Goal: Communication & Community: Answer question/provide support

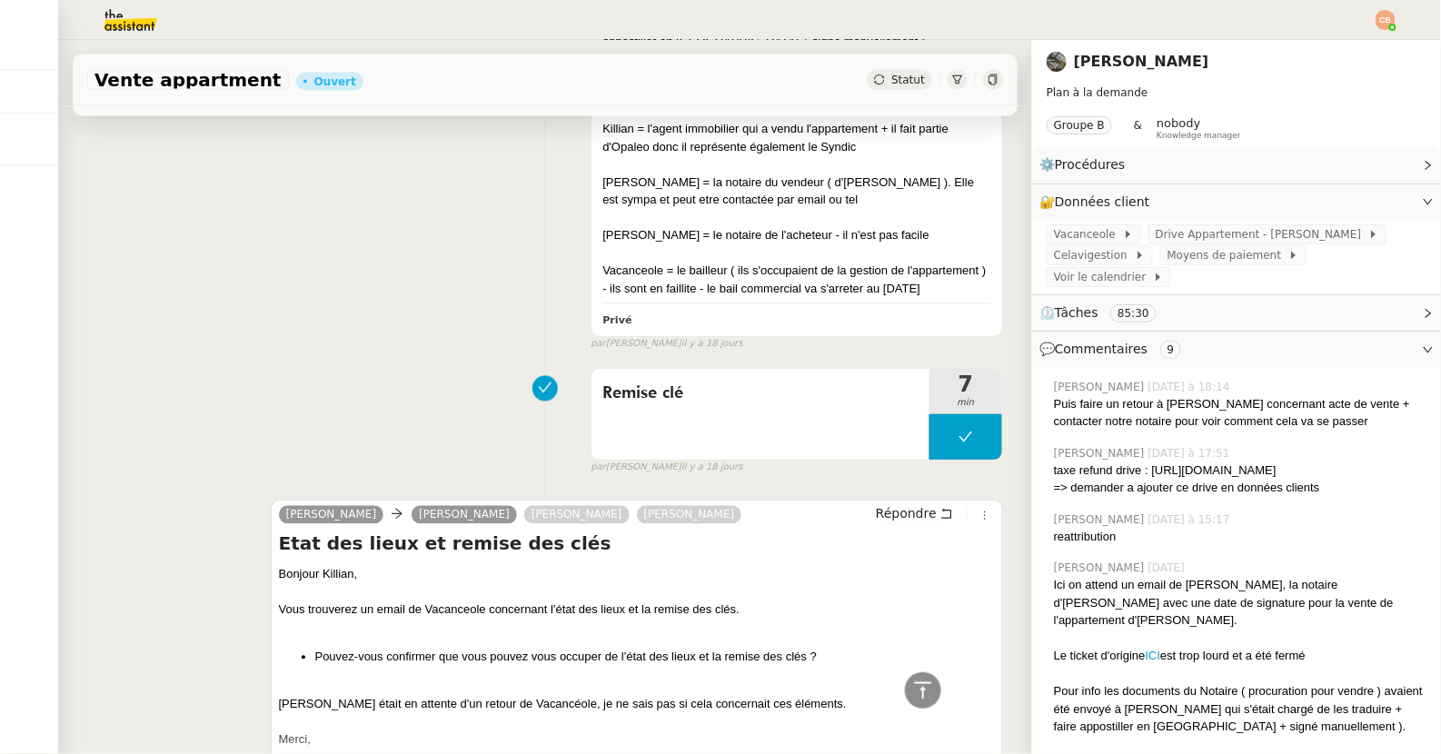
scroll to position [7509, 0]
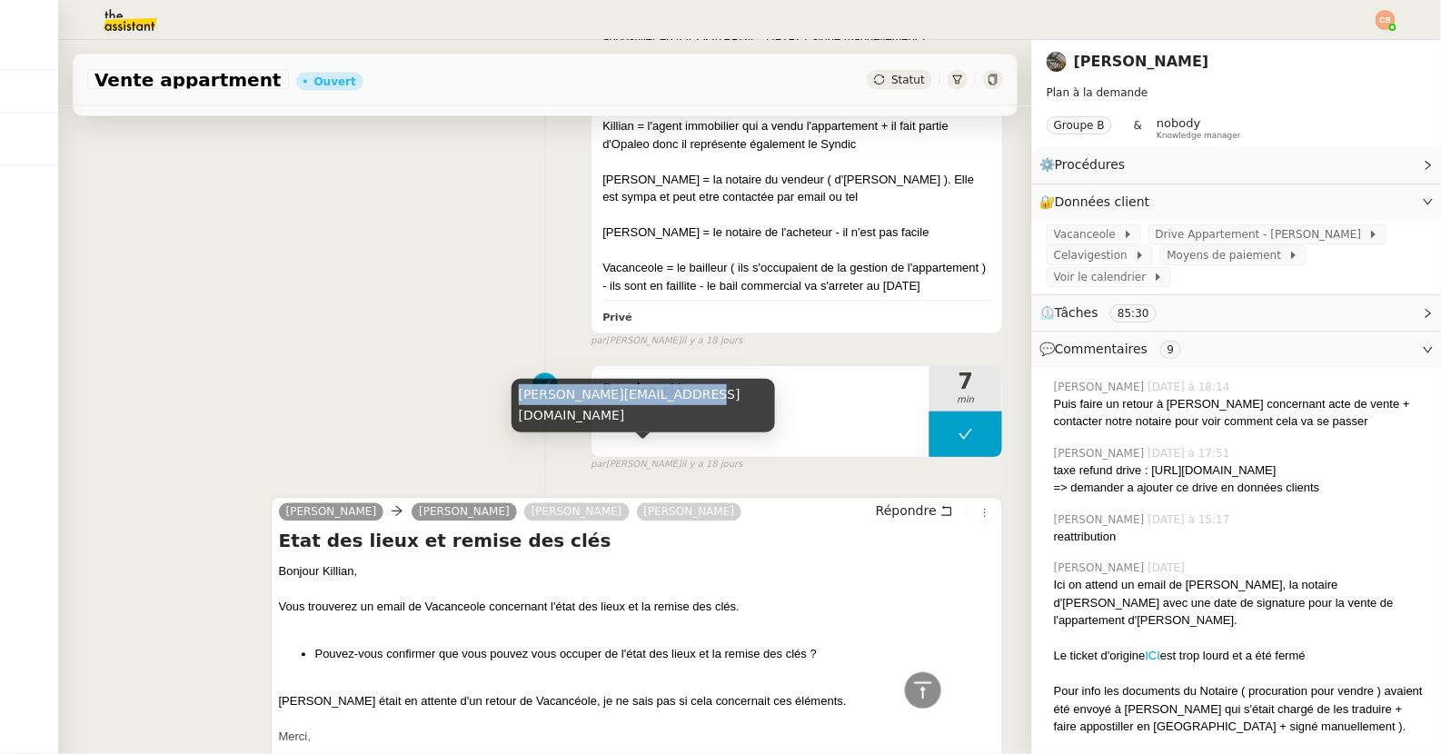
drag, startPoint x: 520, startPoint y: 421, endPoint x: 669, endPoint y: 412, distance: 150.2
click at [669, 412] on div "[PERSON_NAME][EMAIL_ADDRESS][DOMAIN_NAME]" at bounding box center [642, 406] width 263 height 54
copy div "[PERSON_NAME][EMAIL_ADDRESS][DOMAIN_NAME]"
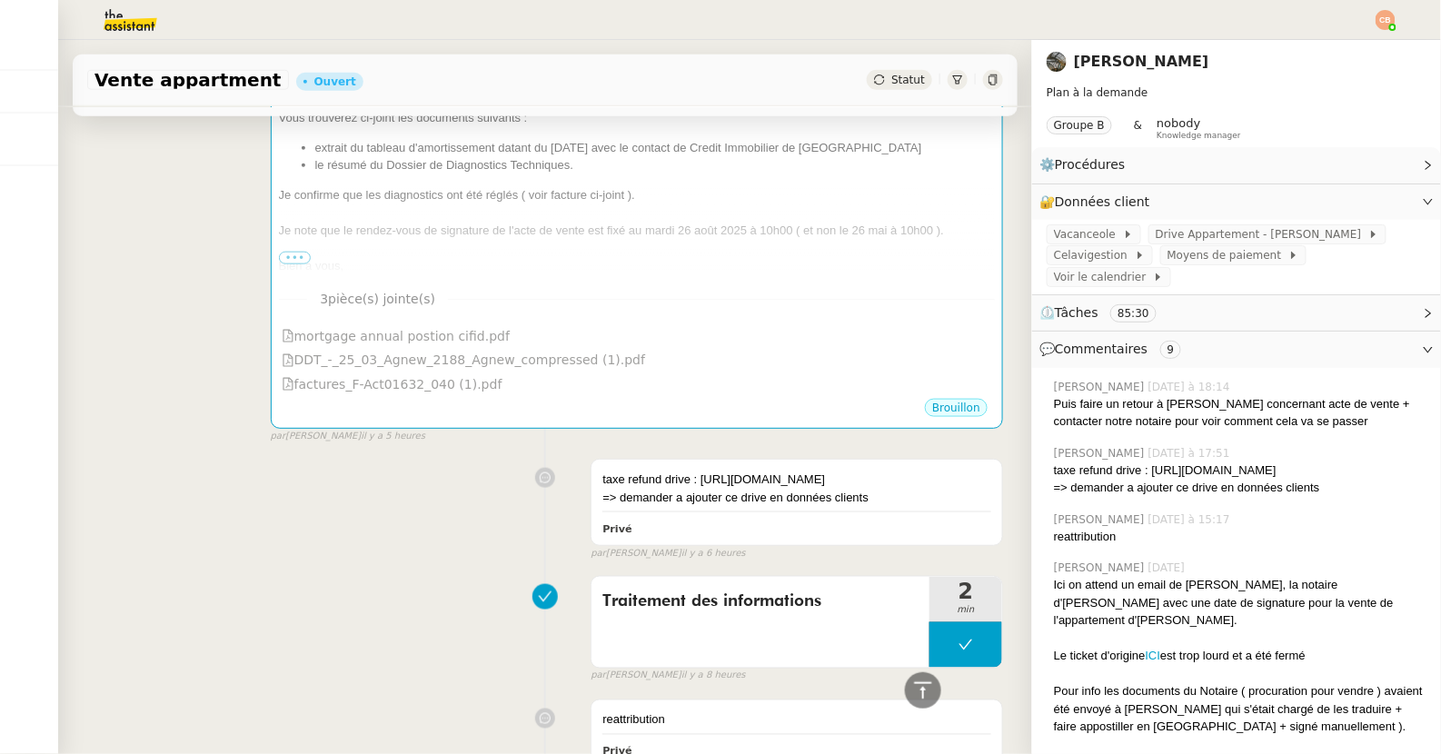
scroll to position [0, 0]
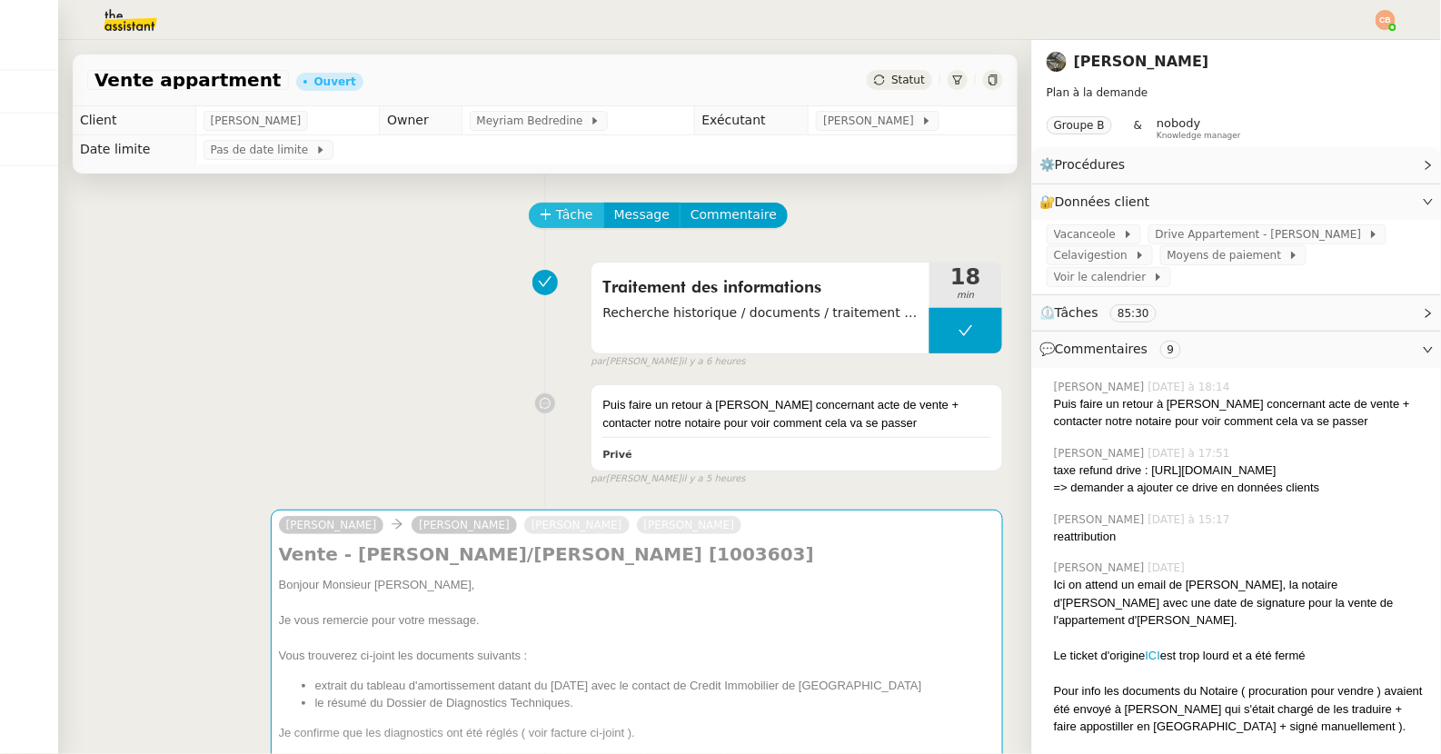
click at [574, 212] on span "Tâche" at bounding box center [574, 214] width 37 height 21
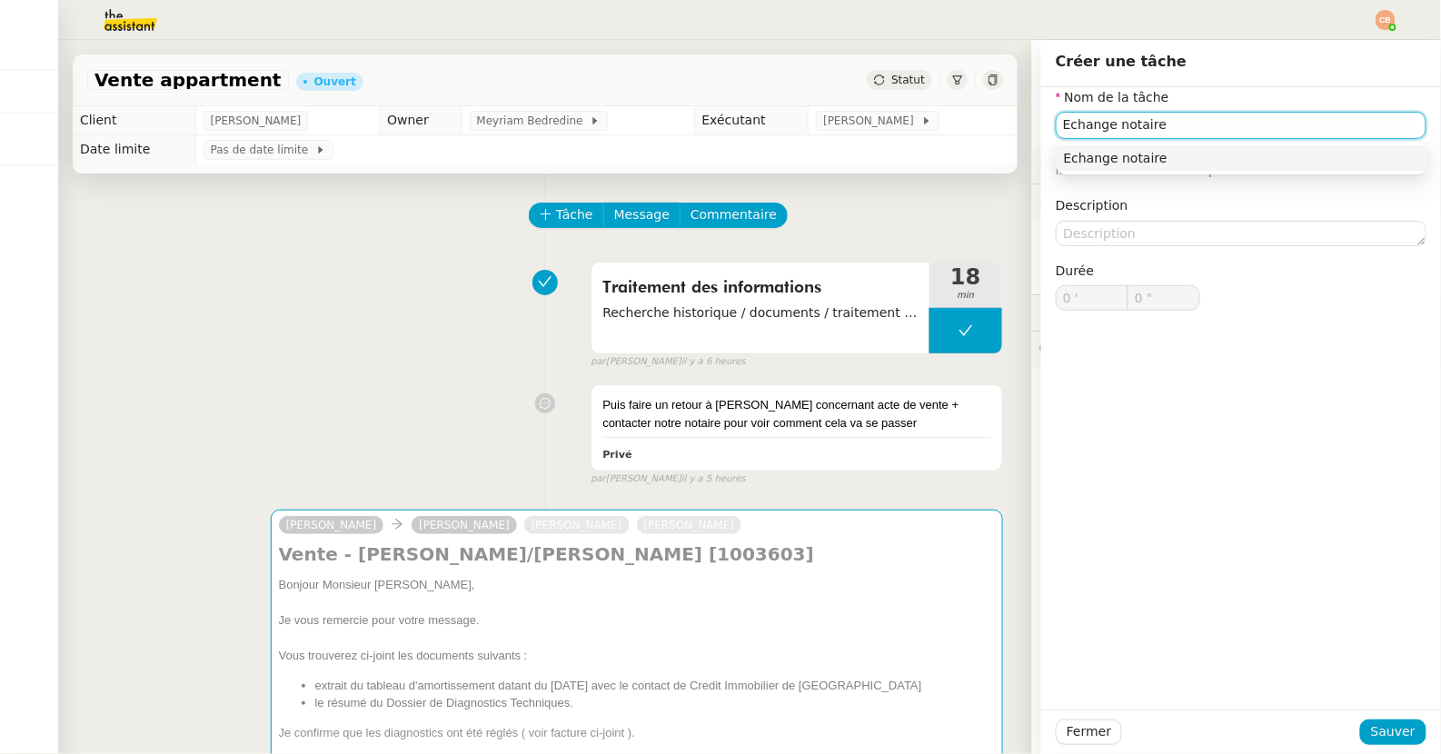
click at [1077, 158] on div "Echange notaire" at bounding box center [1242, 158] width 356 height 16
type input "Echange notaire"
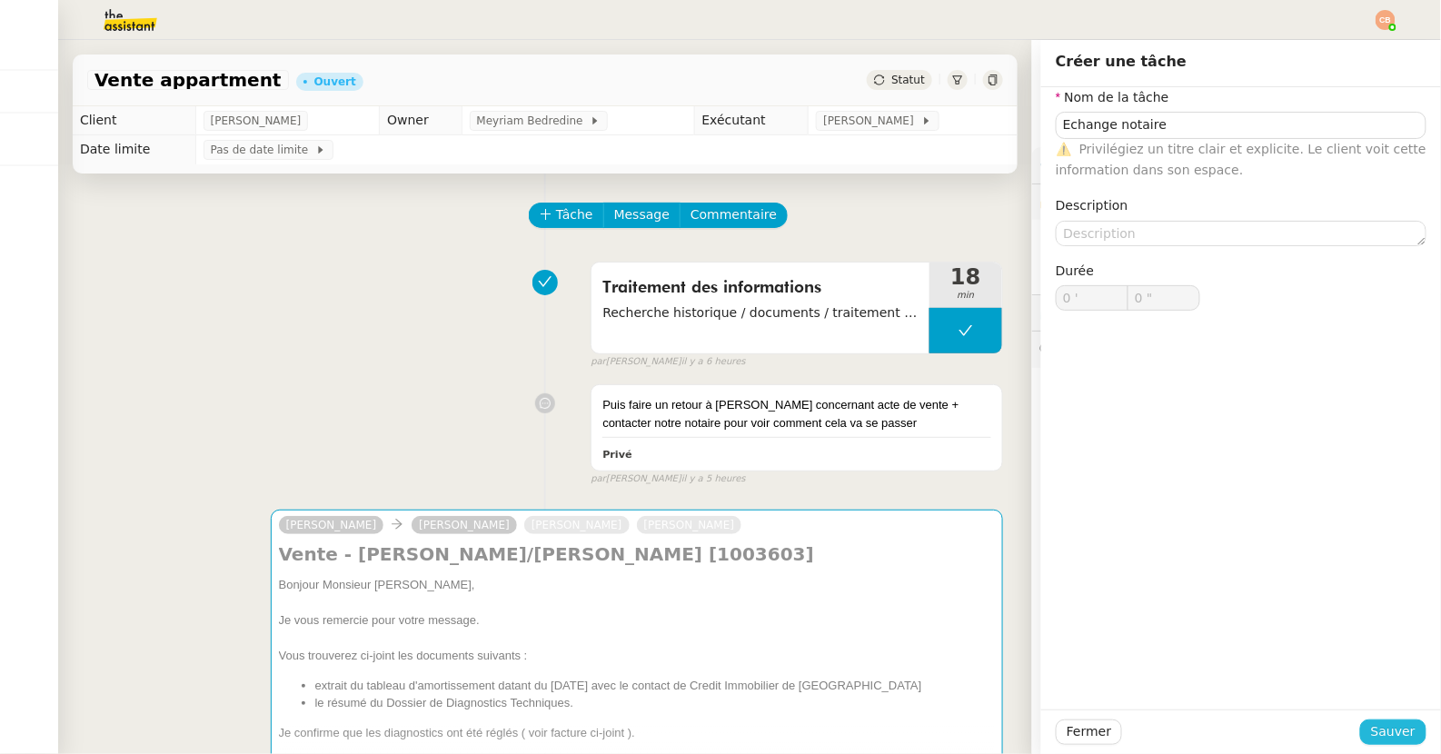
click at [1378, 644] on span "Sauver" at bounding box center [1393, 731] width 45 height 21
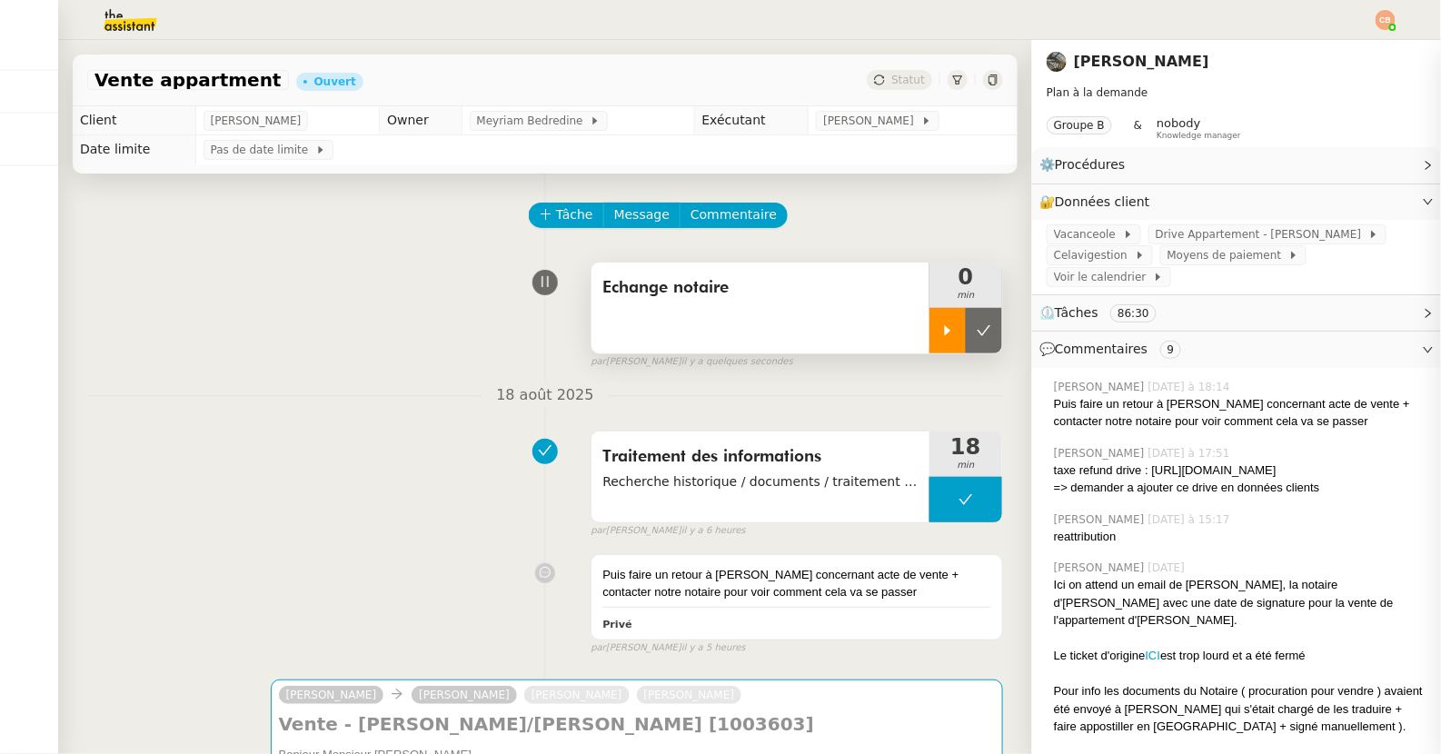
click at [951, 326] on icon at bounding box center [947, 330] width 15 height 15
click at [643, 220] on span "Message" at bounding box center [641, 214] width 55 height 21
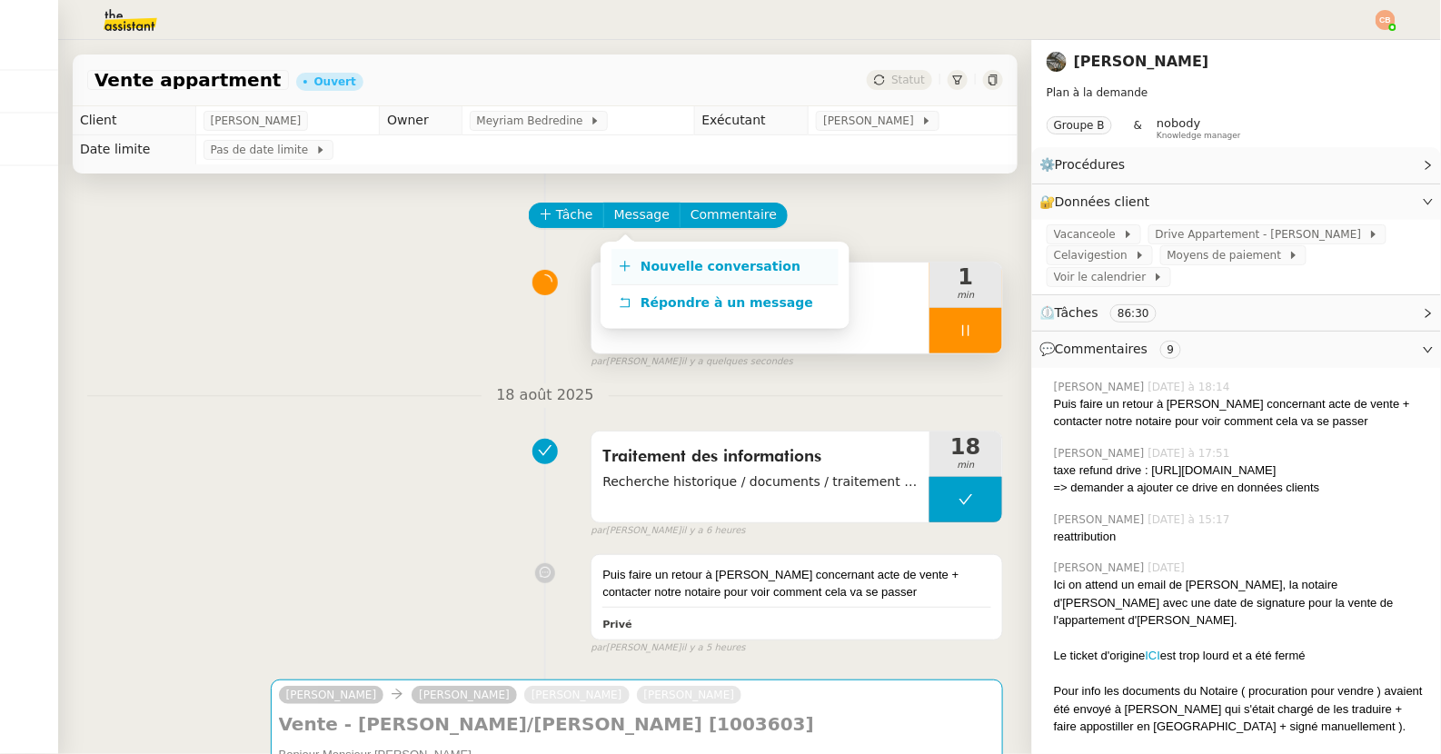
click at [649, 271] on span "Nouvelle conversation" at bounding box center [720, 266] width 160 height 15
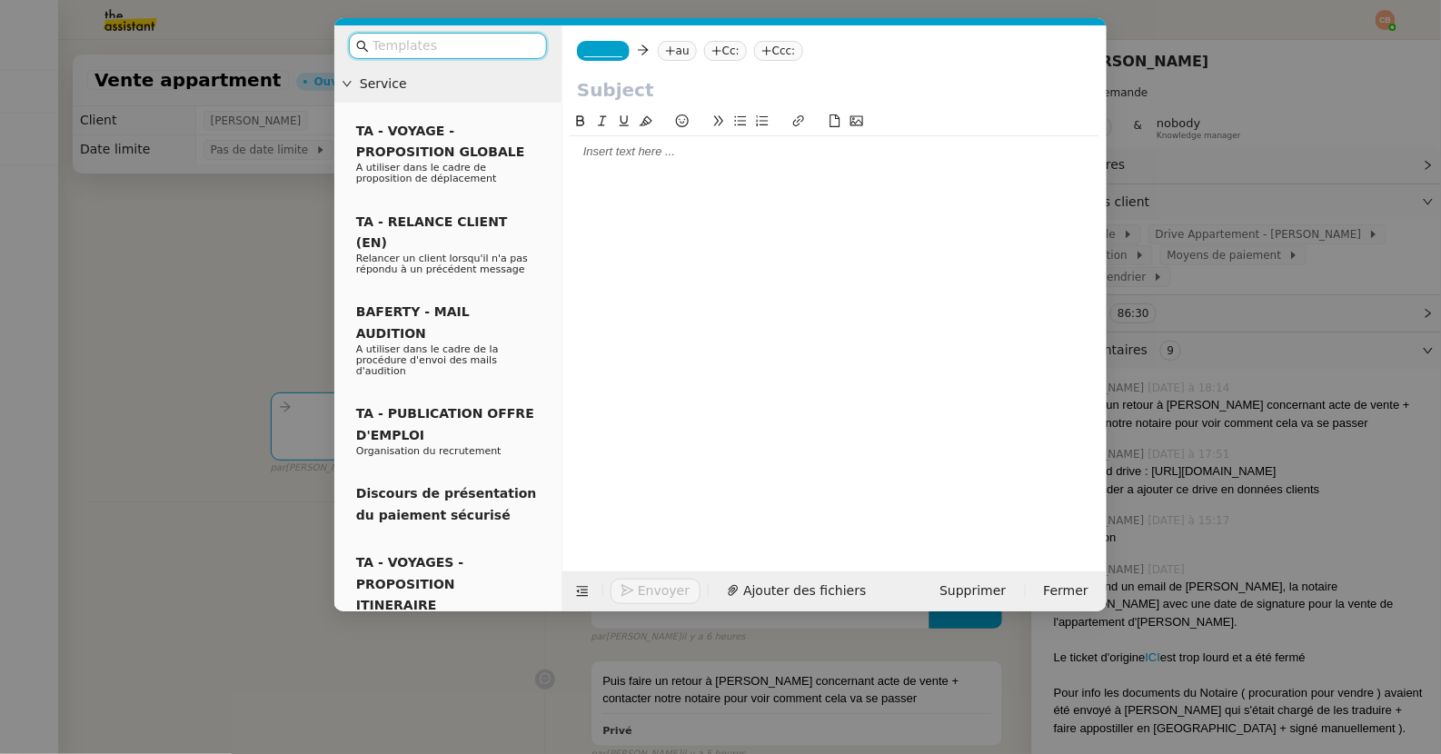
click at [605, 55] on span "_______" at bounding box center [603, 51] width 38 height 13
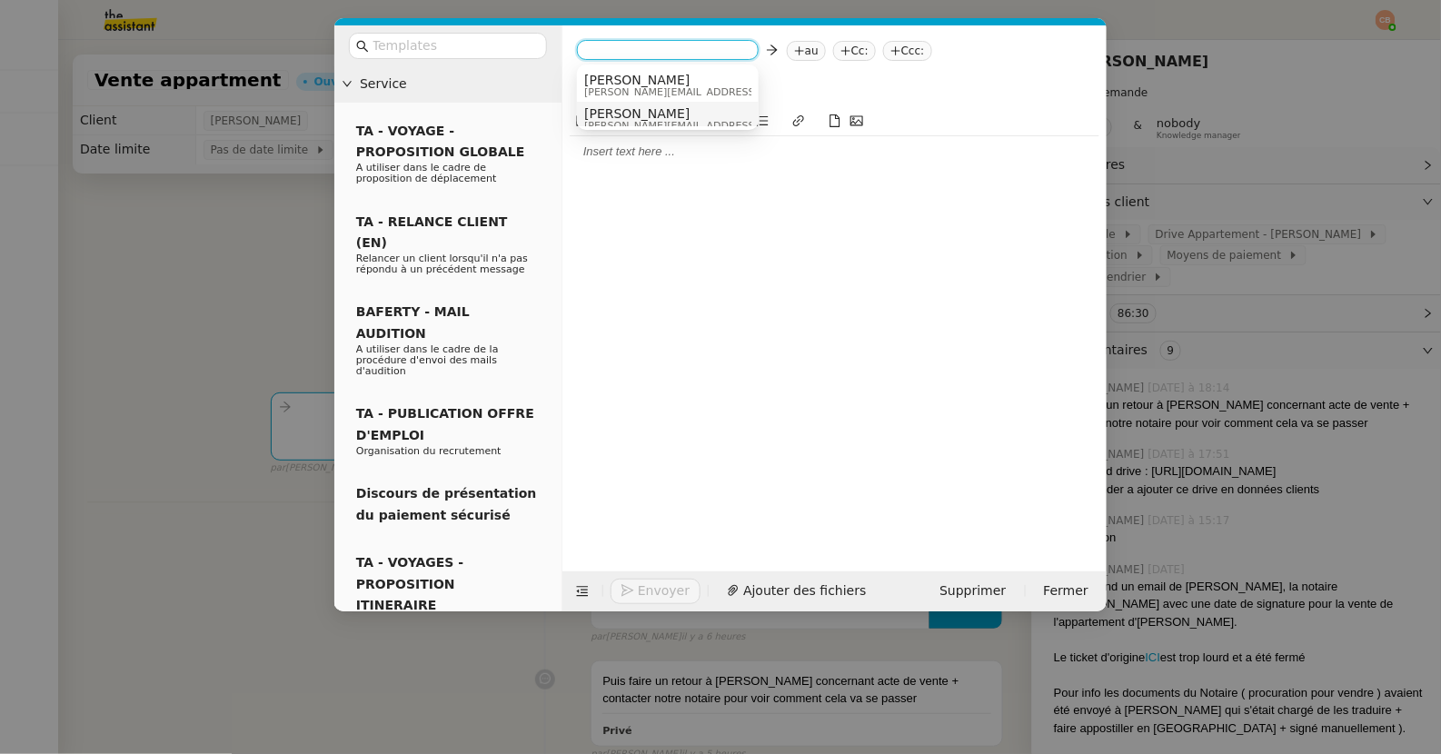
click at [606, 108] on span "[PERSON_NAME]" at bounding box center [713, 113] width 258 height 15
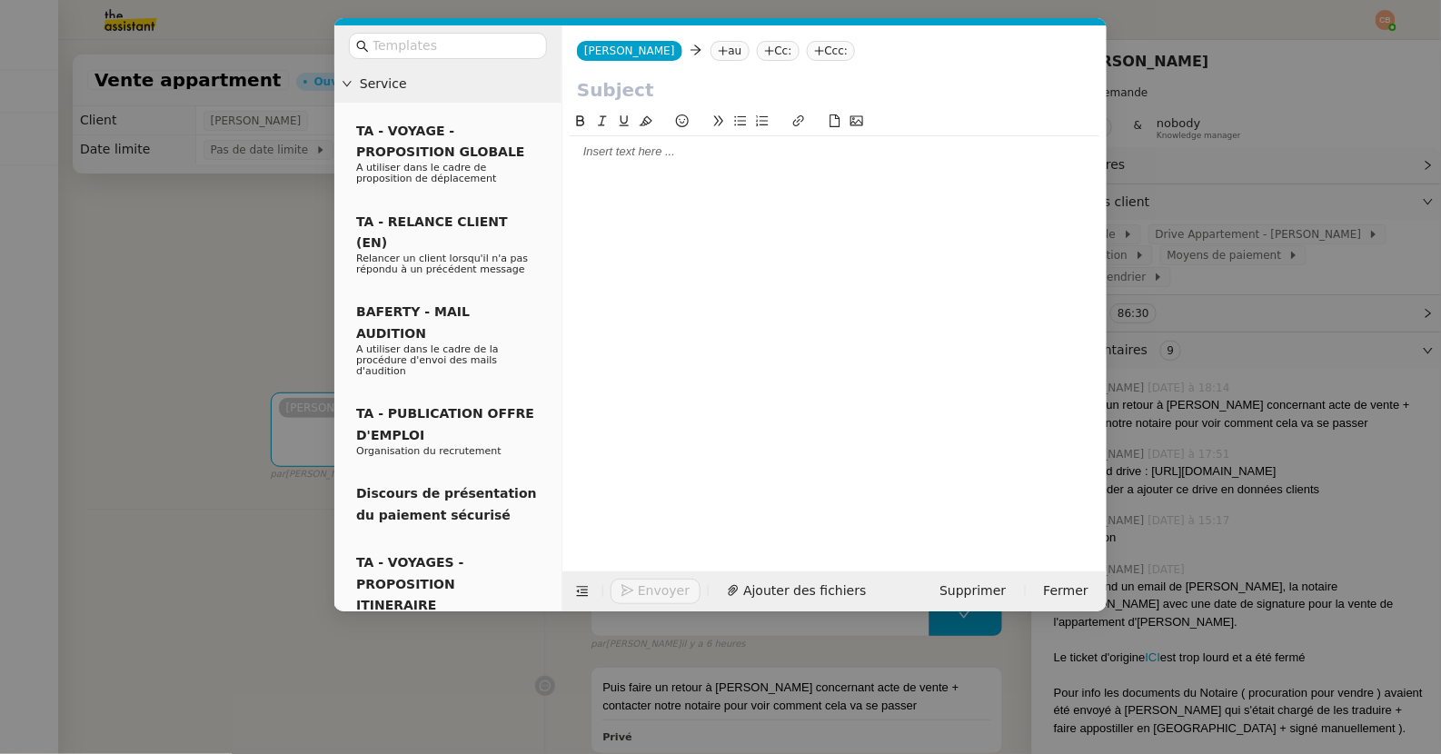
click at [710, 54] on nz-tag "au" at bounding box center [729, 51] width 39 height 20
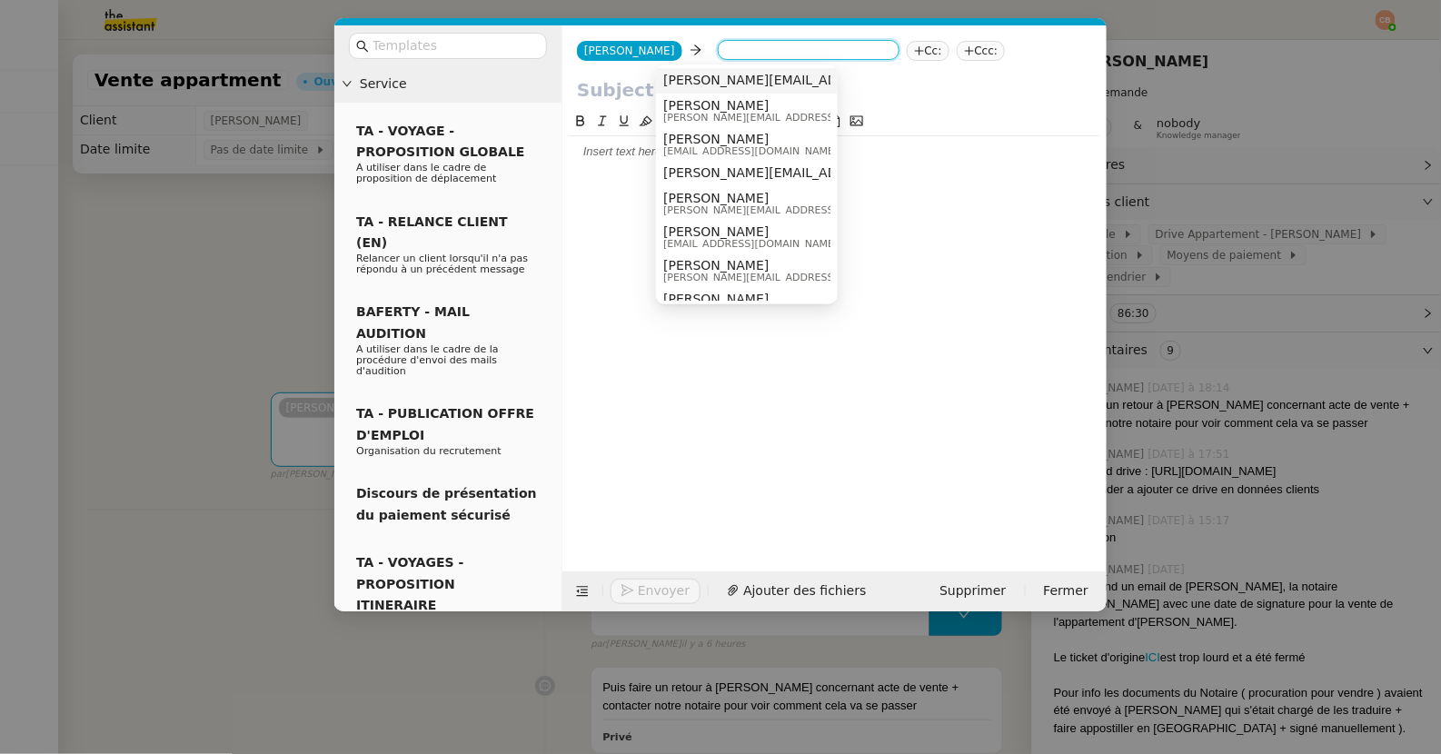
paste input "[PERSON_NAME][EMAIL_ADDRESS][DOMAIN_NAME]"
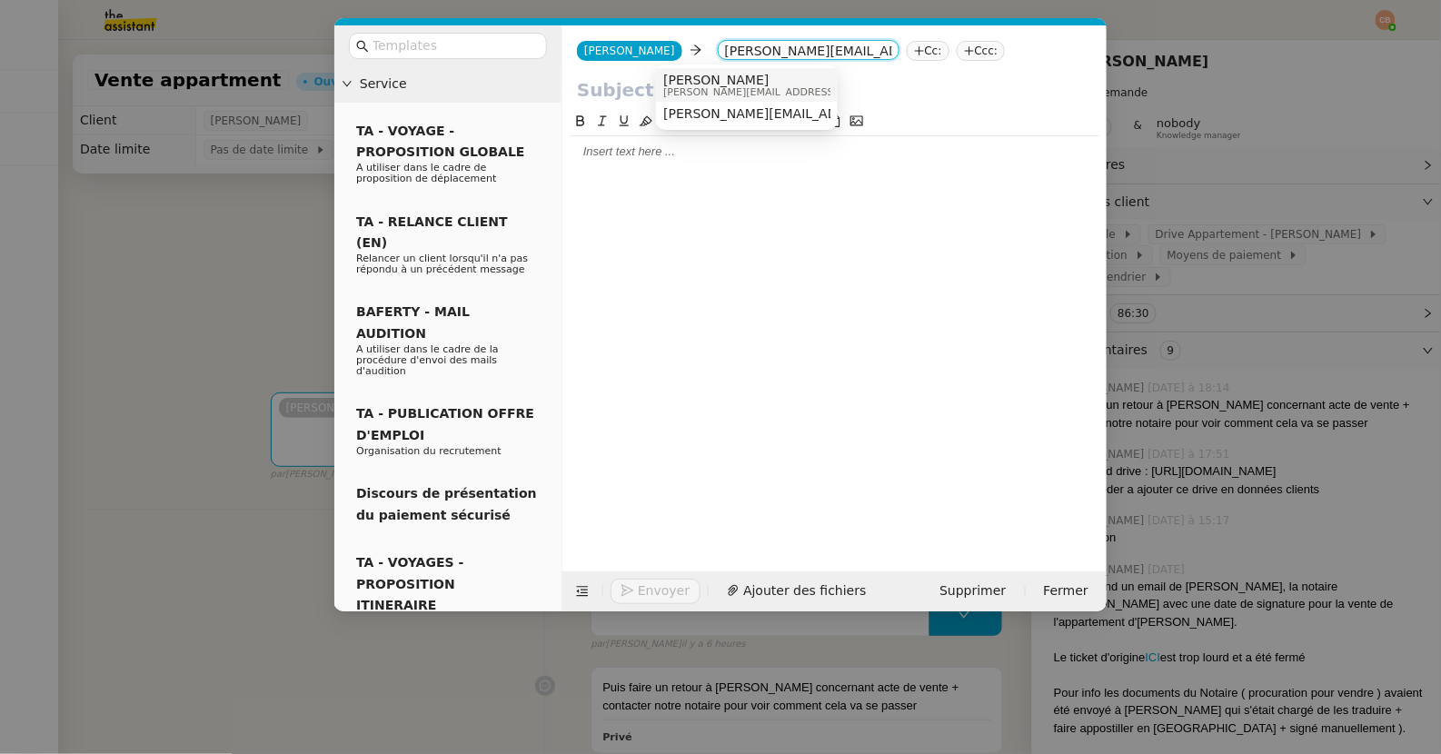
type input "[PERSON_NAME][EMAIL_ADDRESS][DOMAIN_NAME]"
click at [687, 77] on span "[PERSON_NAME]" at bounding box center [792, 80] width 258 height 15
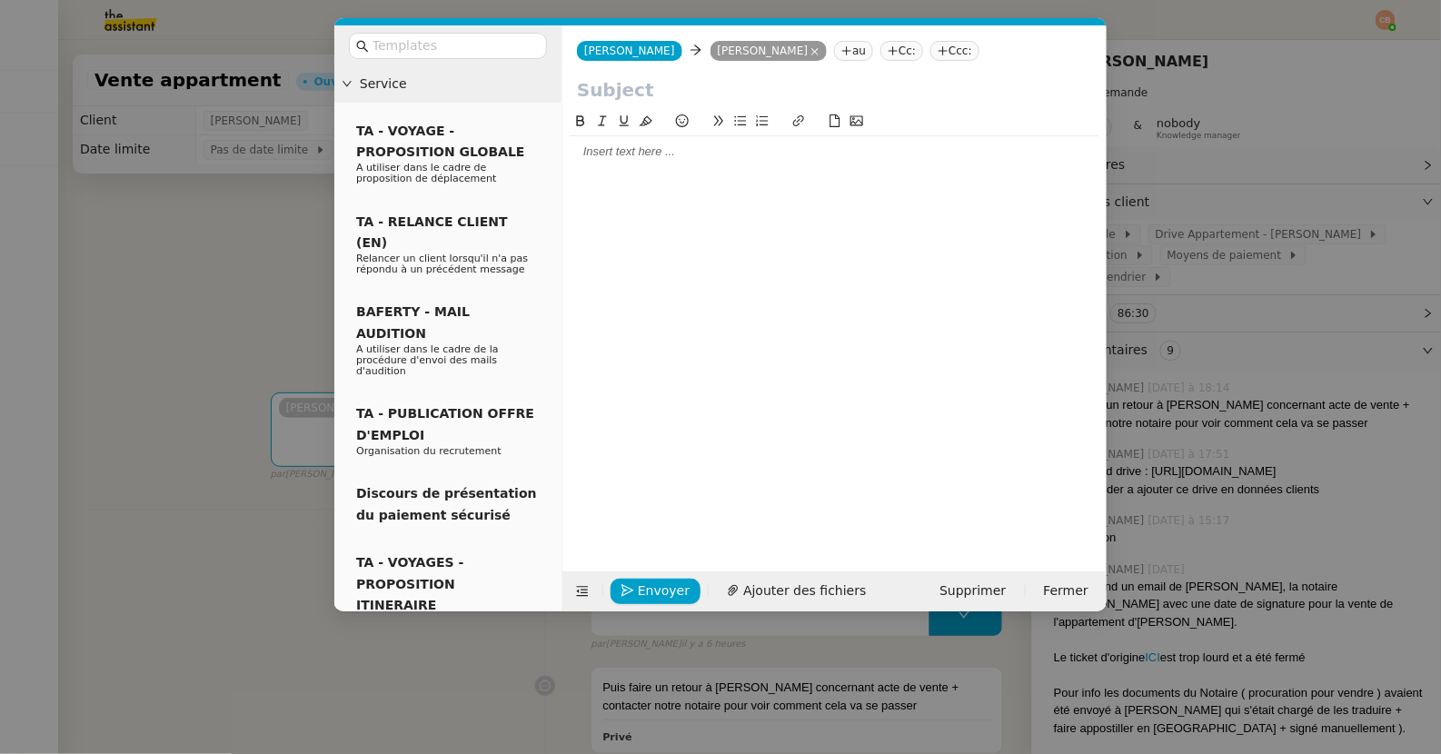
click at [641, 145] on div at bounding box center [835, 152] width 530 height 16
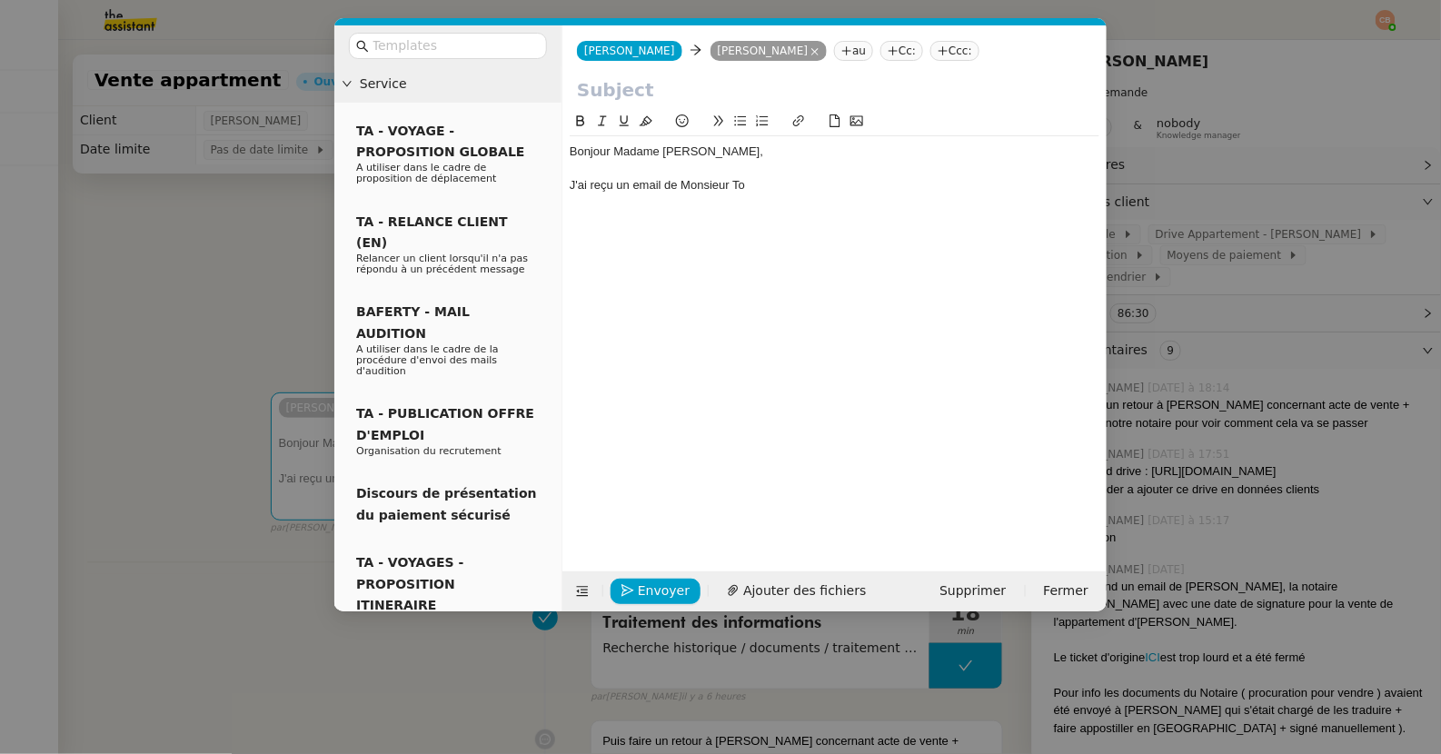
click at [294, 245] on nz-modal-container "Service TA - VOYAGE - PROPOSITION GLOBALE A utiliser dans le cadre de propositi…" at bounding box center [720, 377] width 1441 height 754
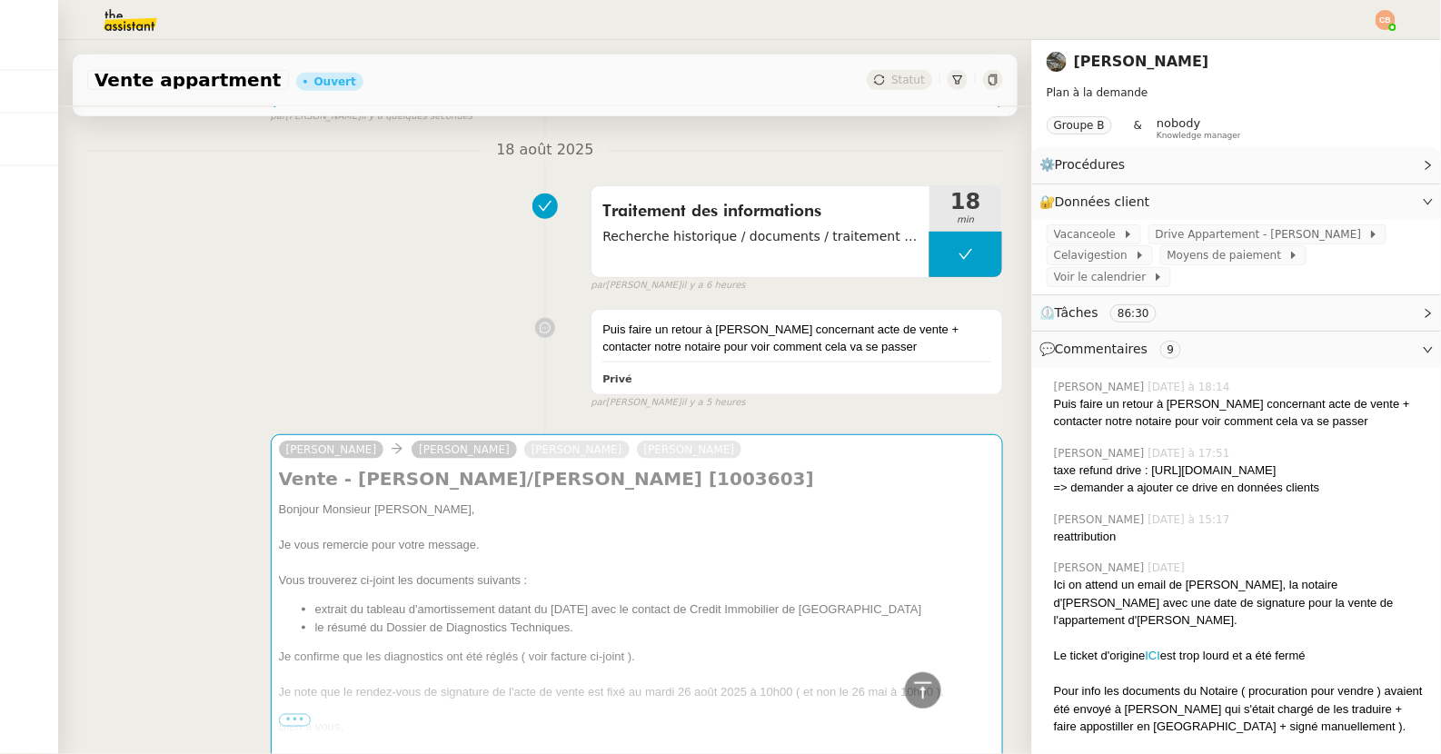
scroll to position [576, 0]
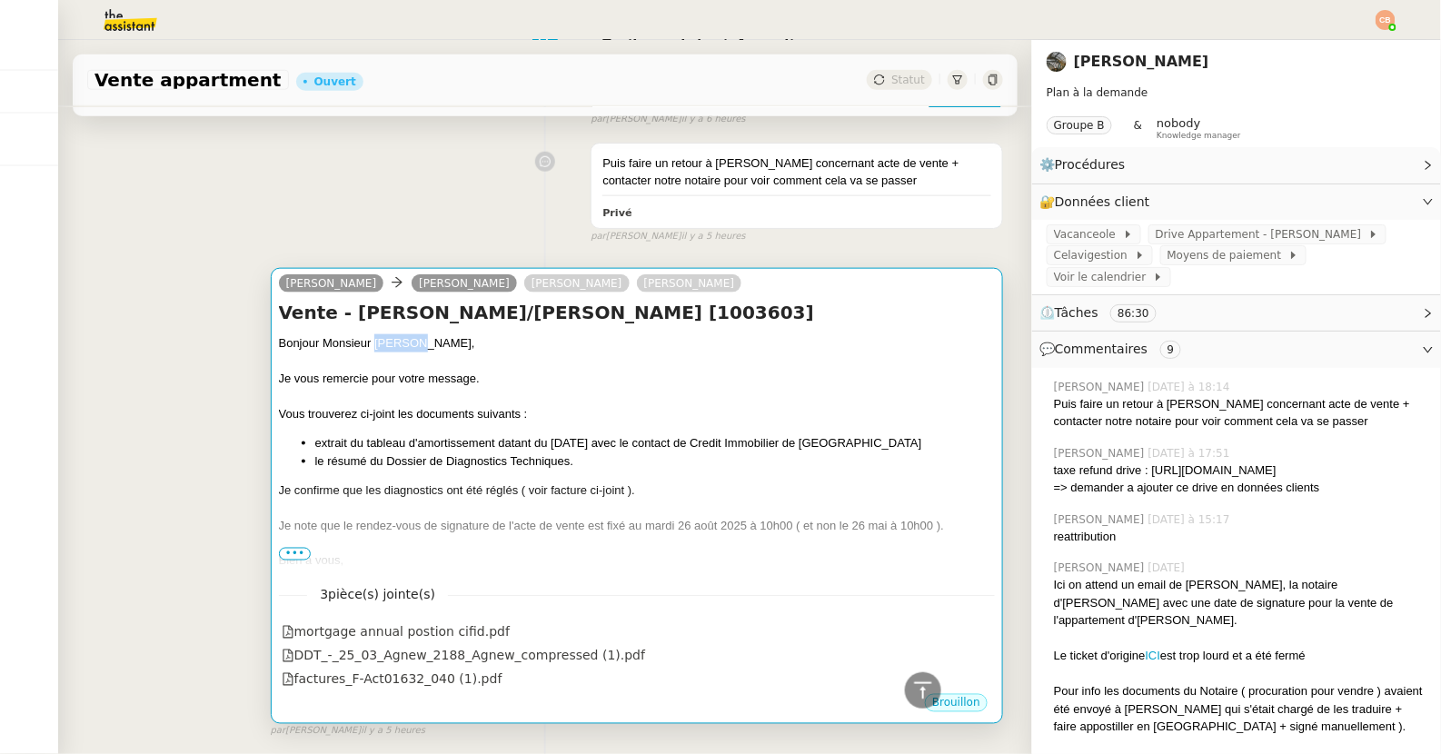
drag, startPoint x: 373, startPoint y: 337, endPoint x: 421, endPoint y: 338, distance: 47.2
click at [421, 338] on div "Bonjour Monsieur [PERSON_NAME]," at bounding box center [637, 343] width 716 height 18
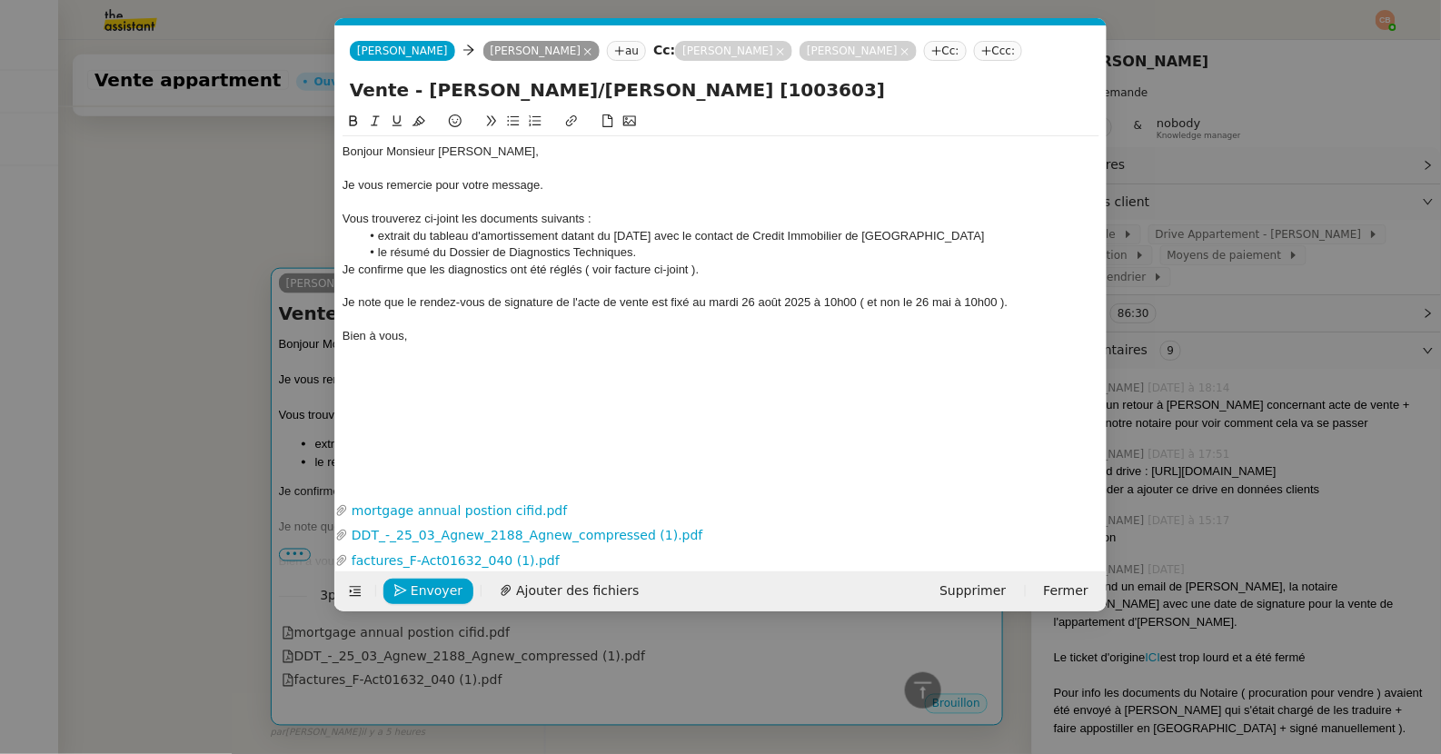
scroll to position [0, 38]
drag, startPoint x: 439, startPoint y: 148, endPoint x: 499, endPoint y: 149, distance: 60.0
click at [499, 149] on div "Bonjour Monsieur [PERSON_NAME]," at bounding box center [720, 152] width 757 height 16
copy div "[PERSON_NAME],"
click at [213, 169] on nz-modal-container "Service TA - VOYAGE - PROPOSITION GLOBALE A utiliser dans le cadre de propositi…" at bounding box center [720, 377] width 1441 height 754
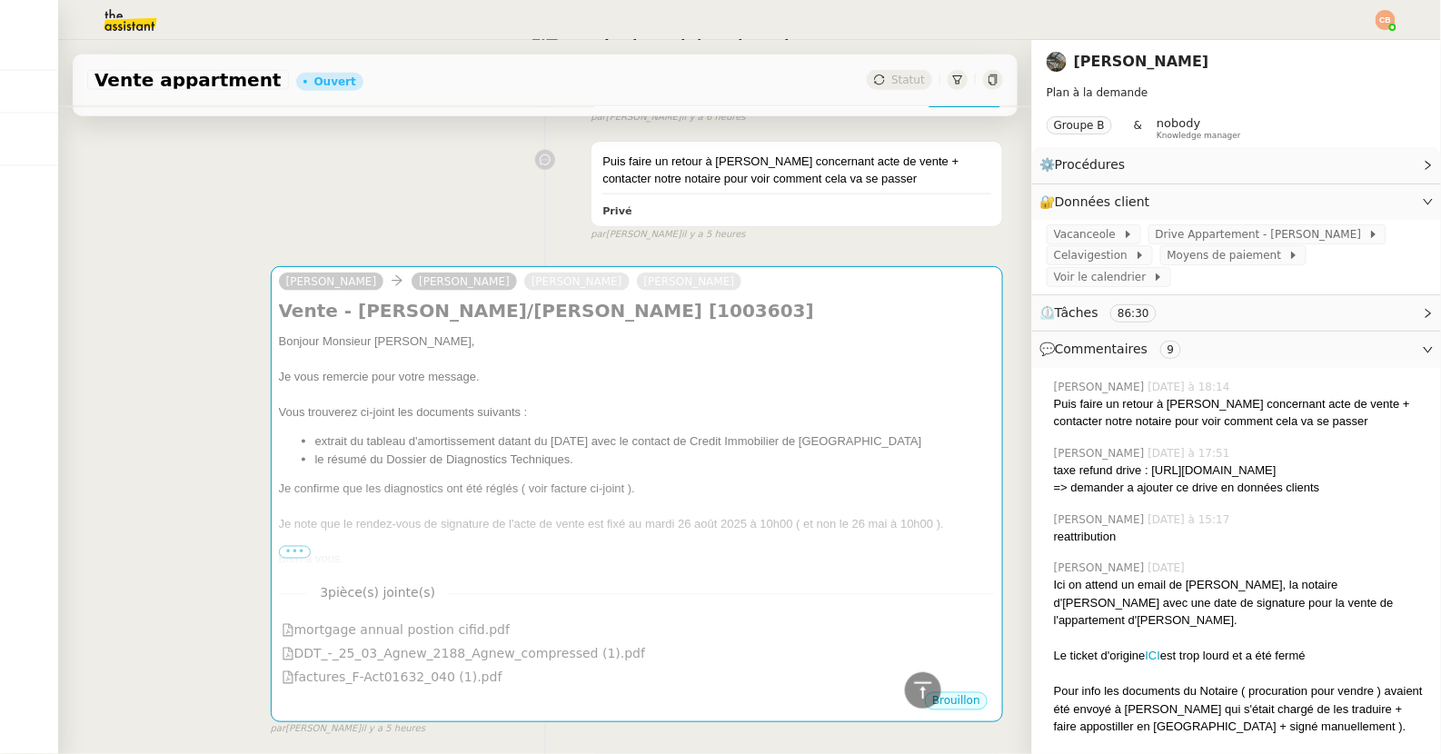
scroll to position [0, 0]
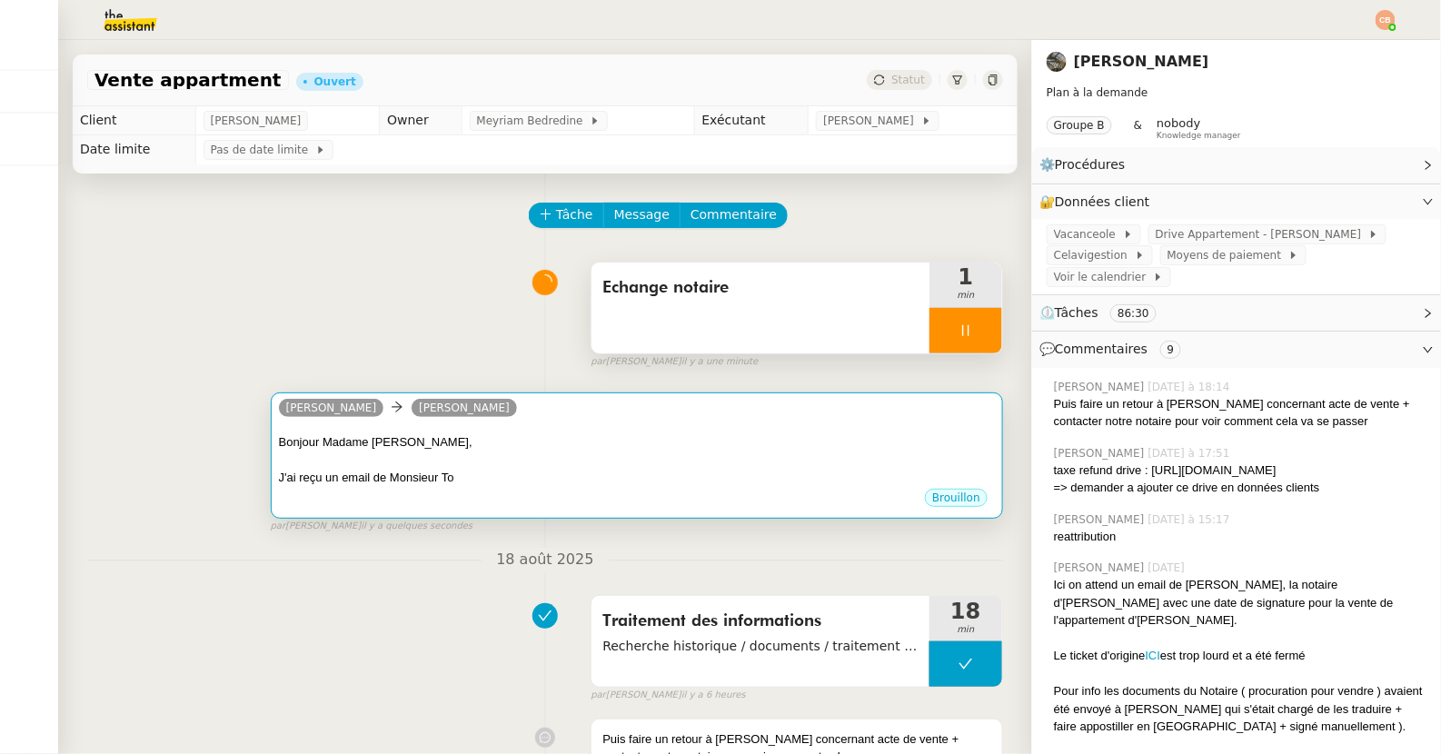
click at [576, 421] on div "[PERSON_NAME]" at bounding box center [637, 410] width 716 height 27
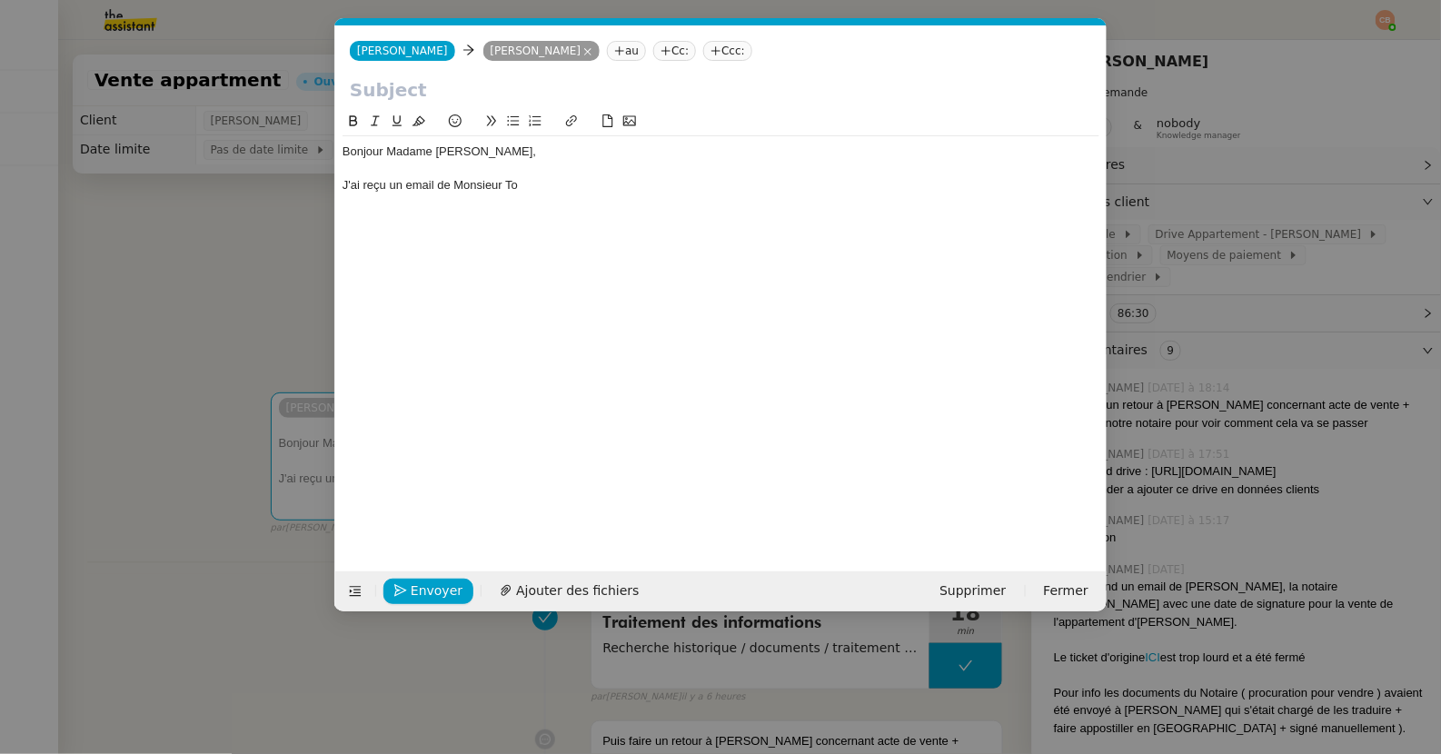
scroll to position [0, 38]
click at [523, 188] on div "J'ai reçu un email de Monsieur To" at bounding box center [720, 185] width 757 height 16
click at [235, 282] on nz-modal-container "Service TA - VOYAGE - PROPOSITION GLOBALE A utiliser dans le cadre de propositi…" at bounding box center [720, 377] width 1441 height 754
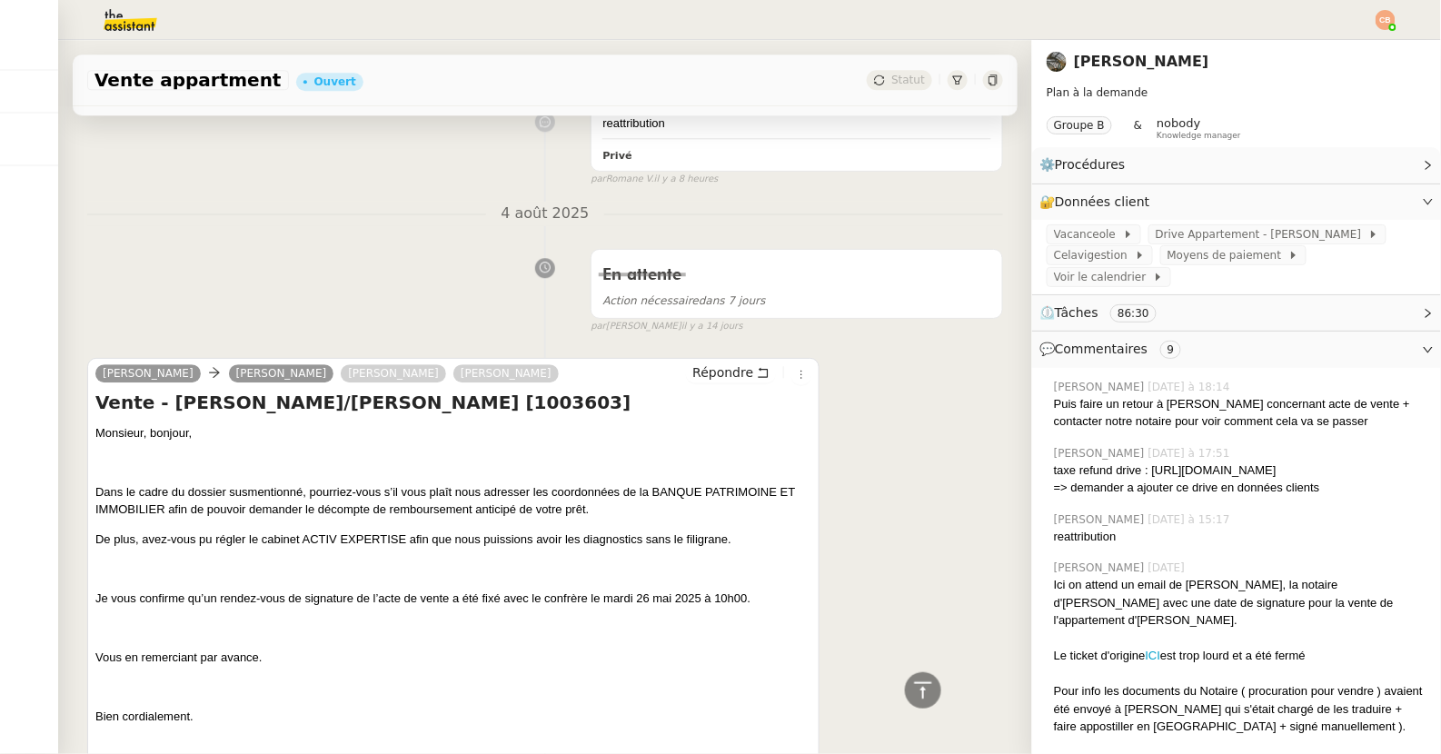
scroll to position [1481, 0]
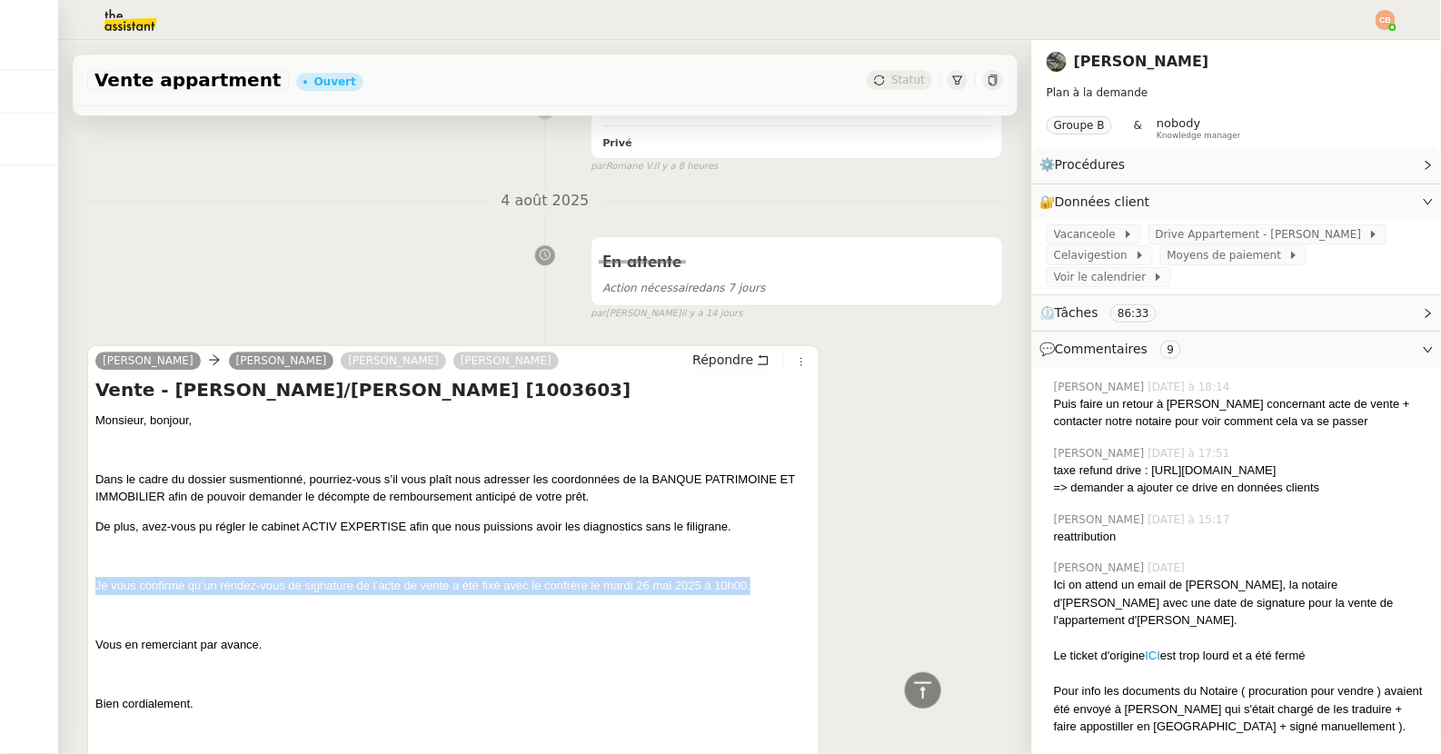
drag, startPoint x: 97, startPoint y: 595, endPoint x: 768, endPoint y: 593, distance: 671.3
click at [768, 593] on p "Je vous confirme qu’un rendez-vous de signature de l’acte de vente a été fixé a…" at bounding box center [453, 586] width 716 height 18
copy p "Je vous confirme qu’un rendez-vous de signature de l’acte de vente a été fixé a…"
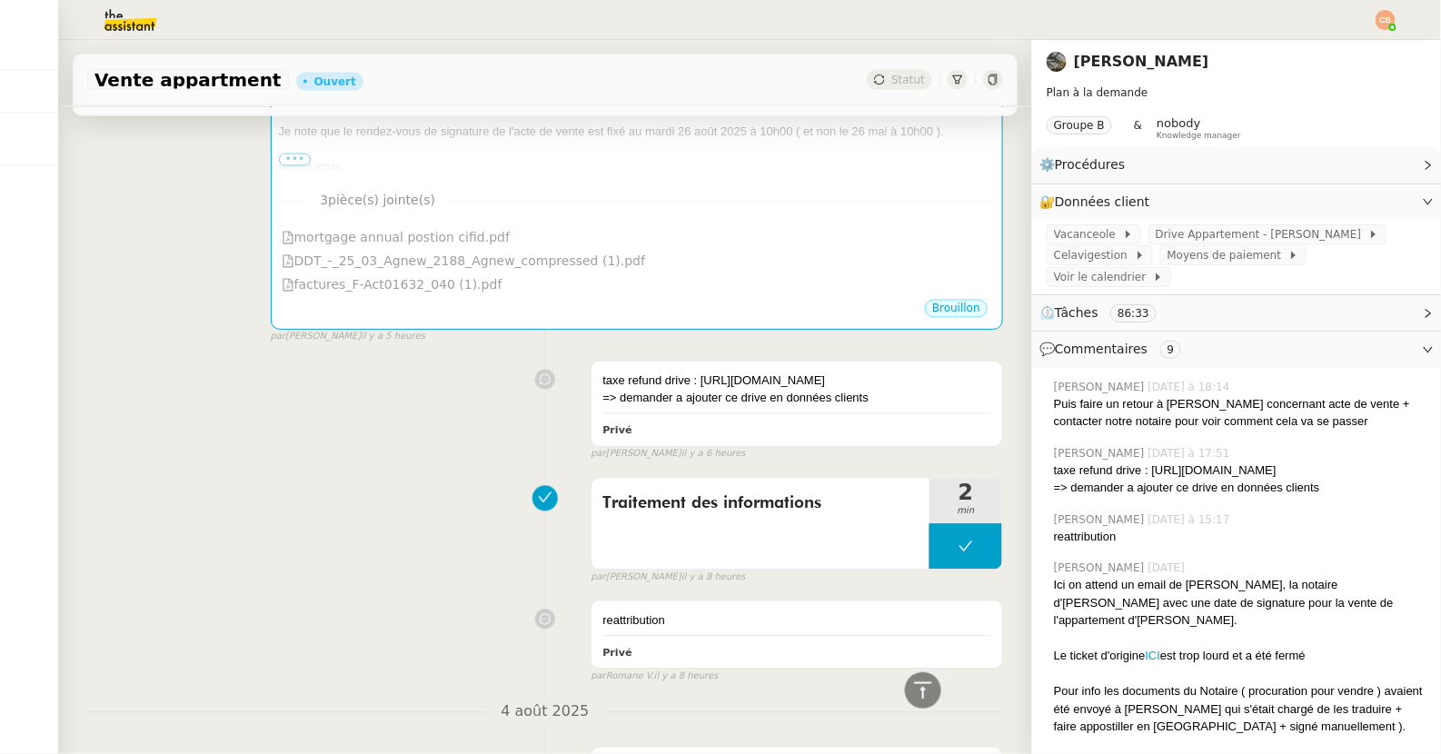
scroll to position [0, 0]
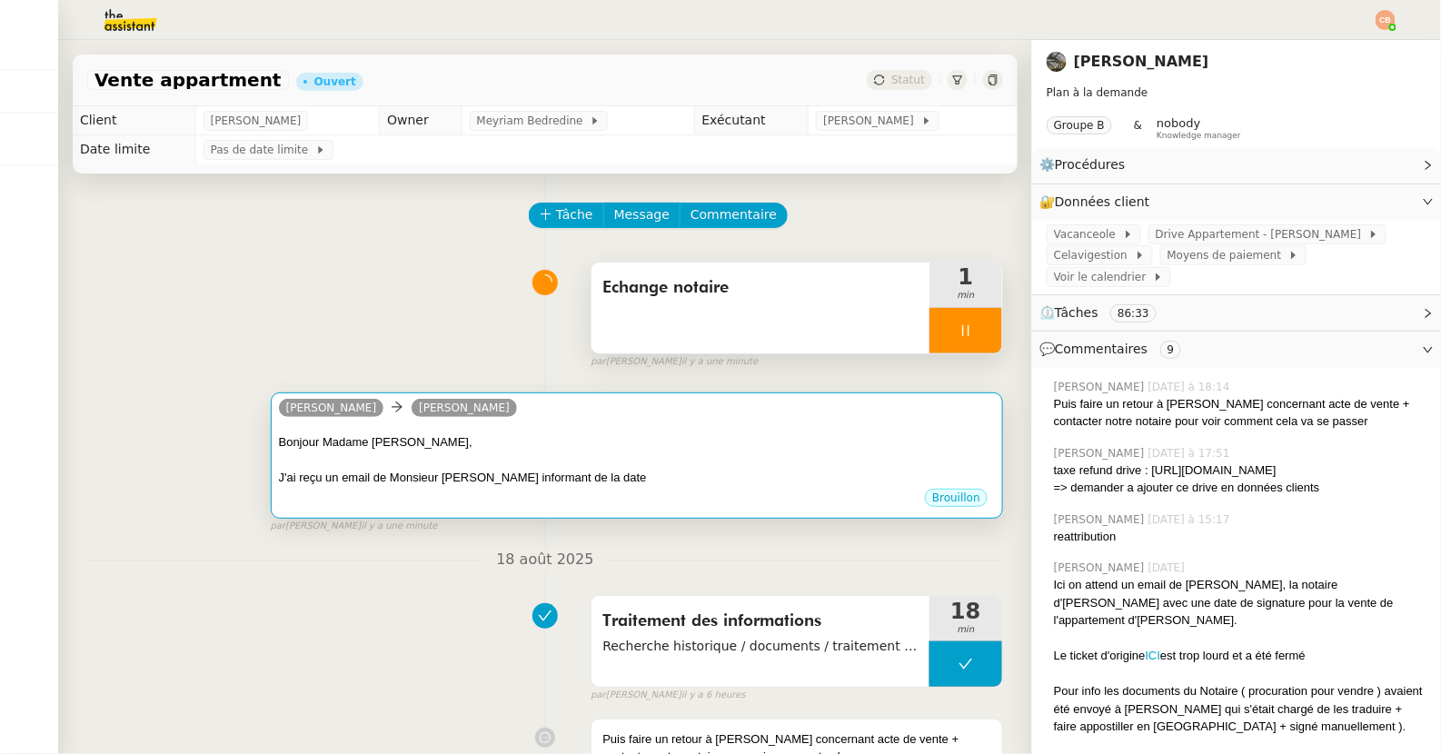
click at [689, 441] on div "Bonjour Madame [PERSON_NAME]," at bounding box center [637, 442] width 716 height 18
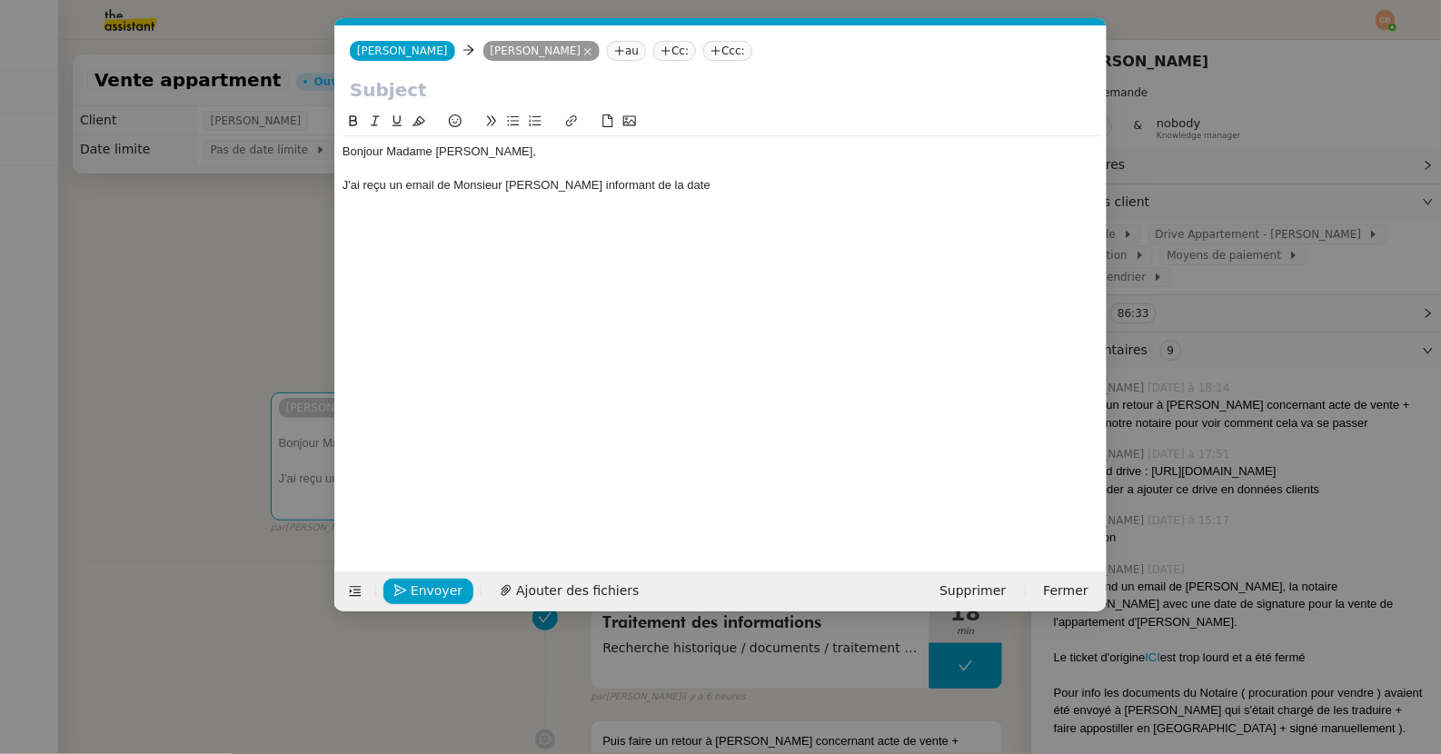
scroll to position [0, 38]
click at [658, 183] on div "J'ai reçu un email de Monsieur [PERSON_NAME] informant de la date" at bounding box center [720, 185] width 757 height 16
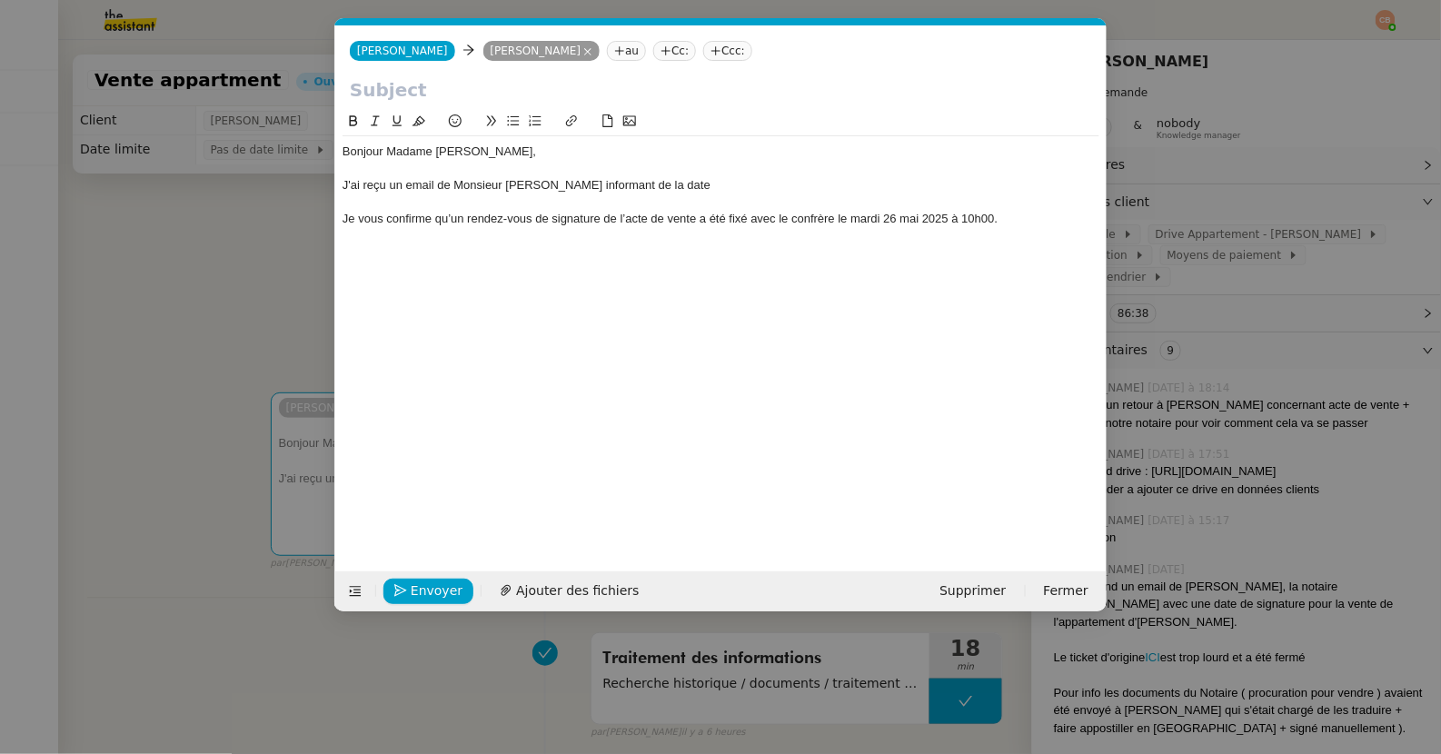
scroll to position [0, 0]
drag, startPoint x: 342, startPoint y: 187, endPoint x: 688, endPoint y: 184, distance: 345.2
click at [688, 184] on div "J'ai reçu un email de Monsieur [PERSON_NAME] informant de la date" at bounding box center [720, 185] width 757 height 16
drag, startPoint x: 548, startPoint y: 215, endPoint x: 342, endPoint y: 221, distance: 206.3
click at [342, 221] on div "Je vous confirme qu’un rendez-vous de signature de l’acte de vente a été fixé a…" at bounding box center [720, 219] width 757 height 16
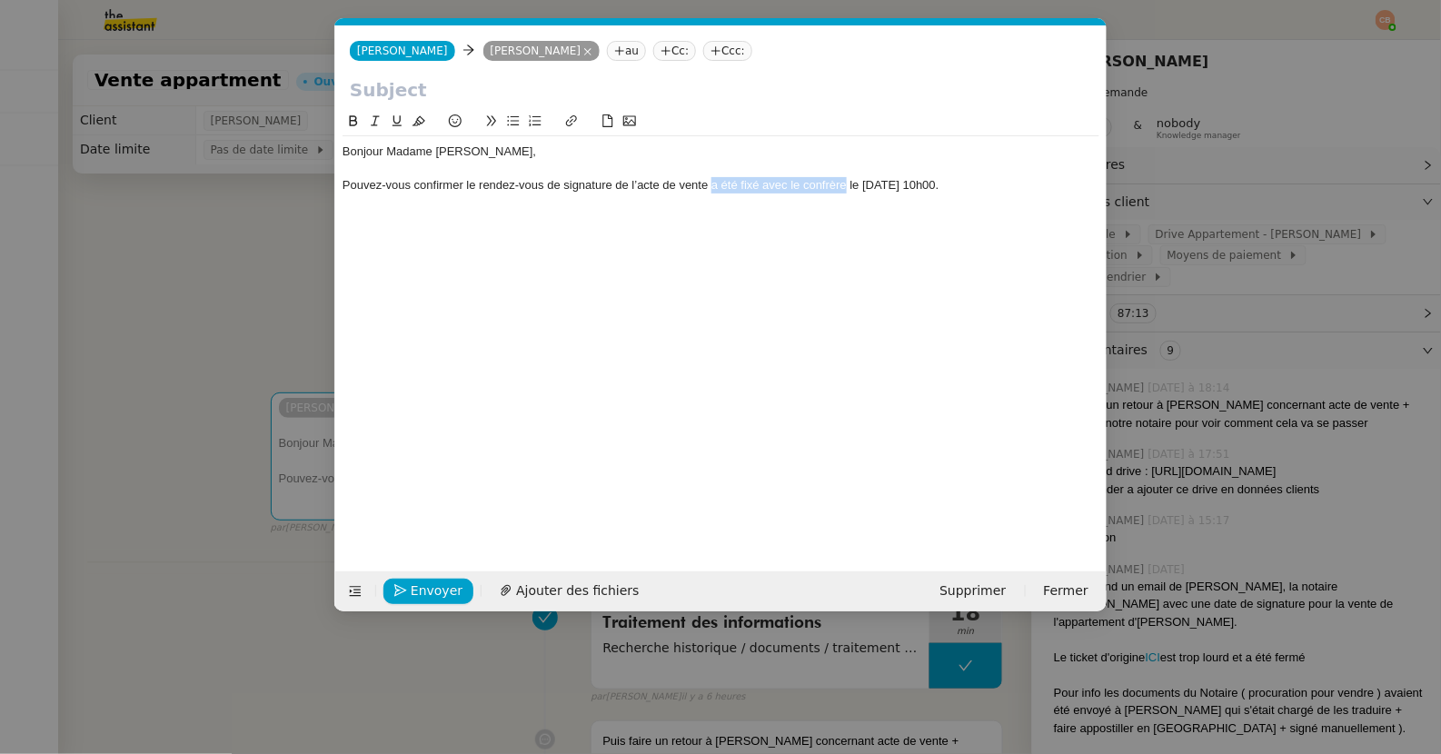
drag, startPoint x: 711, startPoint y: 187, endPoint x: 844, endPoint y: 184, distance: 132.7
click at [844, 184] on div "Pouvez-vous confirmer le rendez-vous de signature de l’acte de vente a été fixé…" at bounding box center [720, 185] width 757 height 16
click at [793, 188] on div "Pouvez-vous confirmer le rendez-vous de signature de l’acte de vente le [DATE] …" at bounding box center [720, 185] width 757 height 16
click at [890, 185] on div "Pouvez-vous confirmer le rendez-vous de signature de l’acte de vente le [DATE] …" at bounding box center [720, 185] width 757 height 16
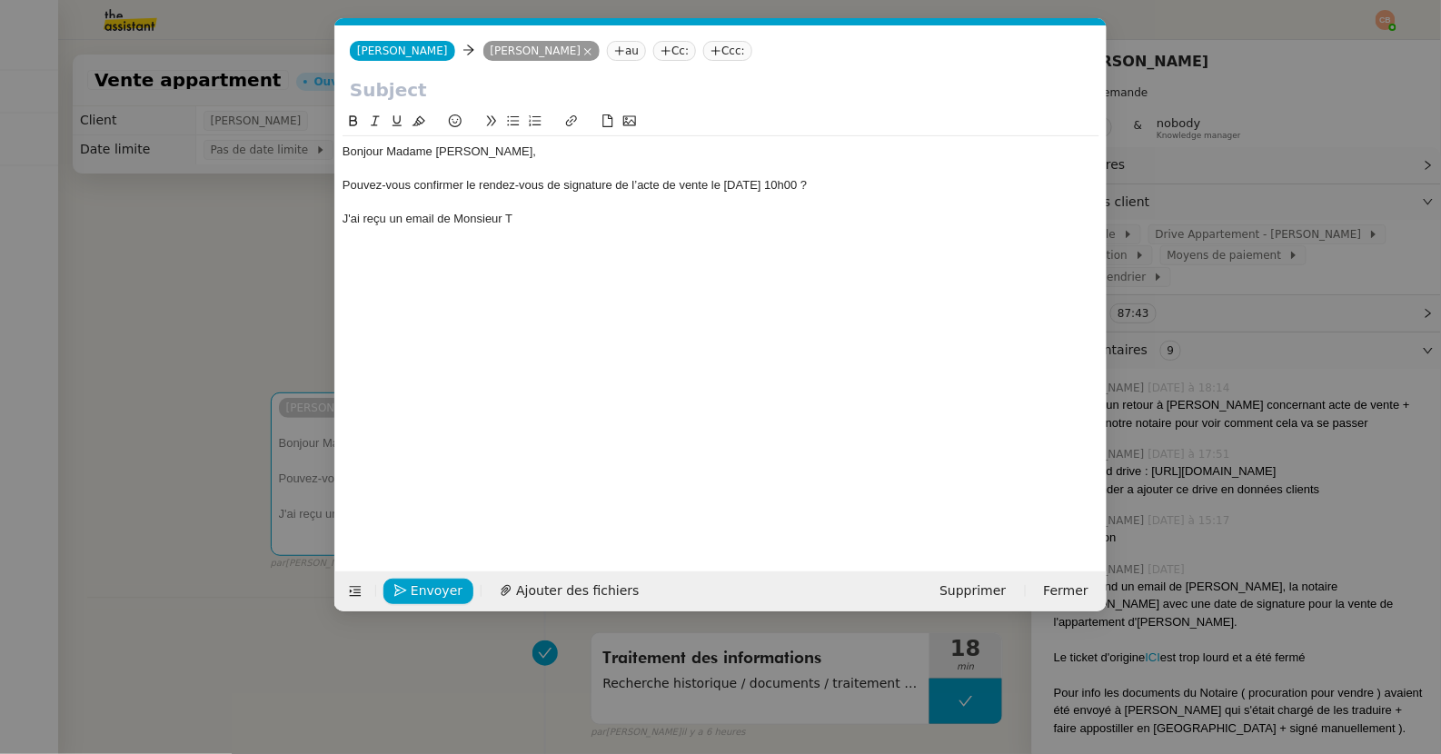
click at [214, 271] on nz-modal-container "Service TA - VOYAGE - PROPOSITION GLOBALE A utiliser dans le cadre de propositi…" at bounding box center [720, 377] width 1441 height 754
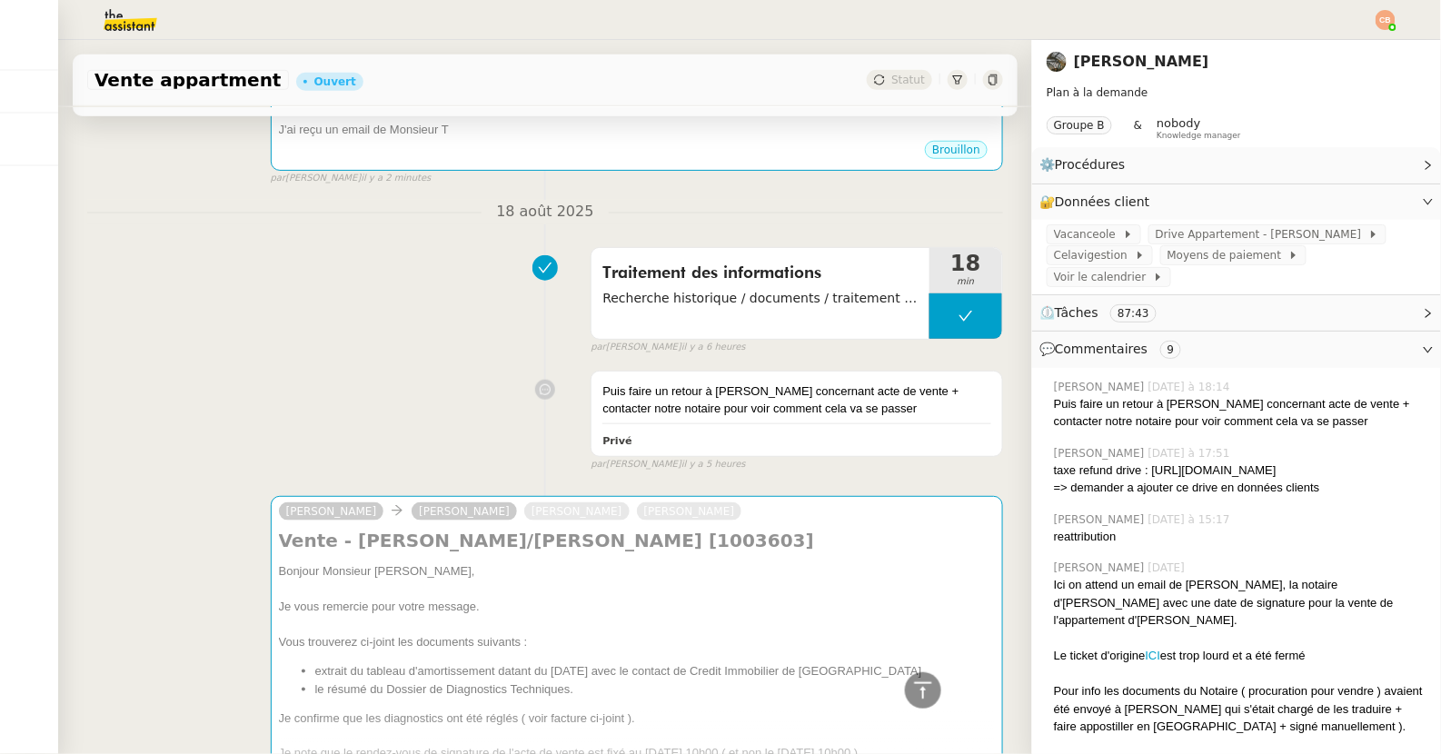
scroll to position [392, 0]
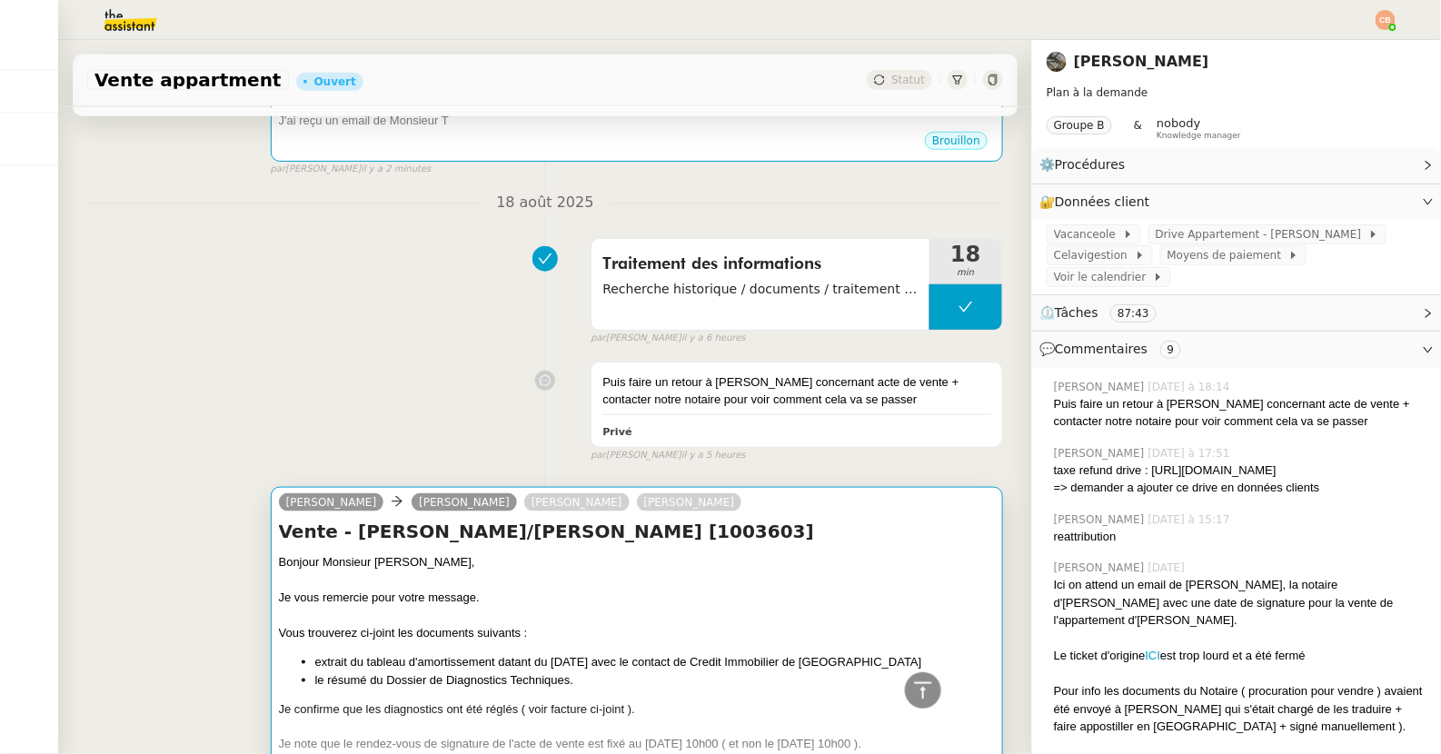
click at [475, 590] on div "Je vous remercie pour votre message." at bounding box center [637, 598] width 716 height 18
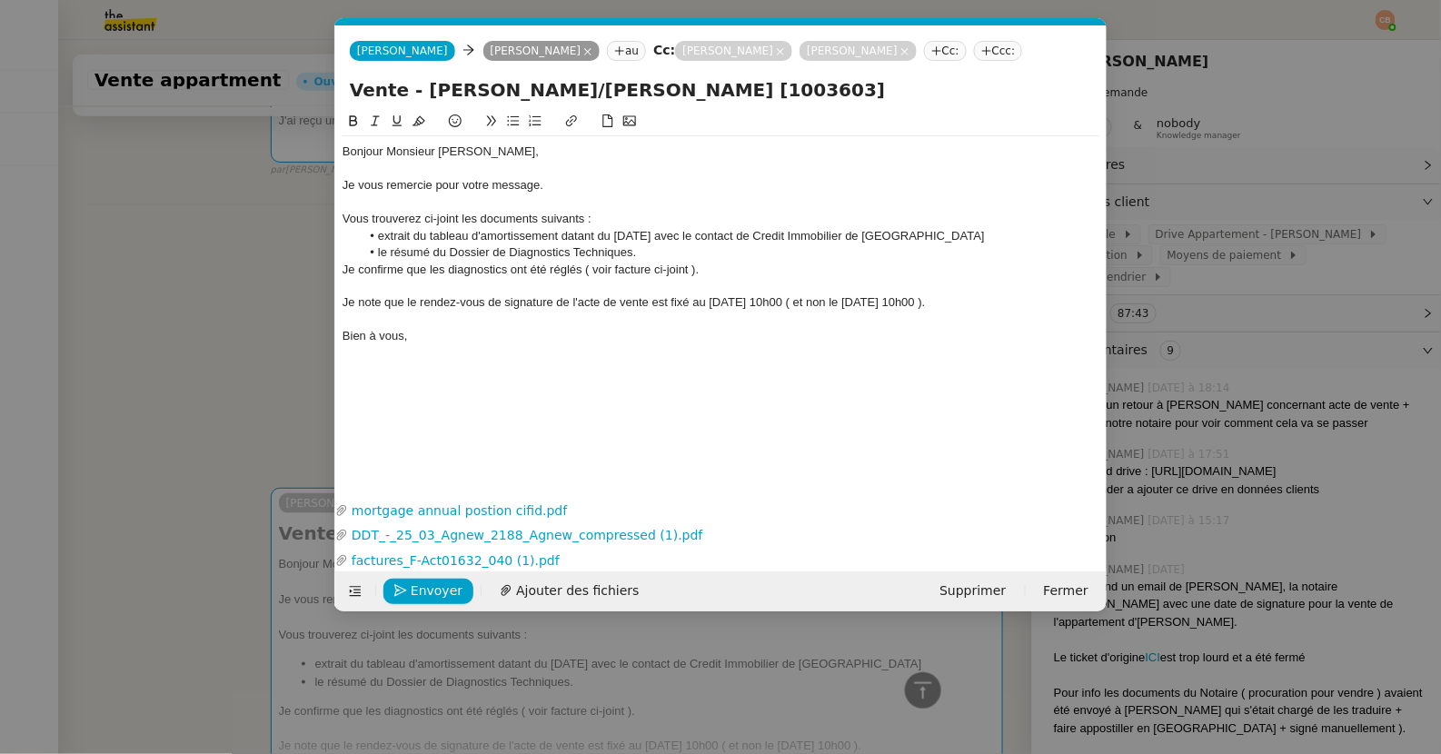
scroll to position [0, 38]
drag, startPoint x: 438, startPoint y: 151, endPoint x: 491, endPoint y: 154, distance: 53.7
click at [491, 154] on div "Bonjour Monsieur [PERSON_NAME]," at bounding box center [720, 152] width 757 height 16
copy div "[PERSON_NAME],"
click at [251, 214] on nz-modal-container "Service TA - VOYAGE - PROPOSITION GLOBALE A utiliser dans le cadre de propositi…" at bounding box center [720, 377] width 1441 height 754
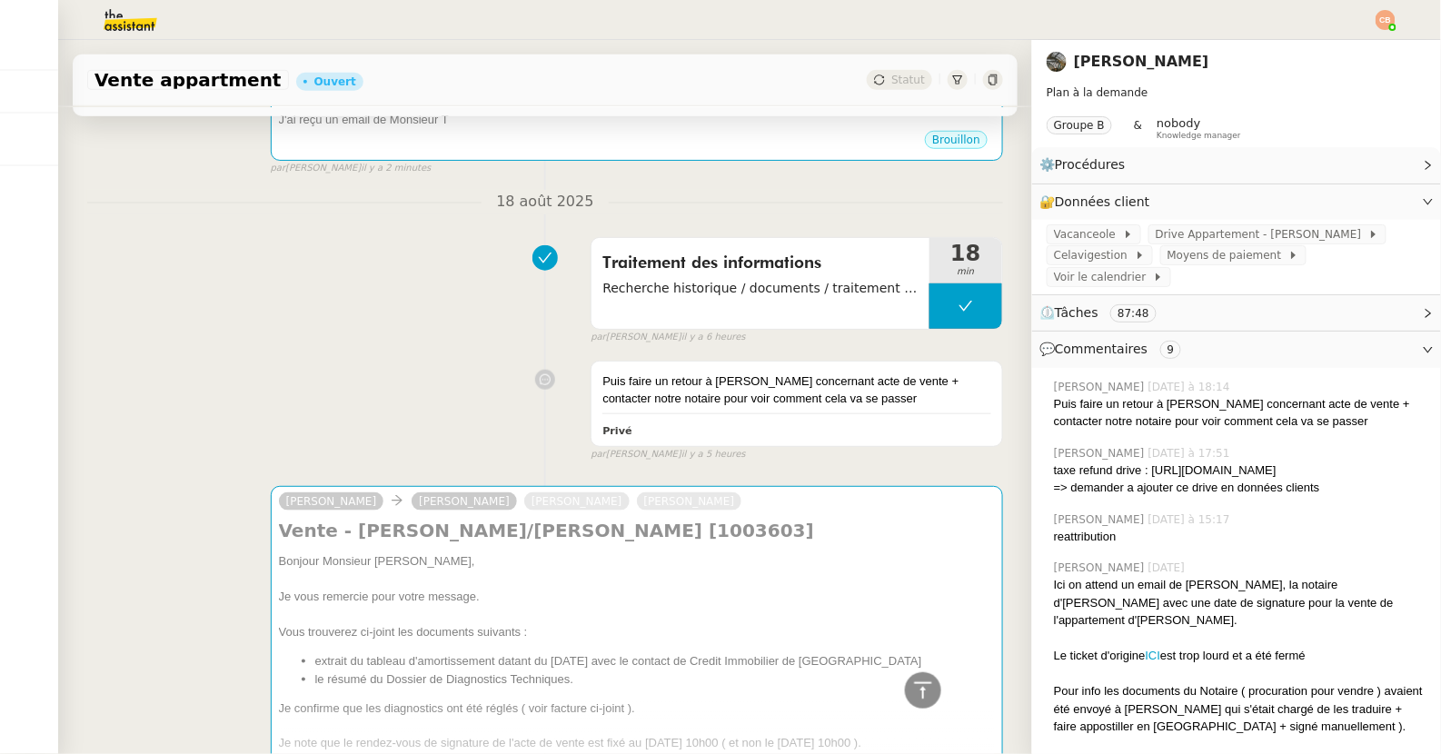
scroll to position [0, 0]
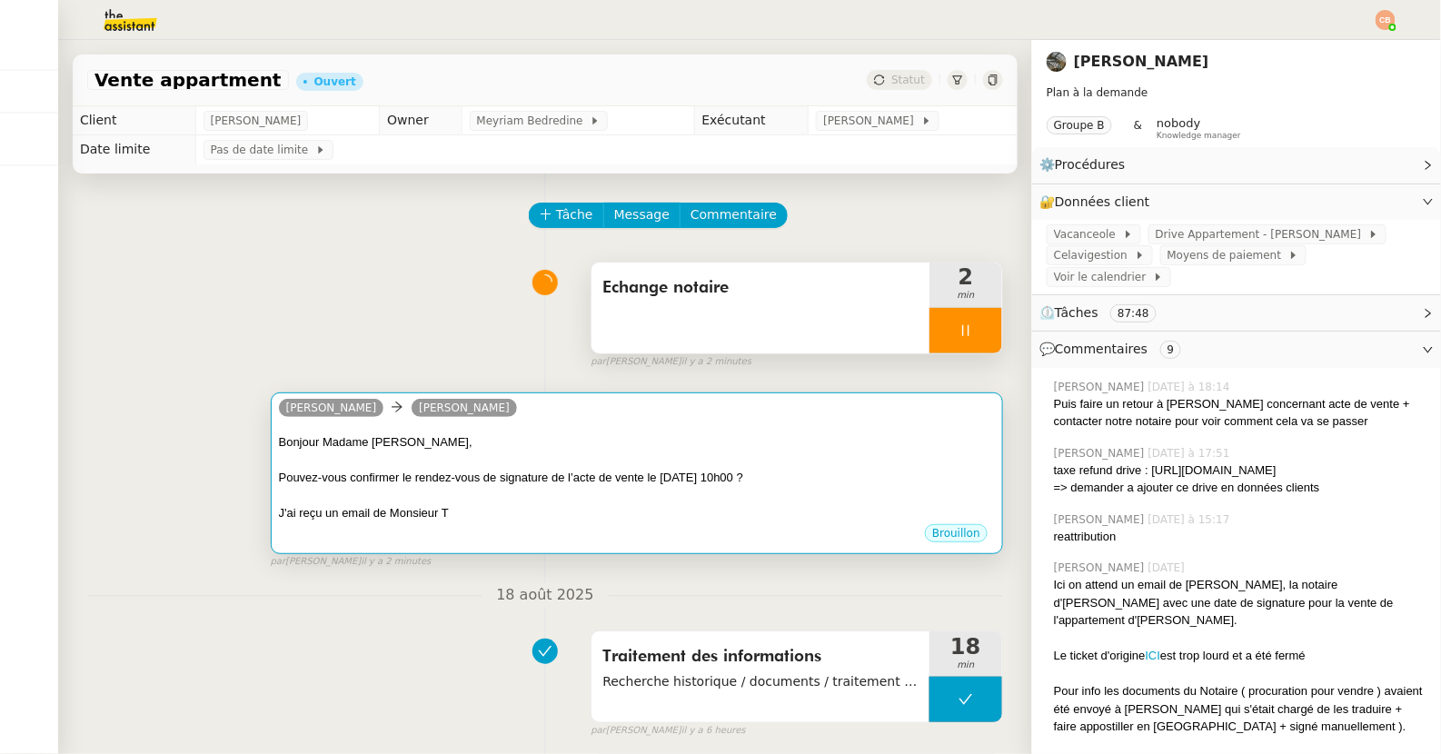
click at [452, 452] on div at bounding box center [637, 460] width 716 height 18
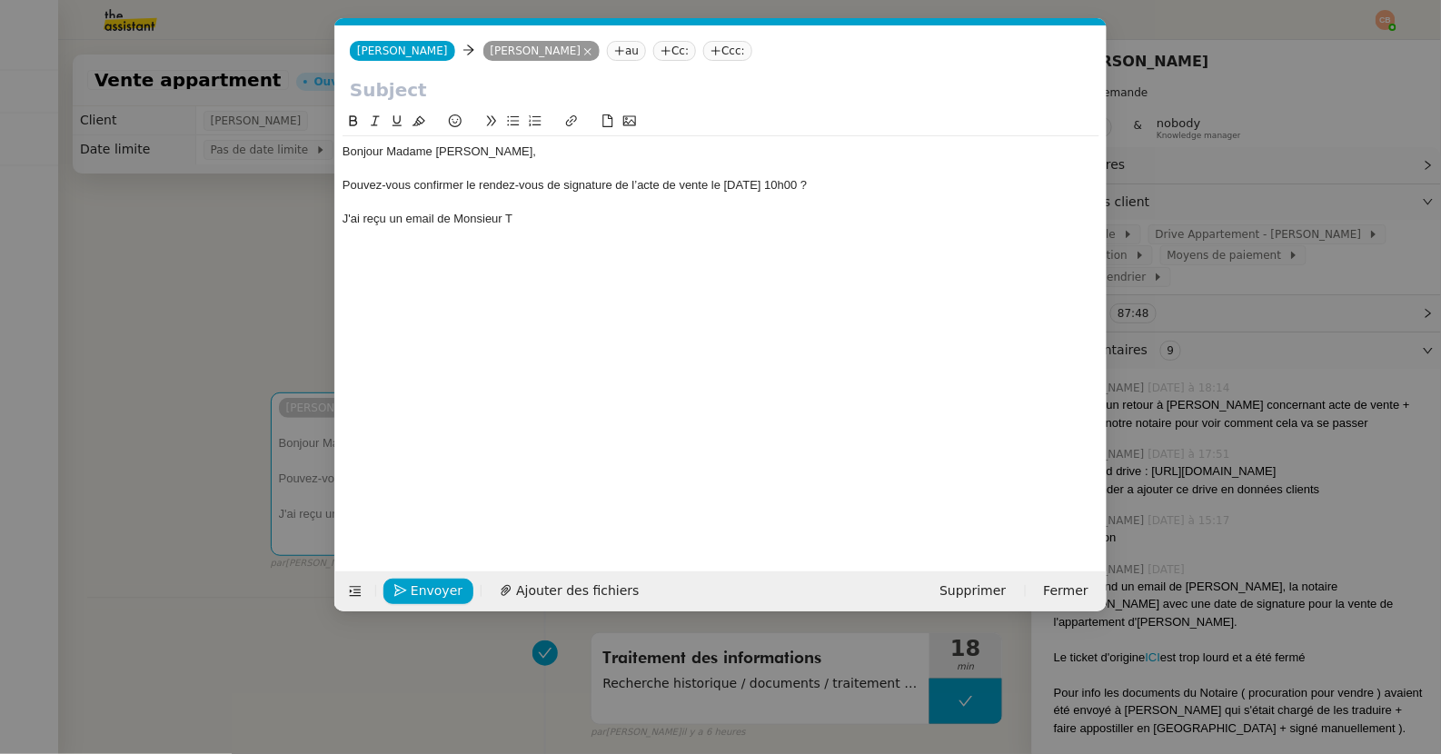
scroll to position [0, 38]
click at [527, 223] on div "J'ai reçu un email de Monsieur T" at bounding box center [720, 219] width 757 height 16
click at [547, 222] on div "J'ai reçu un email de Monsieur [PERSON_NAME] confirmant la date du [DATE]." at bounding box center [720, 219] width 757 height 16
drag, startPoint x: 881, startPoint y: 218, endPoint x: 364, endPoint y: 233, distance: 517.1
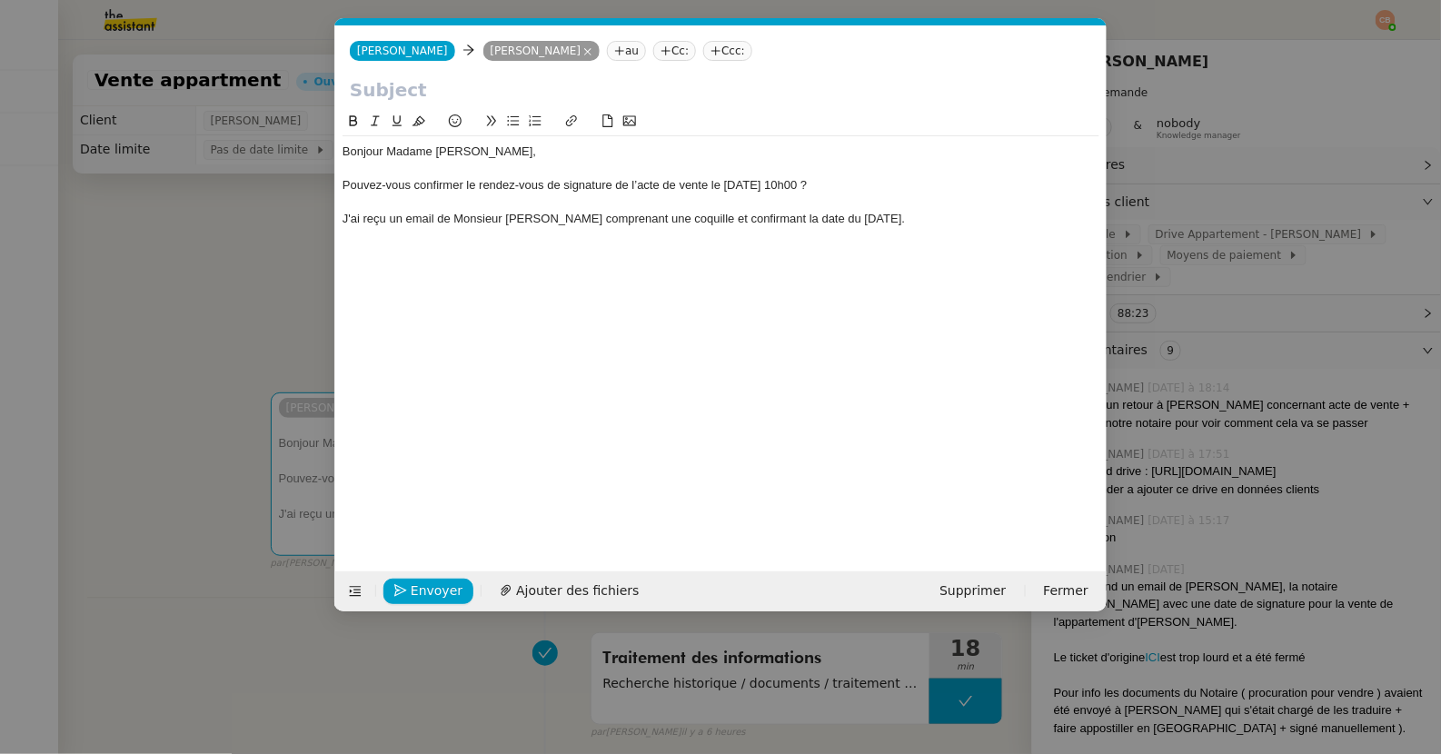
click at [364, 233] on div "Bonjour [PERSON_NAME], Pouvez-vous confirmer le rendez-vous de signature de l’a…" at bounding box center [720, 185] width 757 height 98
drag, startPoint x: 689, startPoint y: 221, endPoint x: 546, endPoint y: 219, distance: 142.6
click at [546, 219] on div "J'ai reçu un email de Monsieur [PERSON_NAME] comprenant une coquille et confirm…" at bounding box center [720, 219] width 757 height 16
click at [749, 216] on div "J'ai reçu un email de Monsieur [PERSON_NAME] confirmant la date du [DATE]." at bounding box center [720, 219] width 757 height 16
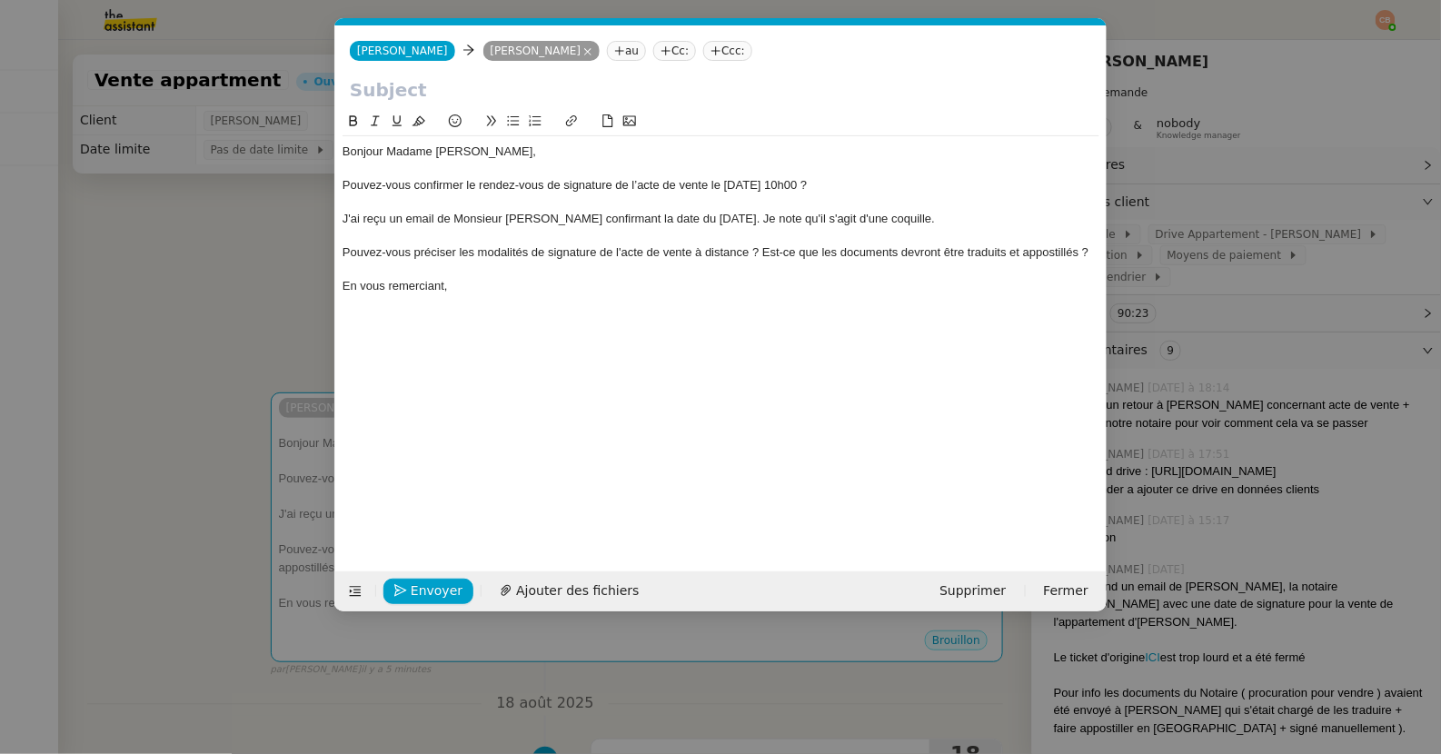
click at [383, 95] on input "text" at bounding box center [721, 89] width 742 height 27
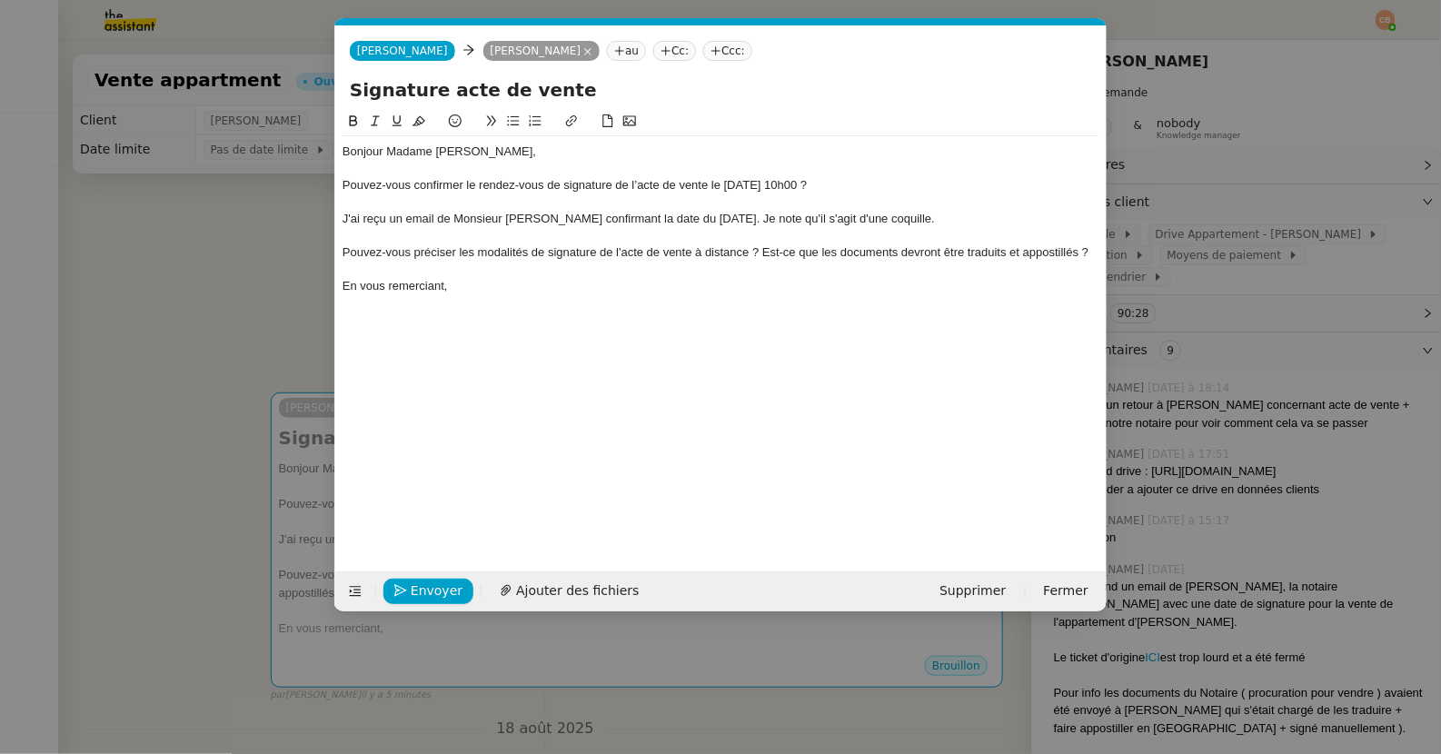
type input "Signature acte de vente"
click at [222, 237] on nz-modal-container "Service TA - VOYAGE - PROPOSITION GLOBALE A utiliser dans le cadre de propositi…" at bounding box center [720, 377] width 1441 height 754
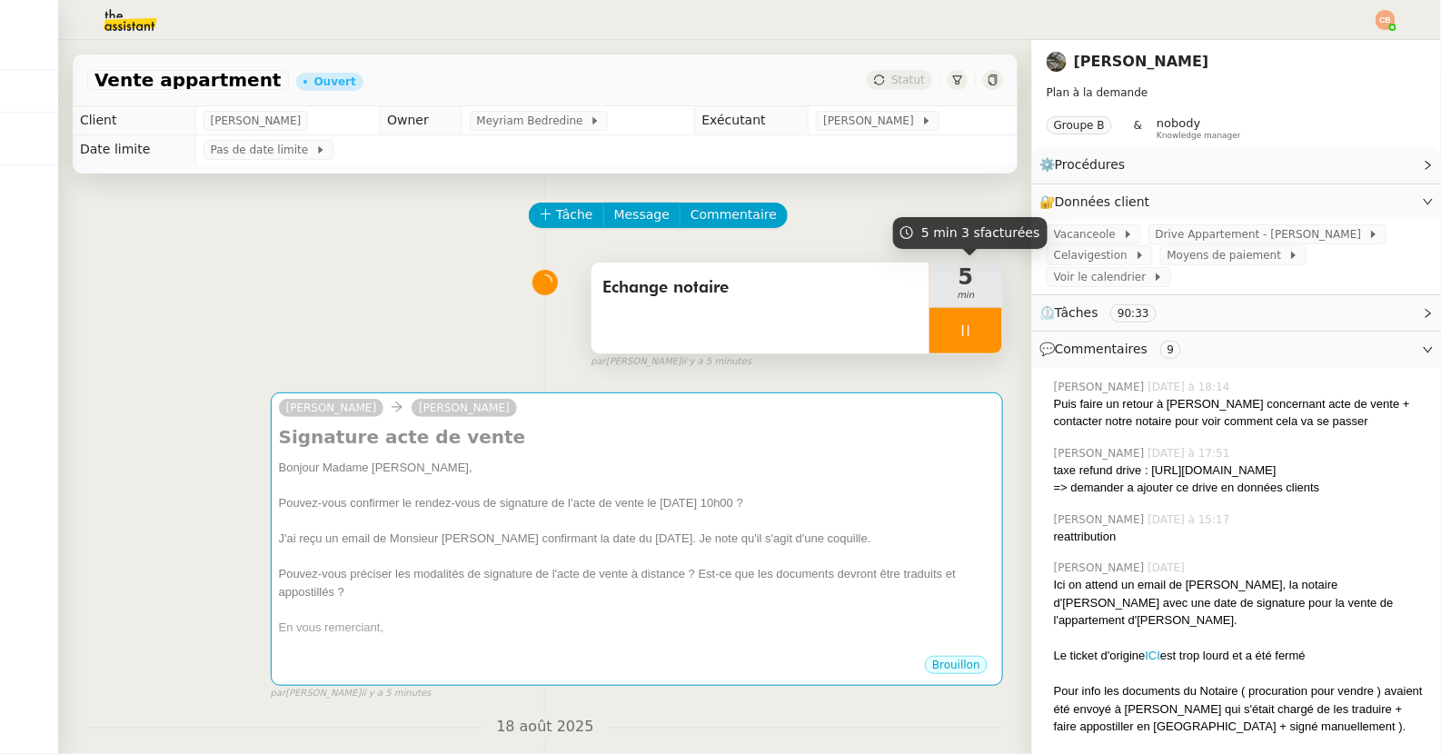
click at [976, 329] on div at bounding box center [965, 330] width 73 height 45
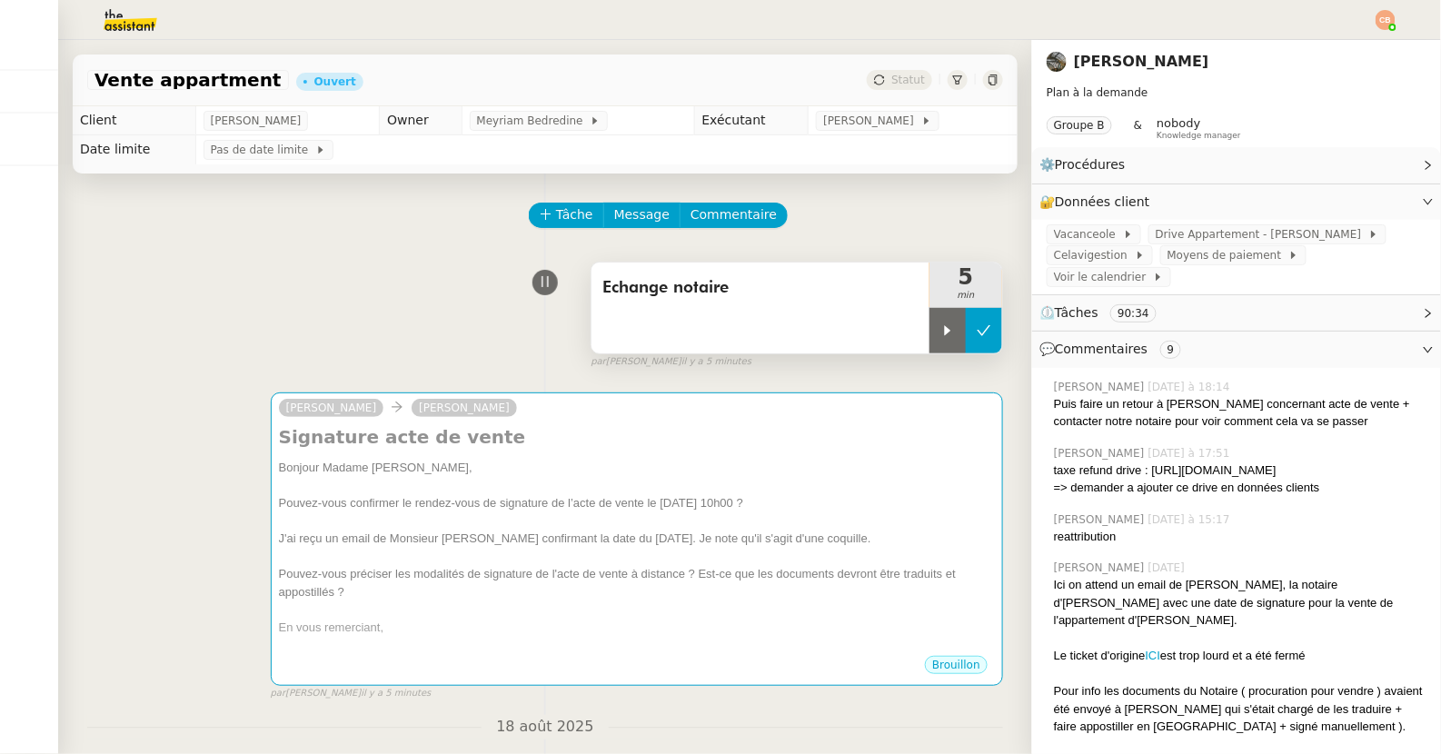
click at [985, 332] on icon at bounding box center [984, 330] width 14 height 10
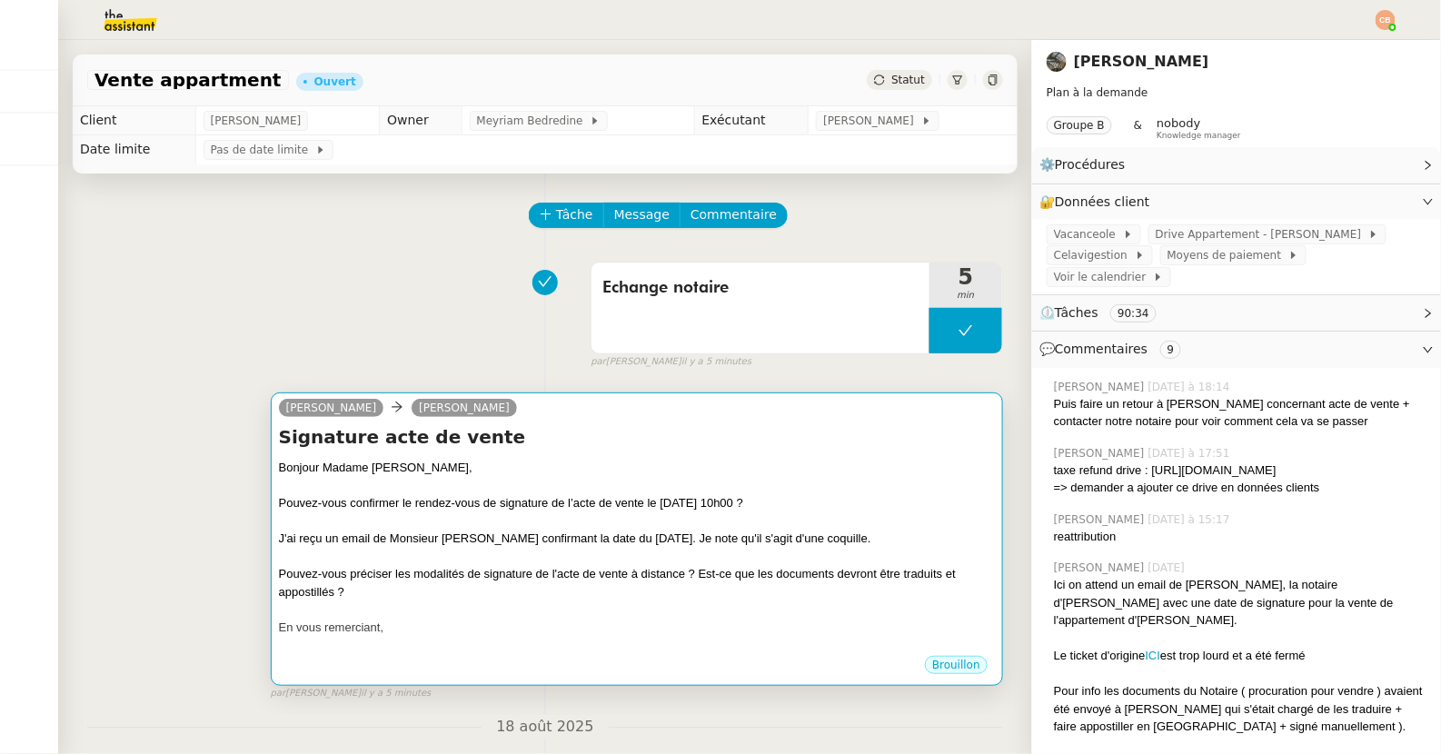
scroll to position [28, 0]
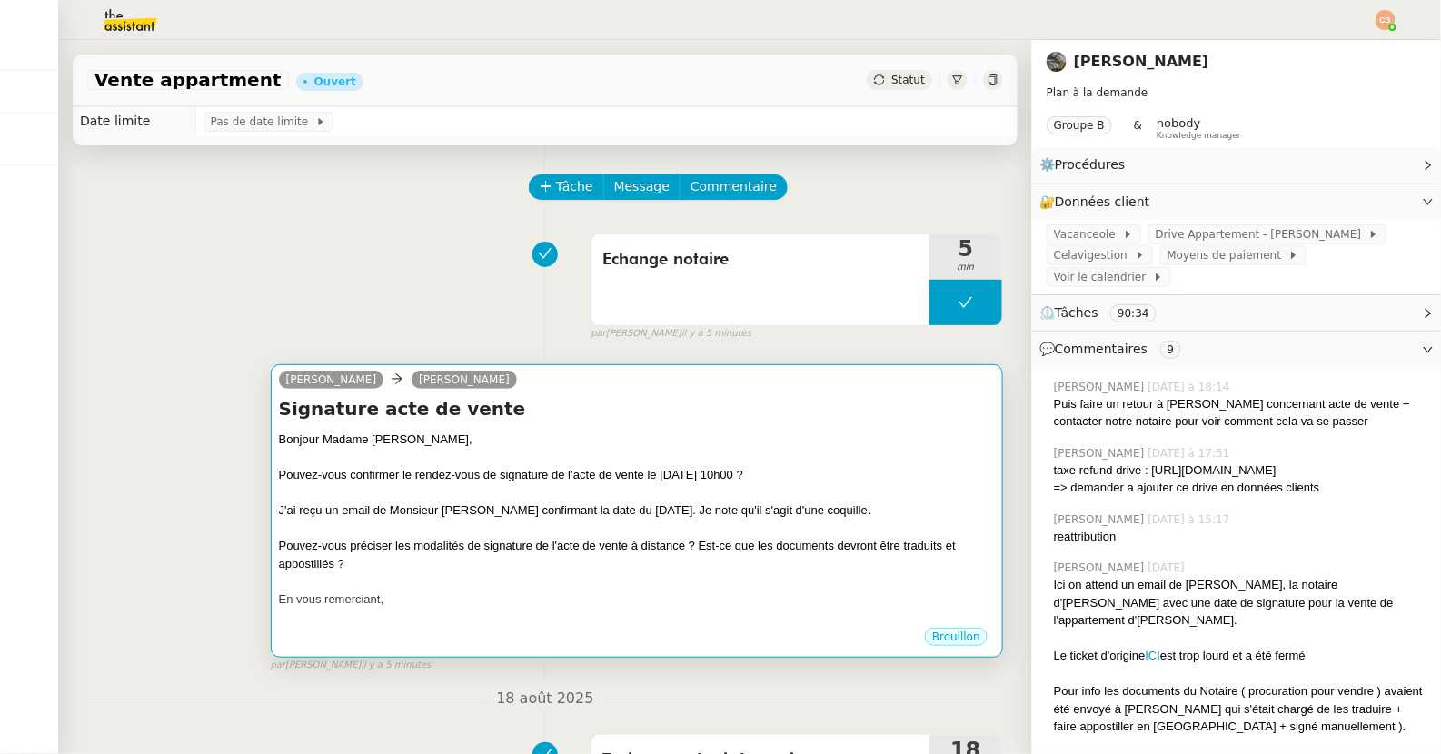
click at [784, 449] on div at bounding box center [637, 458] width 716 height 18
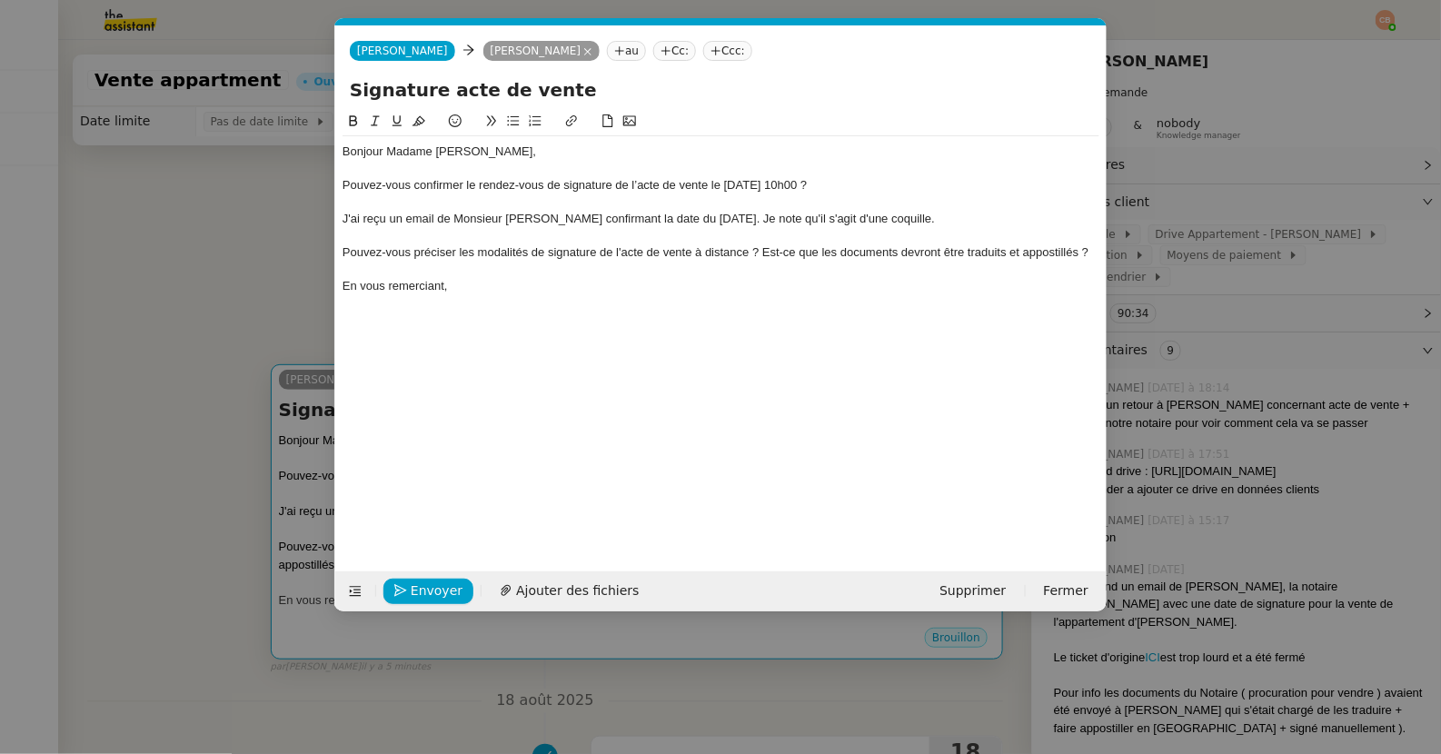
scroll to position [0, 38]
click at [207, 282] on nz-modal-container "Service TA - VOYAGE - PROPOSITION GLOBALE A utiliser dans le cadre de propositi…" at bounding box center [720, 377] width 1441 height 754
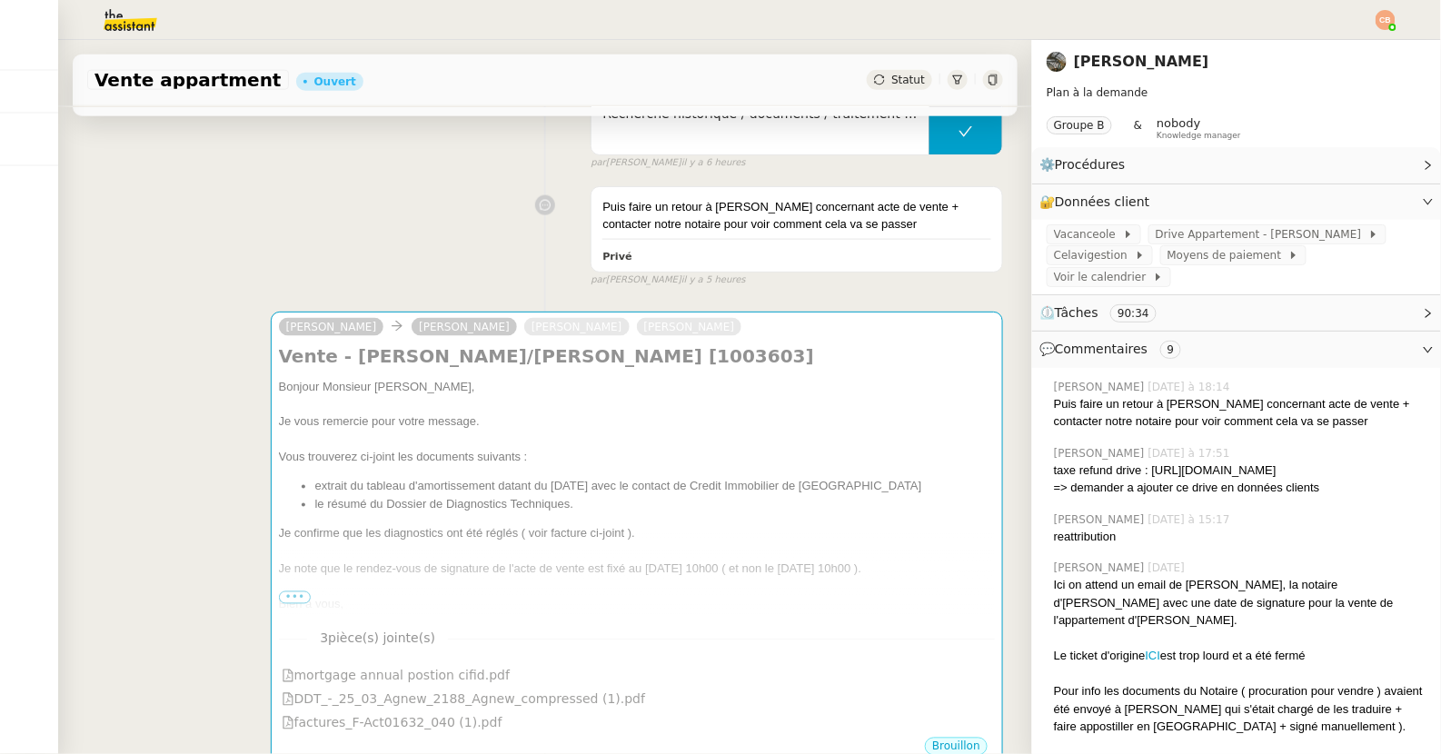
scroll to position [729, 0]
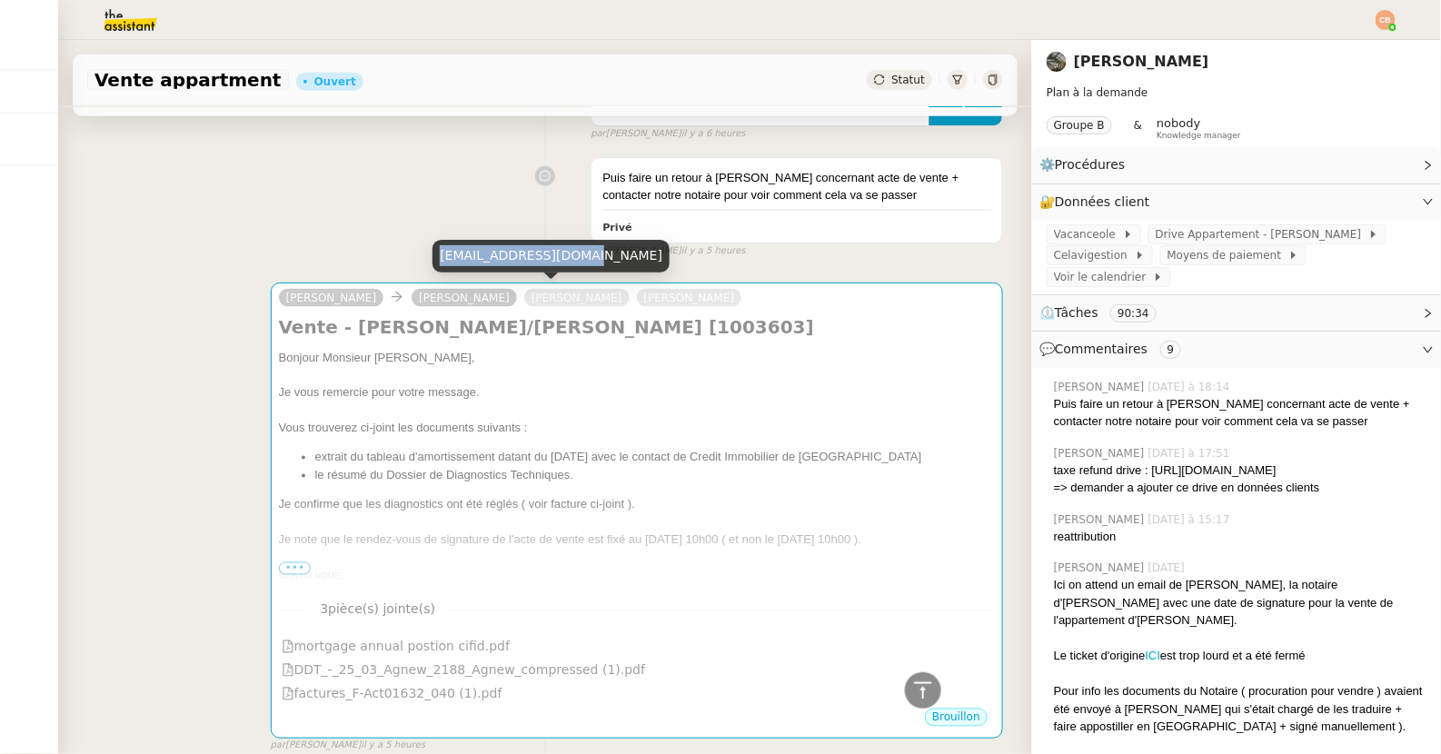
drag, startPoint x: 441, startPoint y: 259, endPoint x: 591, endPoint y: 260, distance: 150.8
click at [591, 260] on div "[EMAIL_ADDRESS][DOMAIN_NAME]" at bounding box center [550, 256] width 237 height 32
copy div "[EMAIL_ADDRESS][DOMAIN_NAME]"
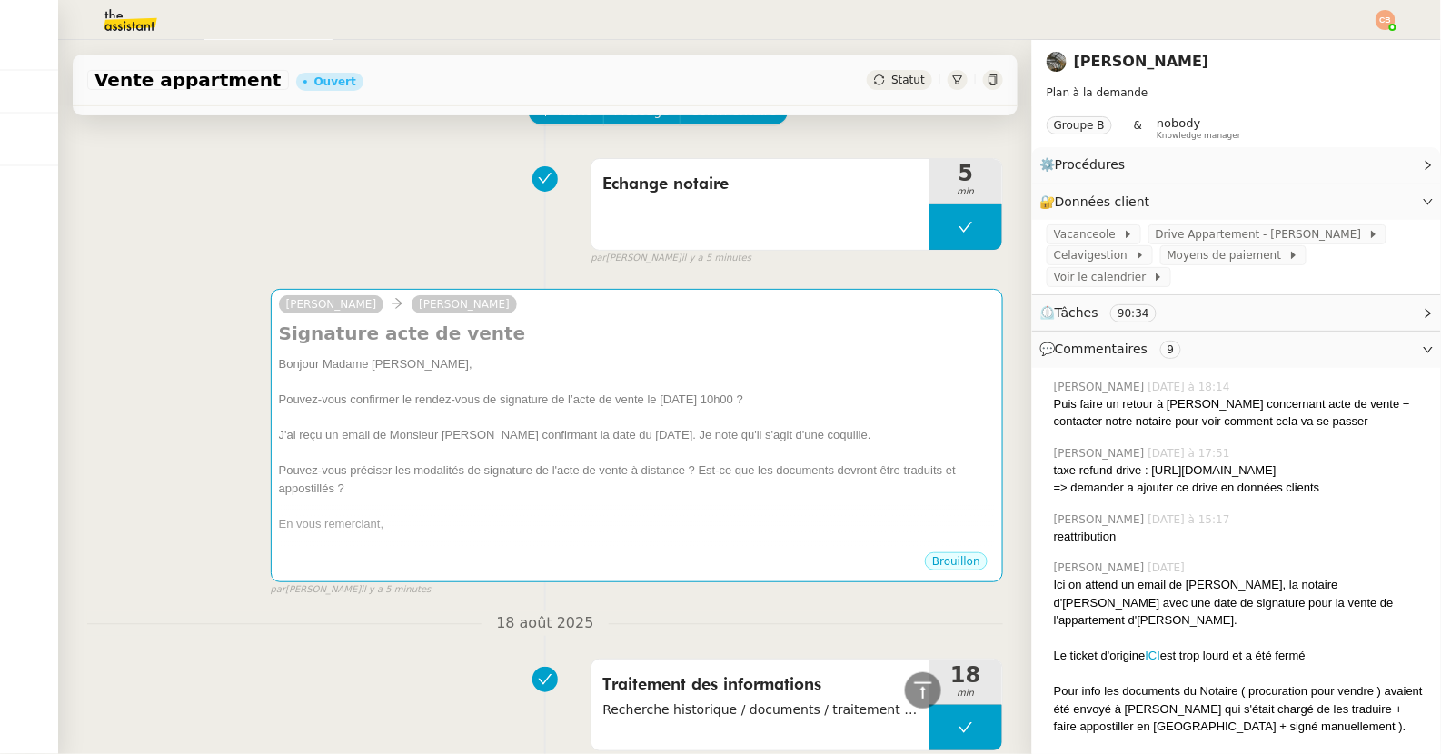
scroll to position [0, 0]
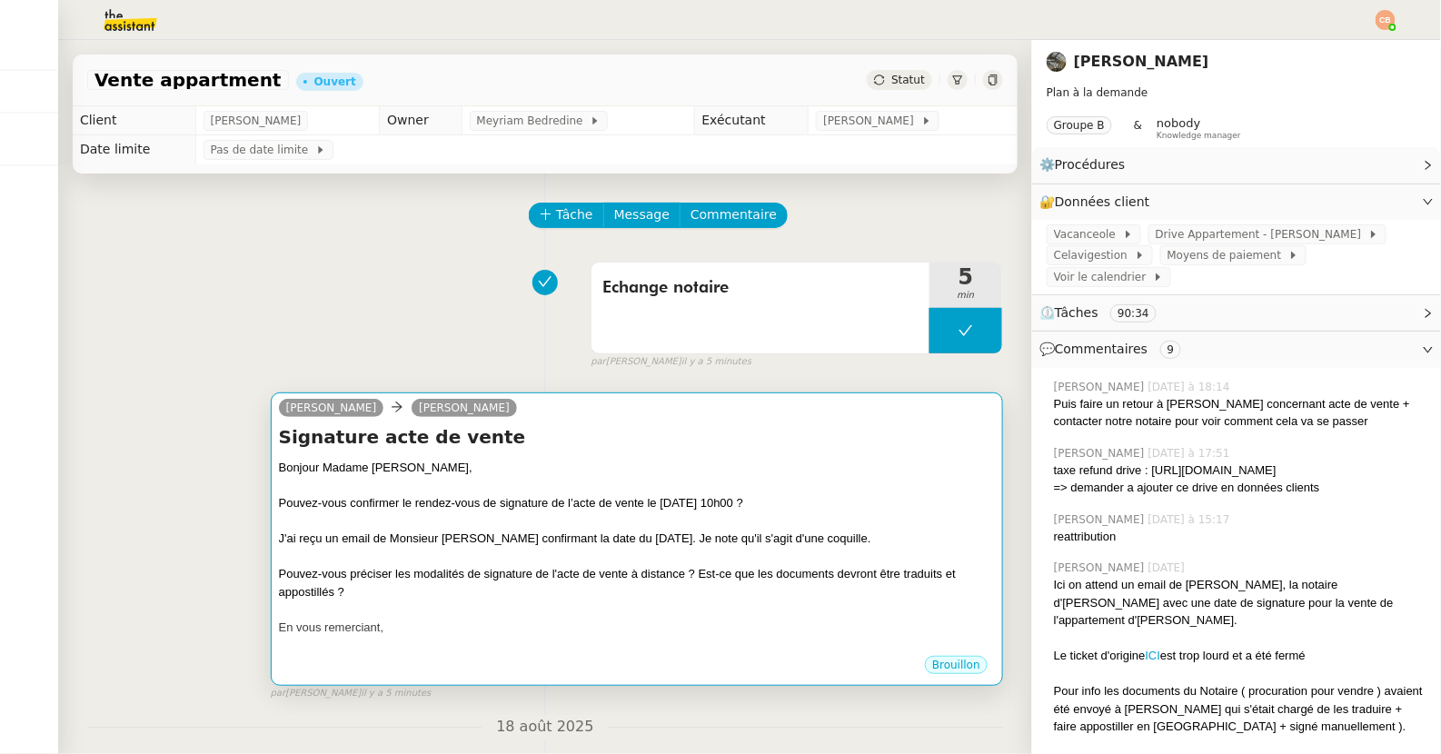
click at [473, 441] on h4 "Signature acte de vente" at bounding box center [637, 436] width 716 height 25
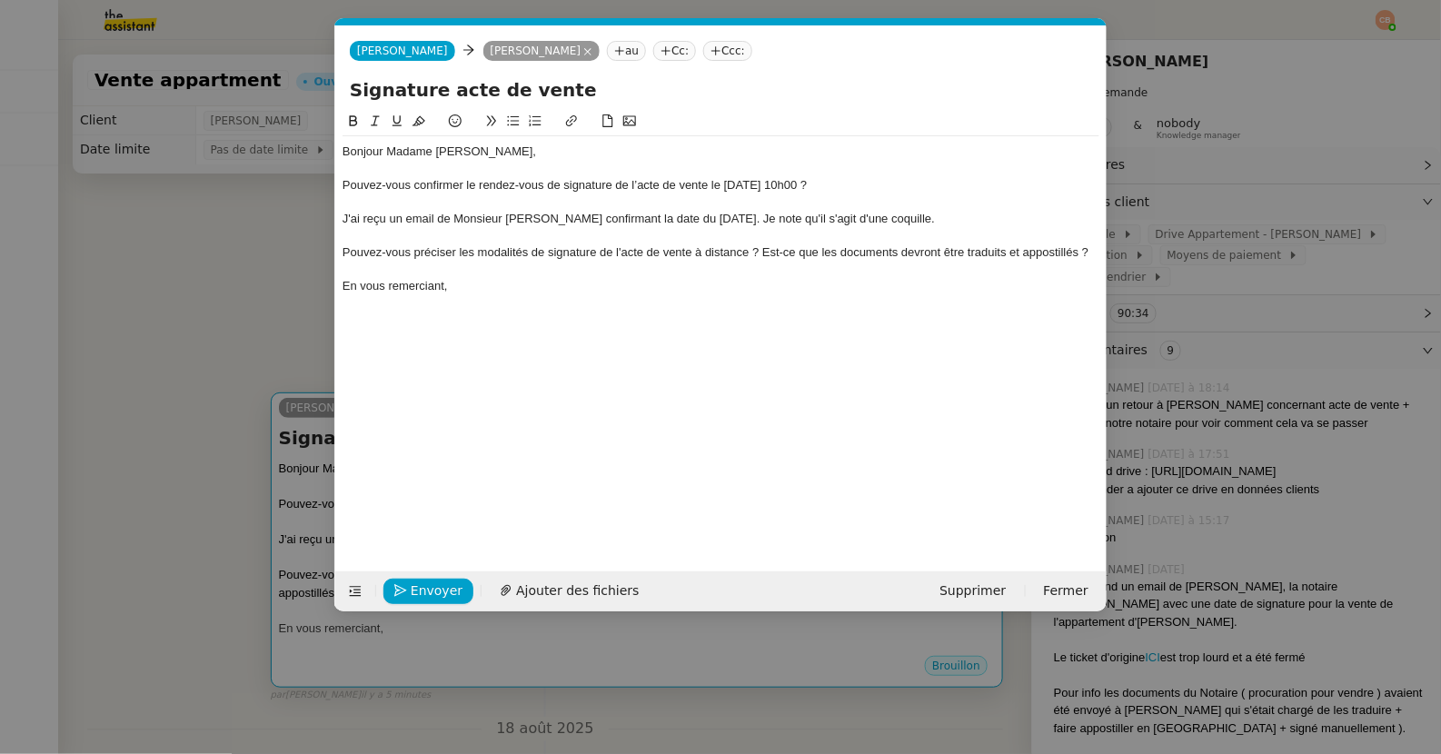
scroll to position [0, 38]
click at [653, 59] on nz-tag "Cc:" at bounding box center [674, 51] width 43 height 20
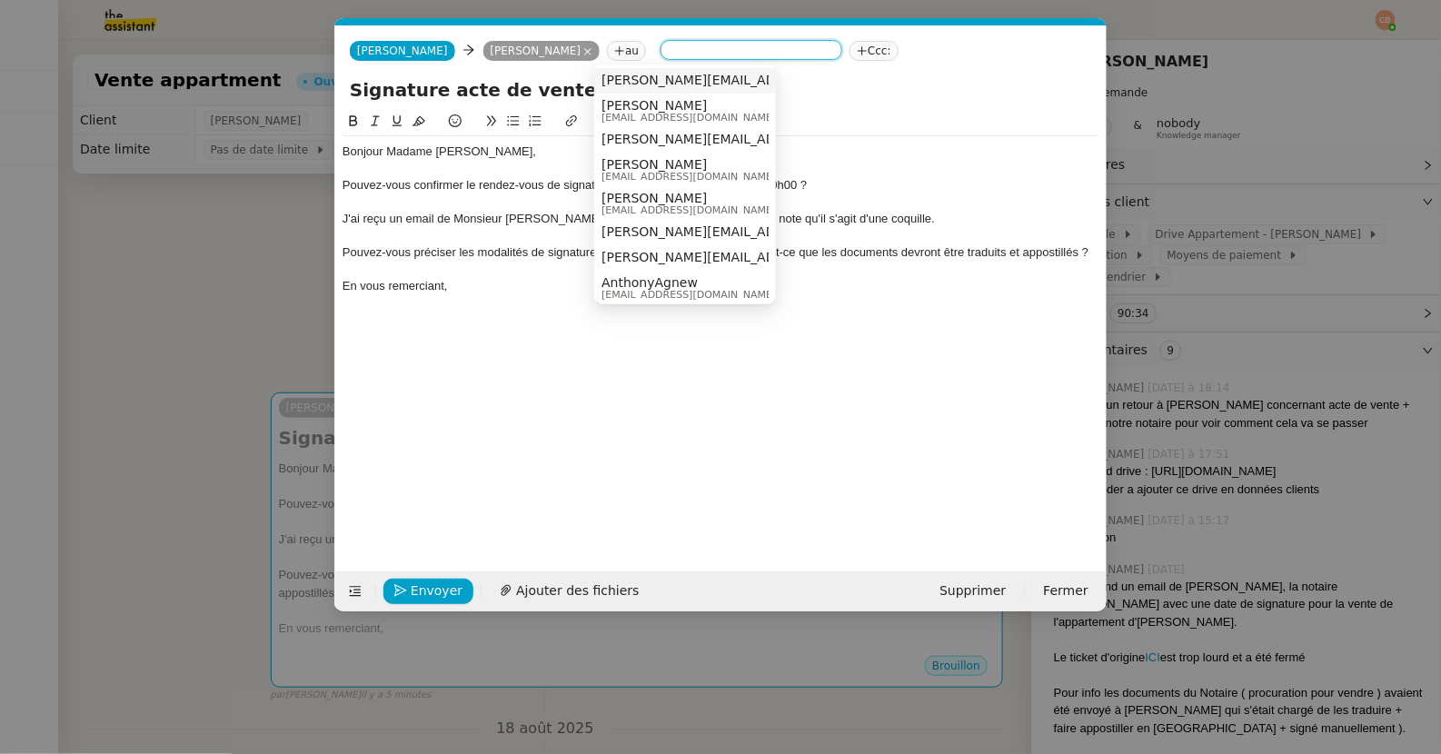
paste input "[EMAIL_ADDRESS][DOMAIN_NAME]"
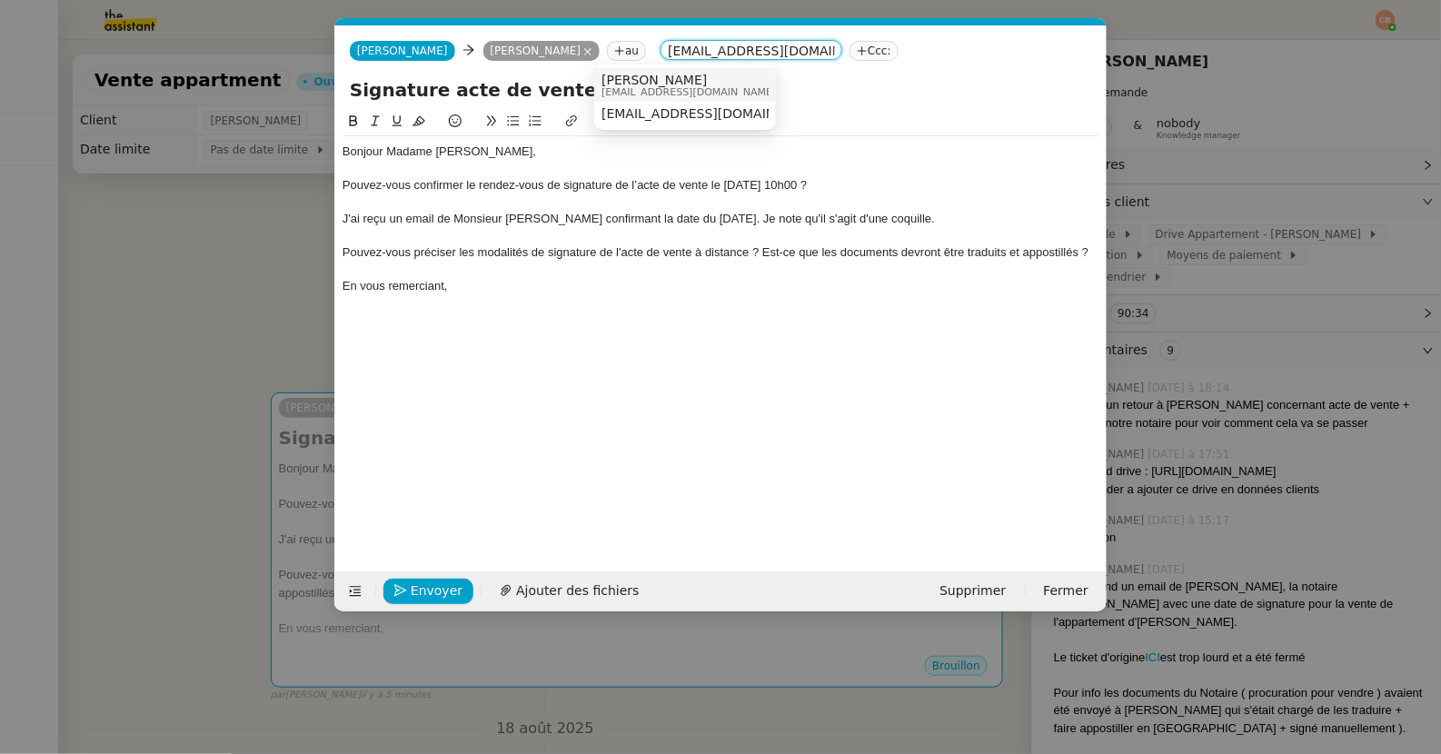
type input "[EMAIL_ADDRESS][DOMAIN_NAME]"
click at [615, 84] on span "[PERSON_NAME]" at bounding box center [688, 80] width 174 height 15
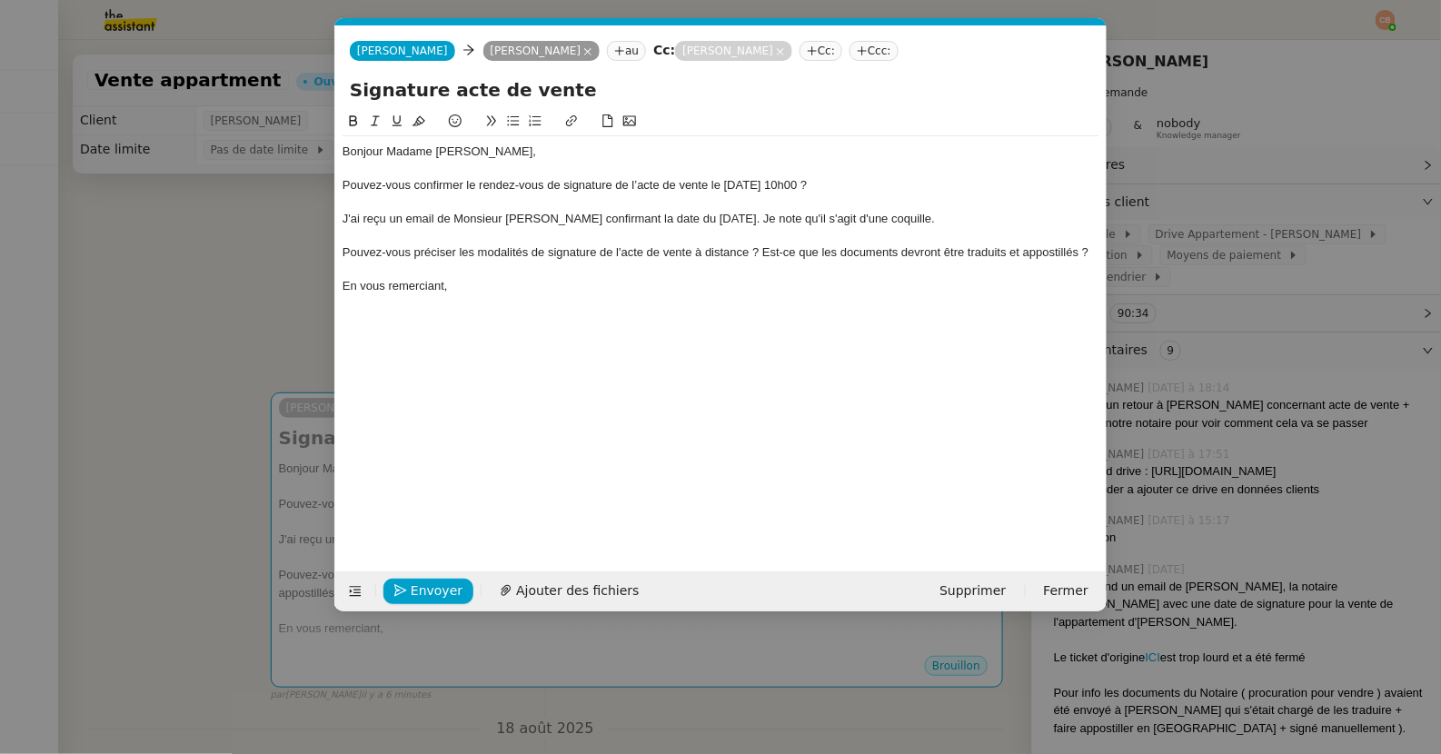
drag, startPoint x: 712, startPoint y: 185, endPoint x: 868, endPoint y: 187, distance: 156.3
click at [868, 187] on div "Pouvez-vous confirmer le rendez-vous de signature de l’acte de vente le [DATE] …" at bounding box center [720, 185] width 757 height 16
click at [355, 117] on icon at bounding box center [354, 120] width 8 height 11
click at [675, 163] on div at bounding box center [720, 169] width 757 height 16
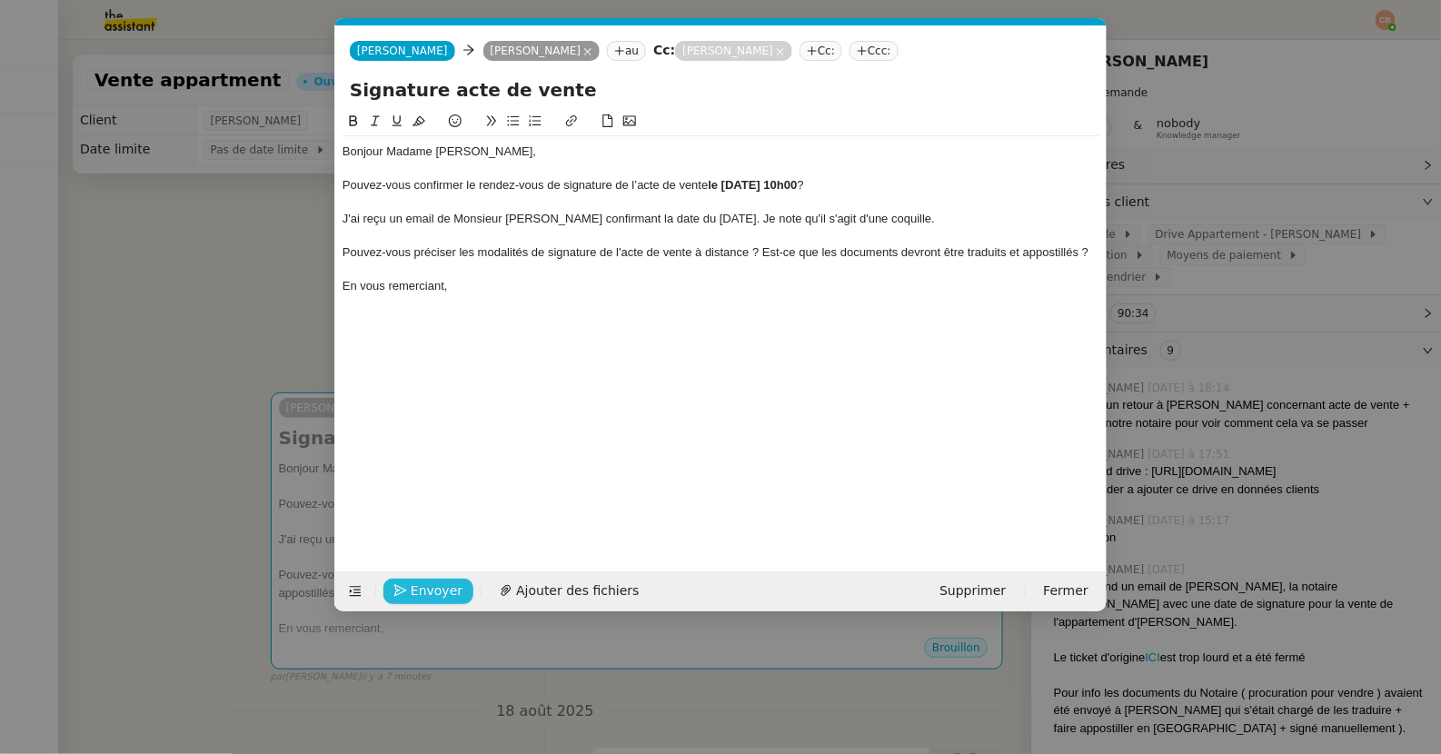
click at [411, 587] on span "Envoyer" at bounding box center [437, 590] width 52 height 21
click at [411, 587] on span "Confirmer l'envoi" at bounding box center [465, 590] width 109 height 21
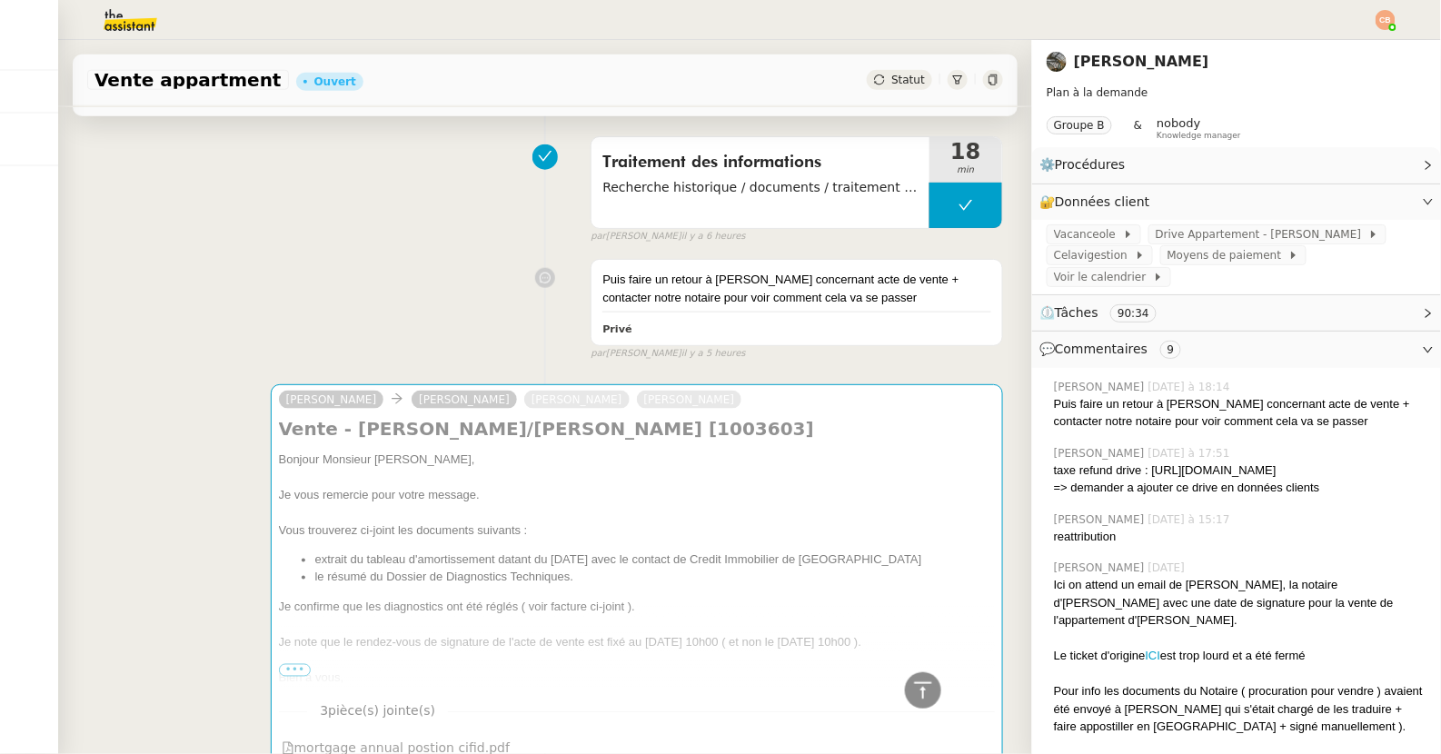
scroll to position [606, 0]
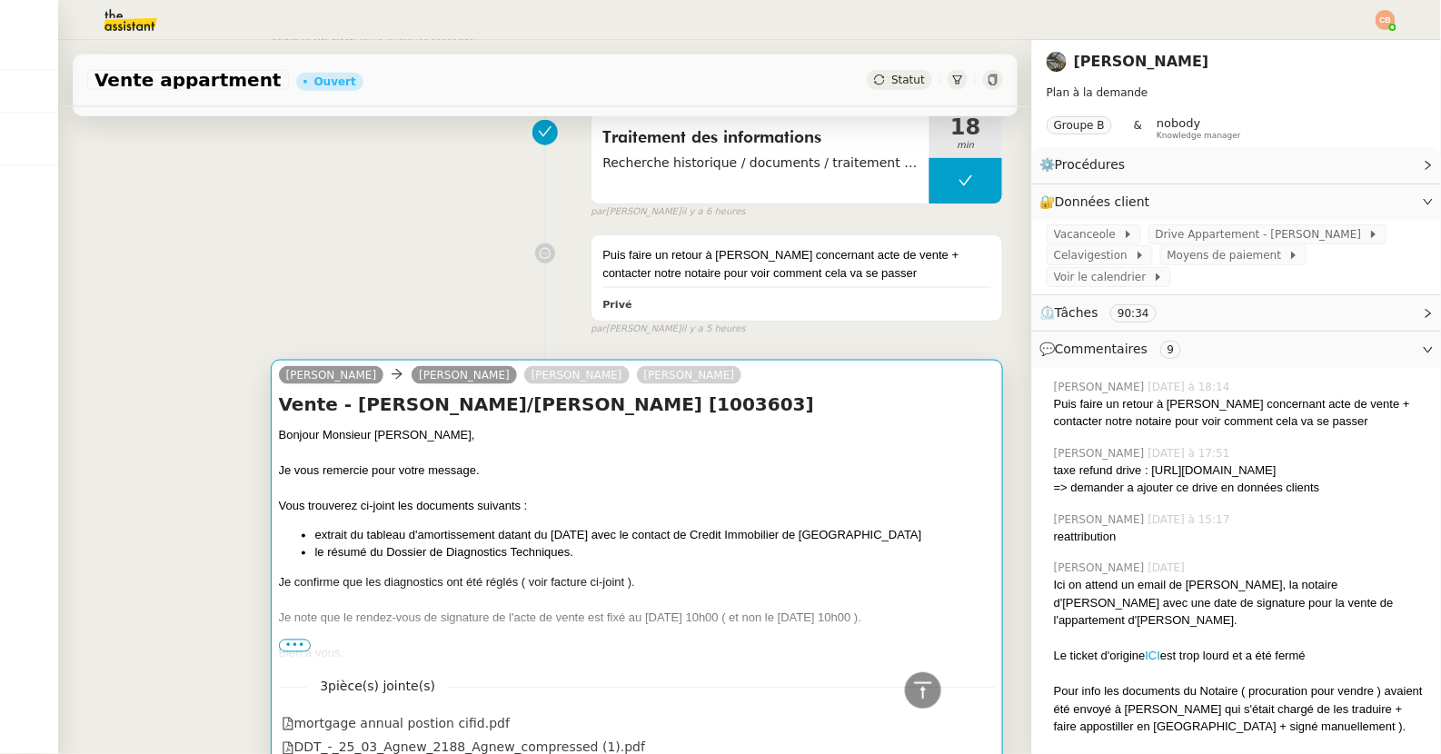
click at [544, 471] on div "Je vous remercie pour votre message." at bounding box center [637, 470] width 716 height 18
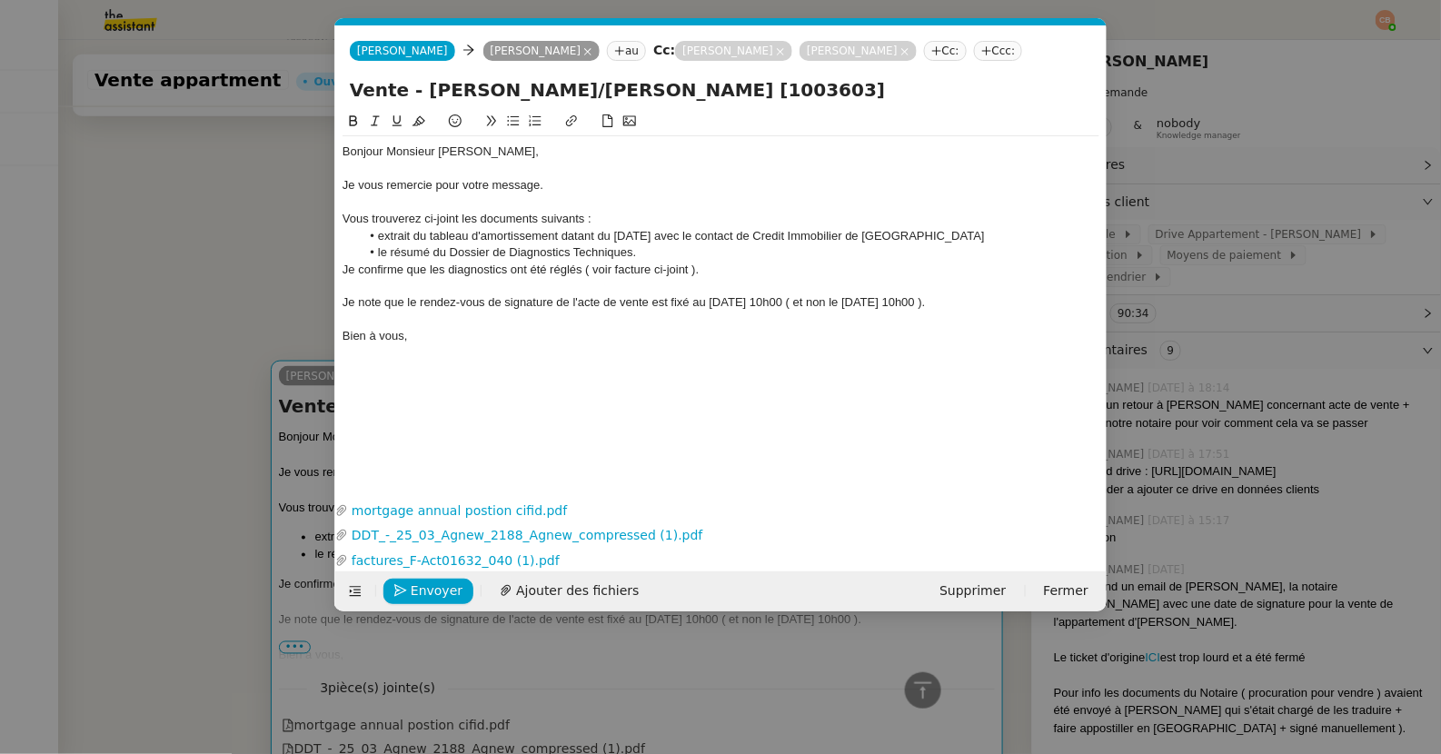
scroll to position [0, 38]
click at [437, 584] on span "Envoyer" at bounding box center [437, 590] width 52 height 21
click at [437, 584] on span "Confirmer l'envoi" at bounding box center [465, 590] width 109 height 21
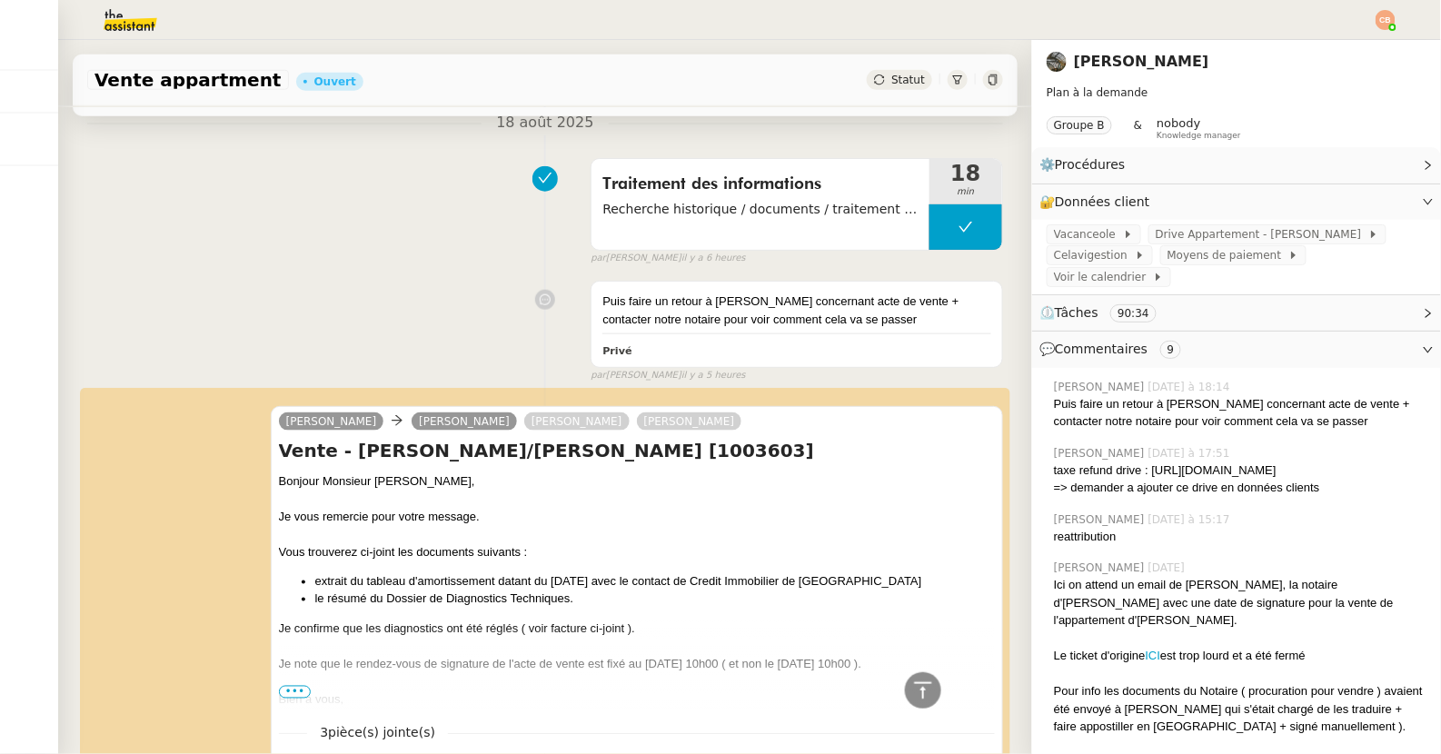
scroll to position [0, 0]
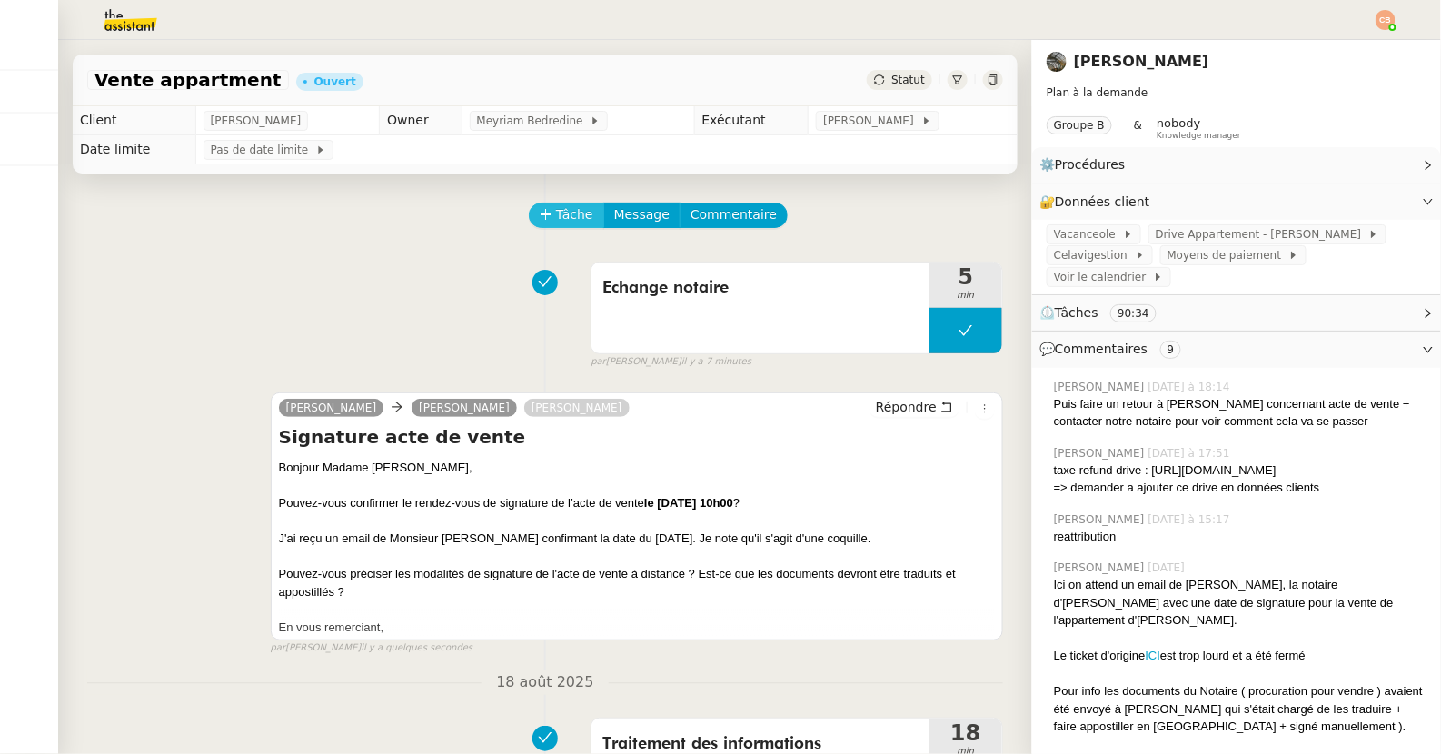
click at [564, 208] on span "Tâche" at bounding box center [574, 214] width 37 height 21
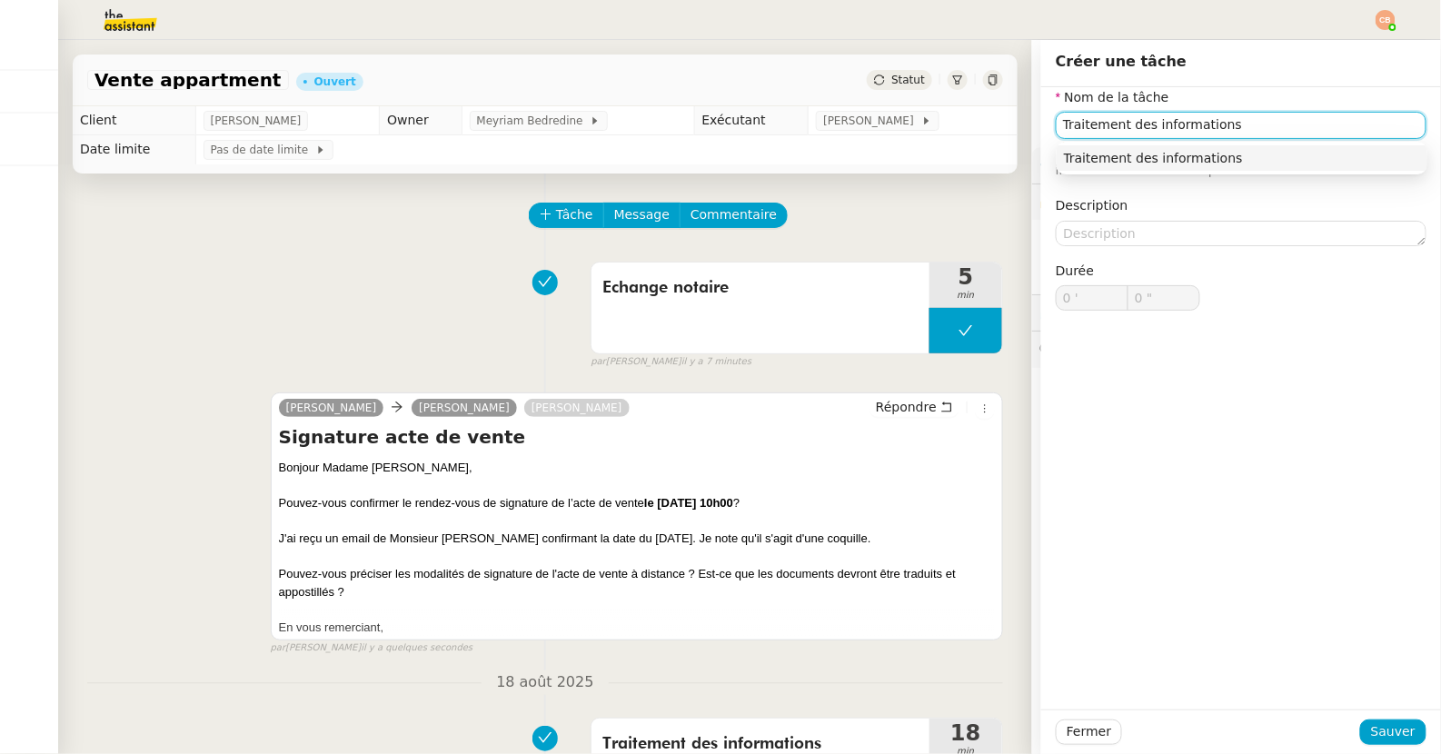
click at [1086, 160] on div "Traitement des informations" at bounding box center [1242, 158] width 356 height 16
type input "Traitement des informations"
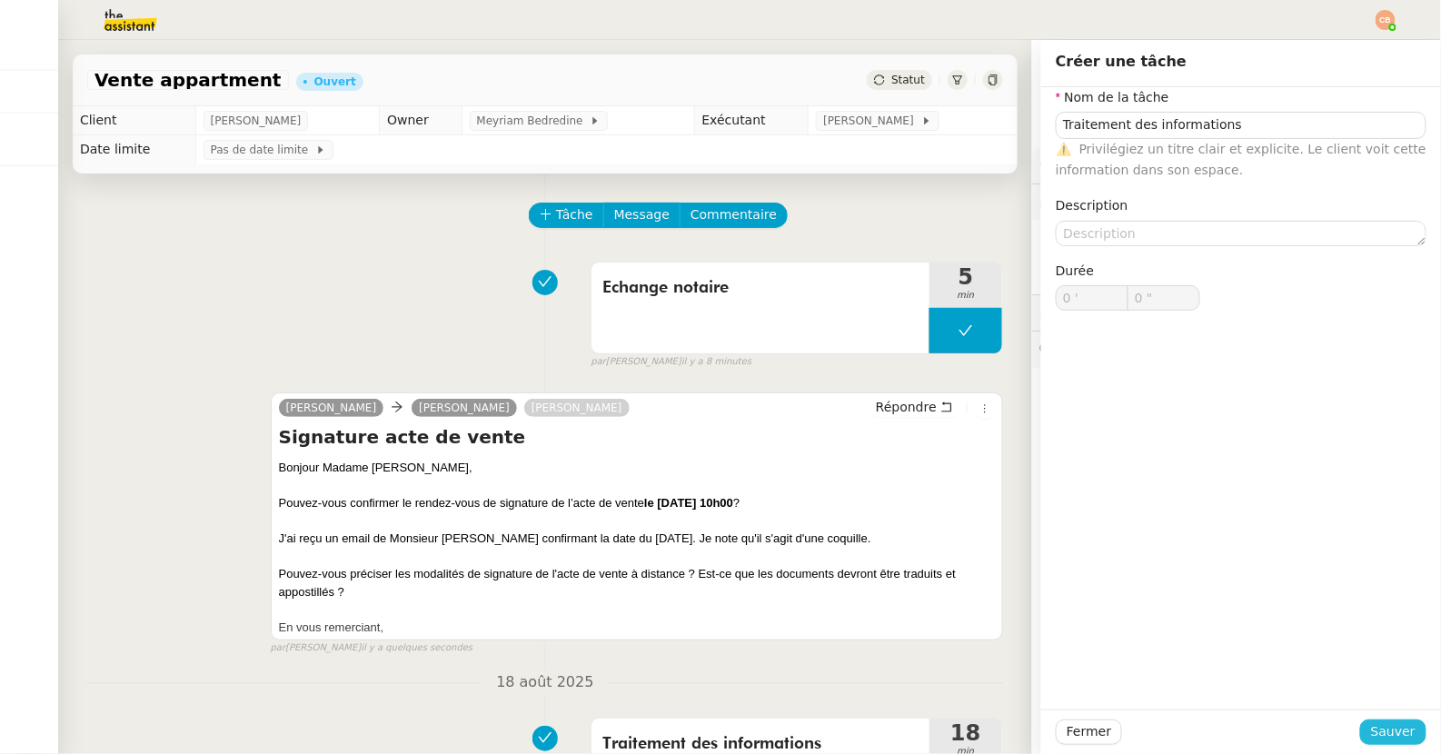
click at [1393, 644] on span "Sauver" at bounding box center [1393, 731] width 45 height 21
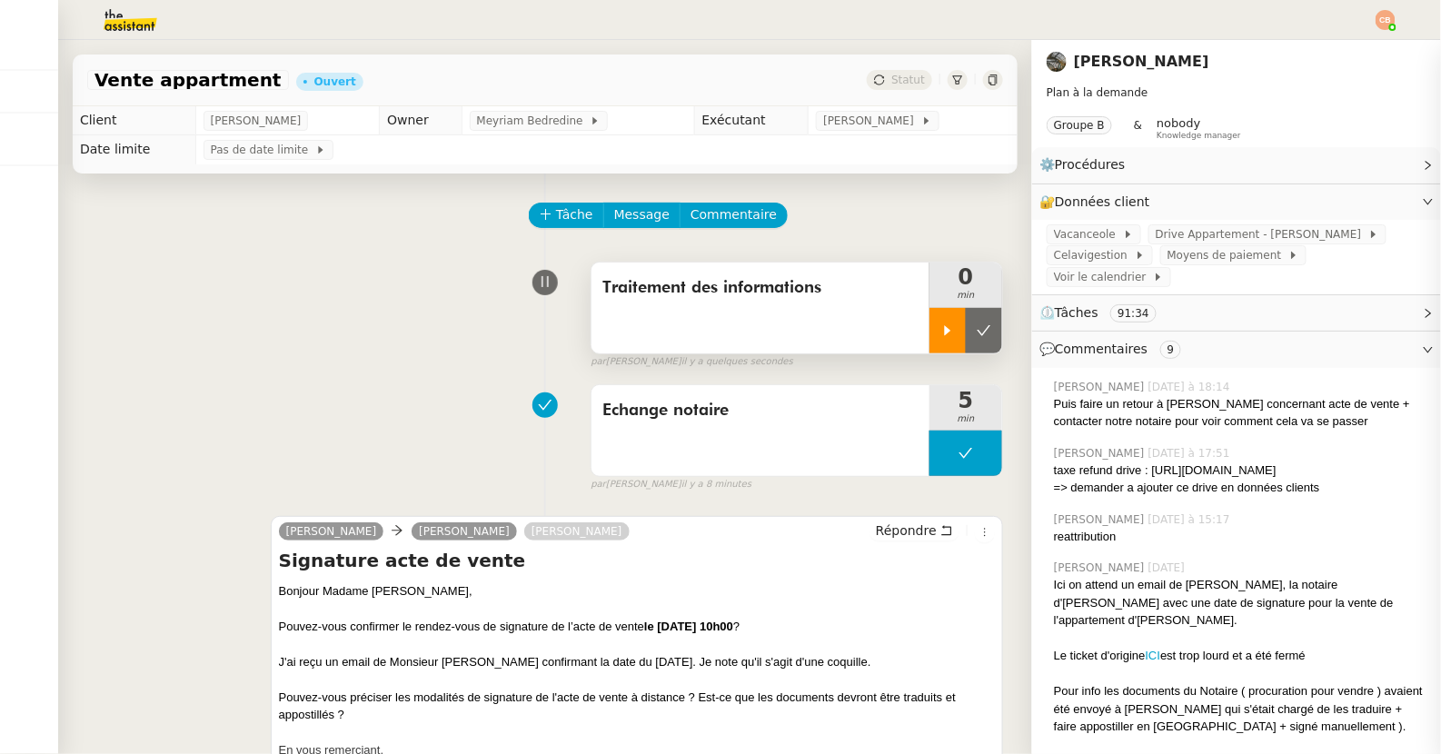
click at [949, 339] on div at bounding box center [947, 330] width 36 height 45
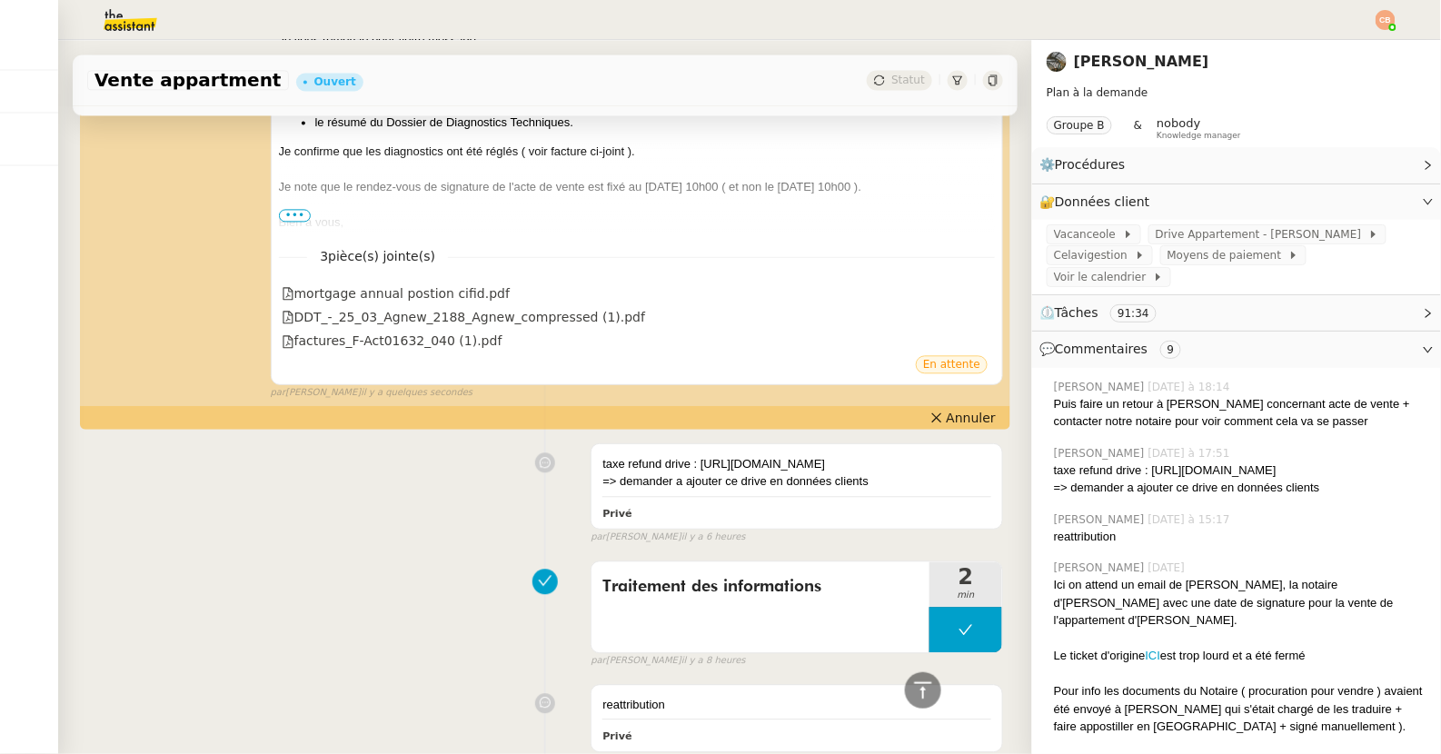
scroll to position [1257, 0]
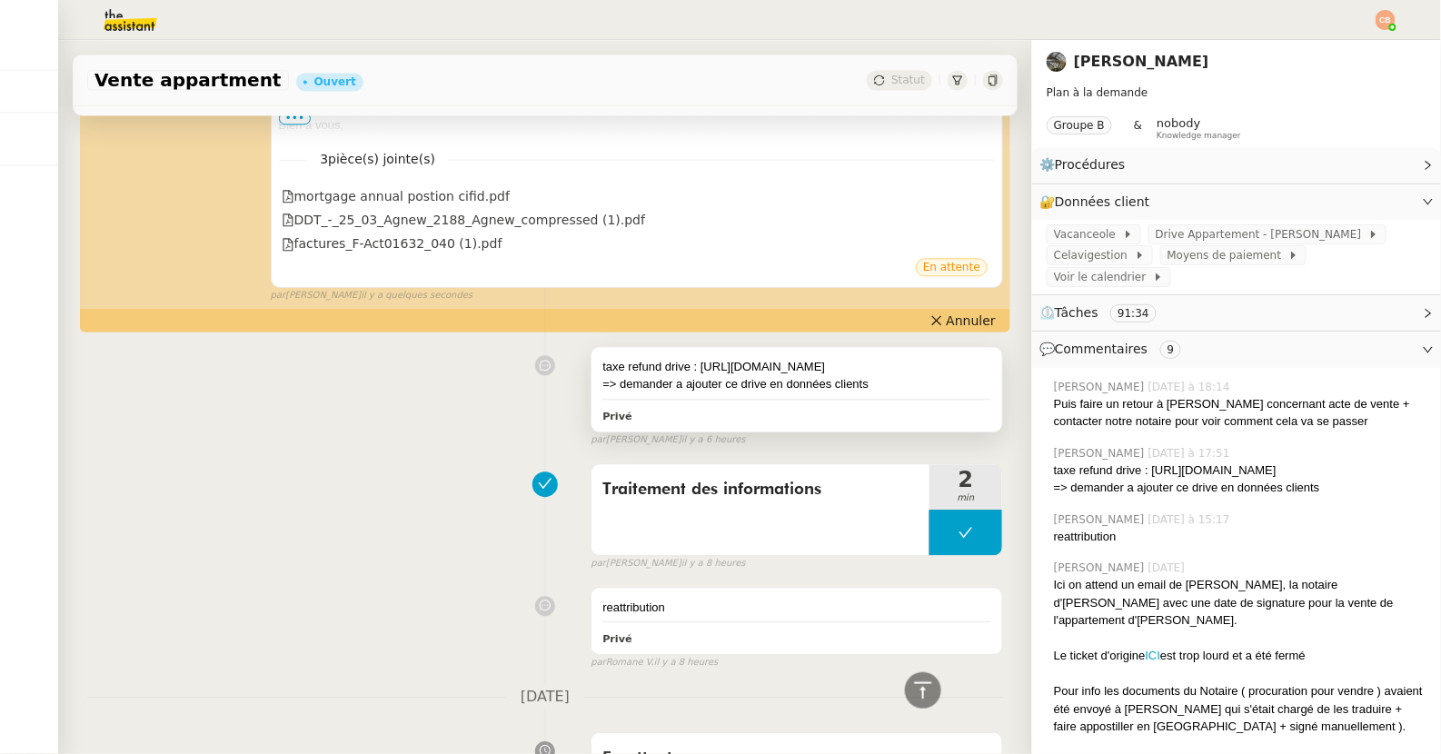
click at [882, 374] on div "taxe refund drive : [URL][DOMAIN_NAME]" at bounding box center [796, 367] width 389 height 18
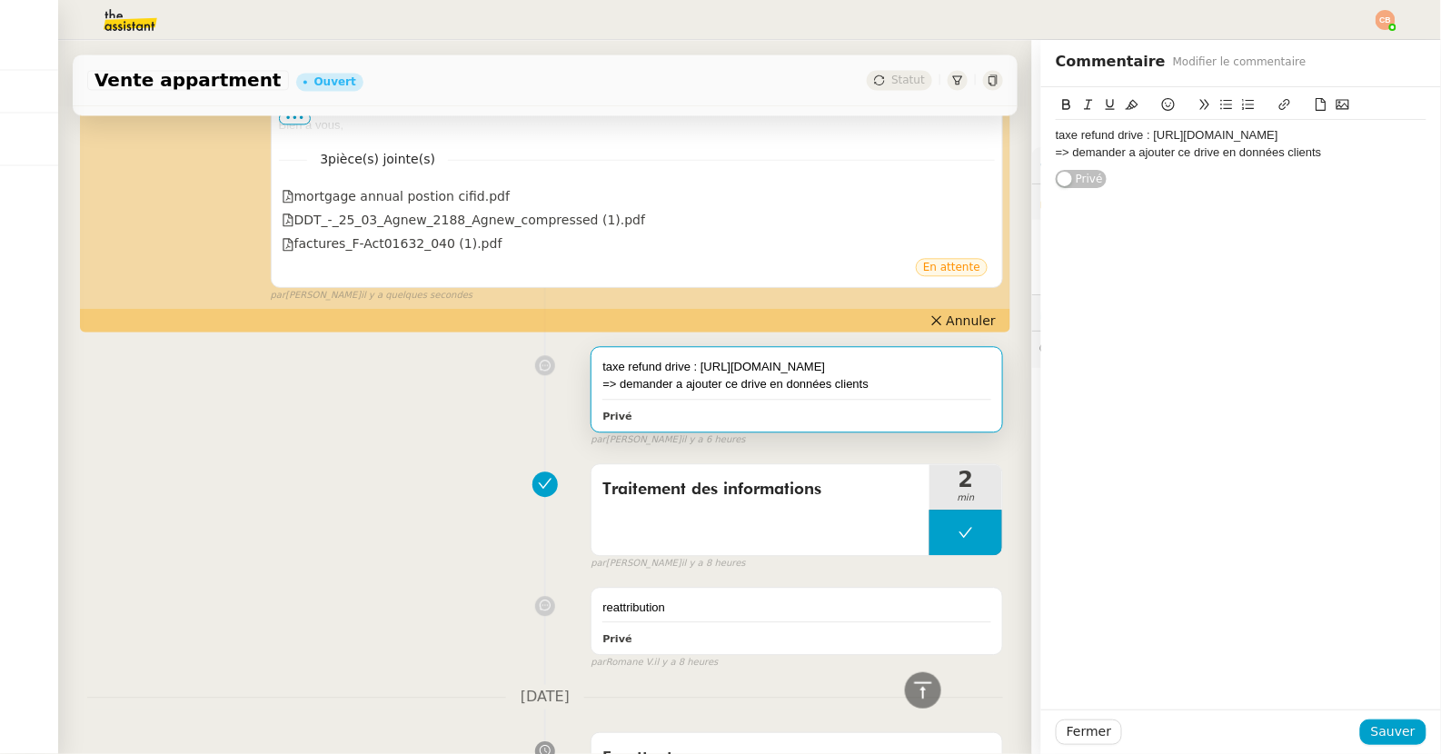
drag, startPoint x: 1293, startPoint y: 155, endPoint x: 1036, endPoint y: 137, distance: 257.7
click at [1036, 137] on app-ticket "Vente appartment Ouvert Statut Client [PERSON_NAME] Owner Meyriam Bedredine Exé…" at bounding box center [749, 397] width 1383 height 714
copy div "taxe refund drive : [URL][DOMAIN_NAME]"
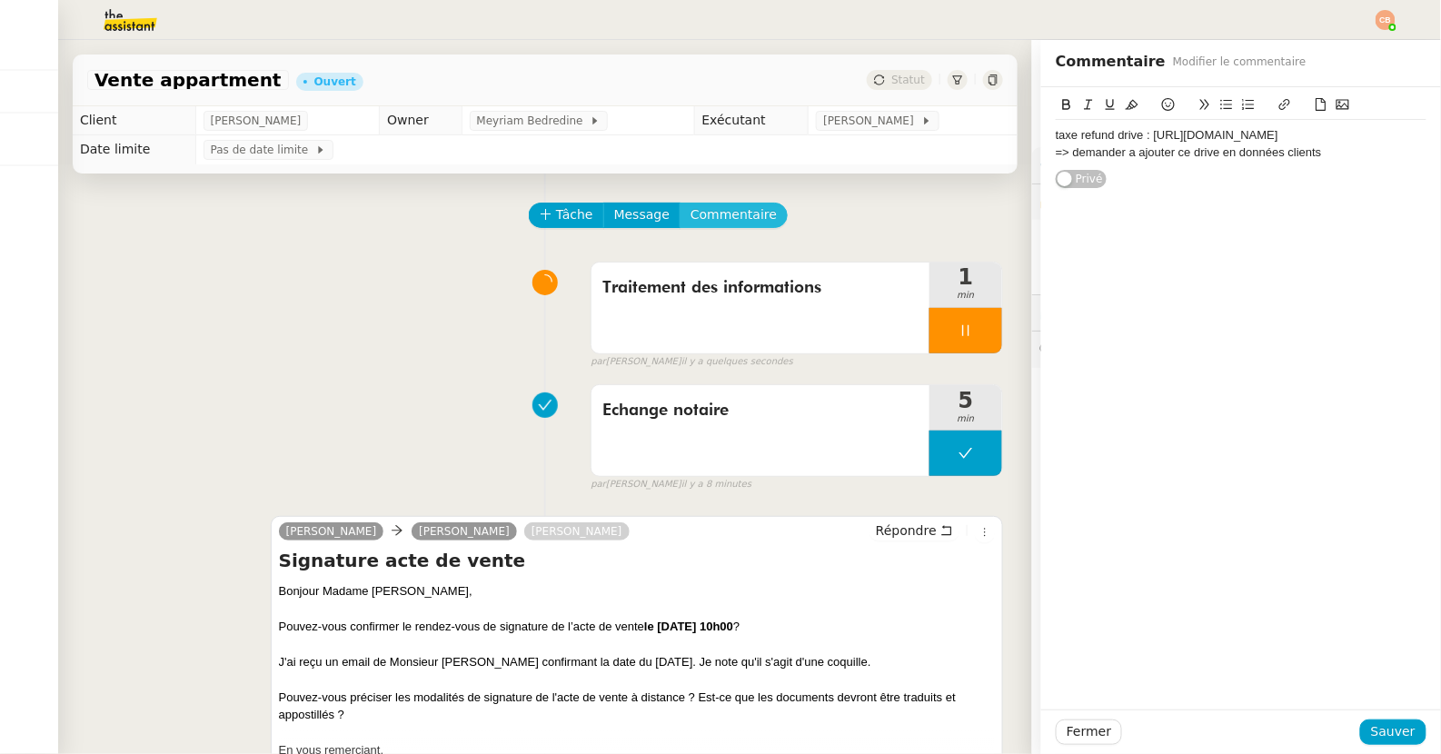
click at [741, 213] on span "Commentaire" at bounding box center [733, 214] width 86 height 21
click at [1087, 135] on div at bounding box center [1241, 135] width 371 height 16
click at [1387, 644] on span "Sauver" at bounding box center [1393, 731] width 45 height 21
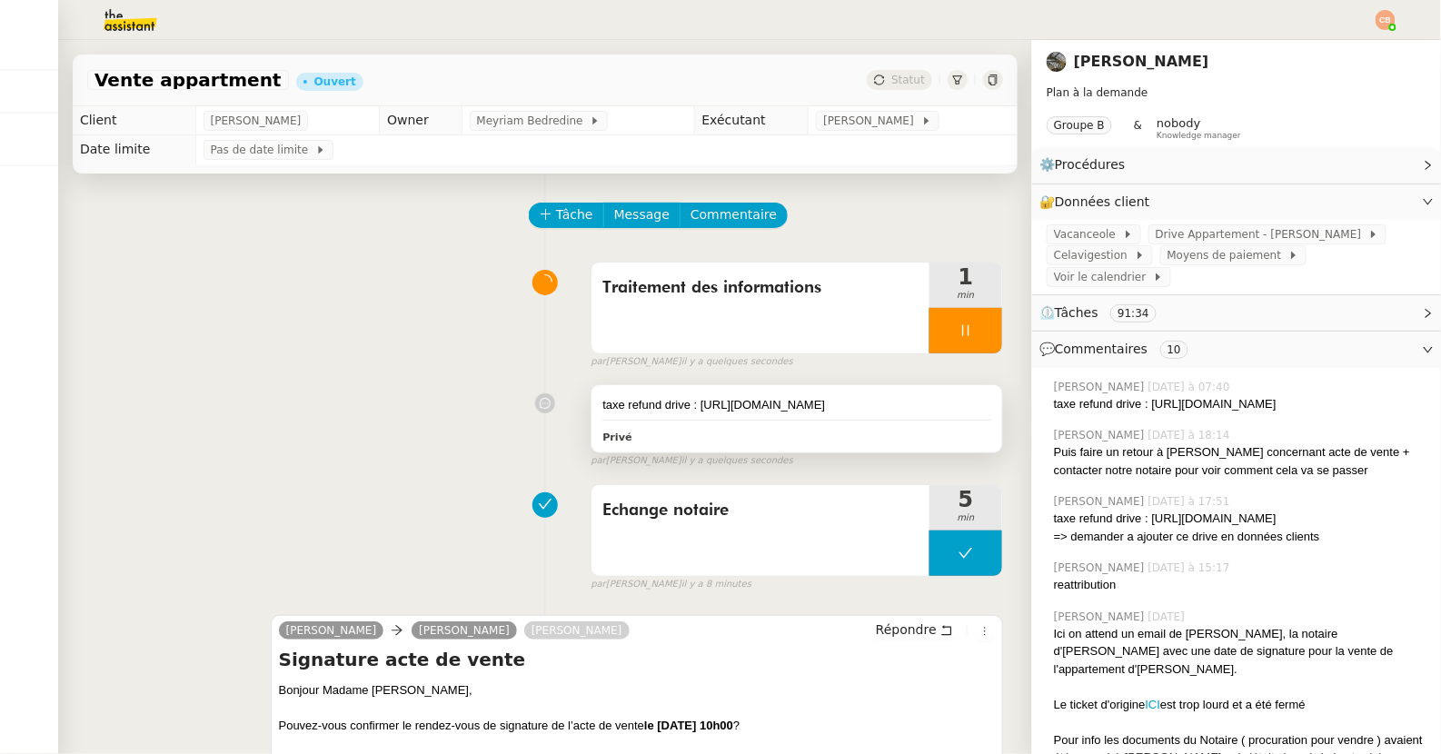
click at [814, 414] on div "taxe refund drive : [URL][DOMAIN_NAME]" at bounding box center [796, 405] width 389 height 18
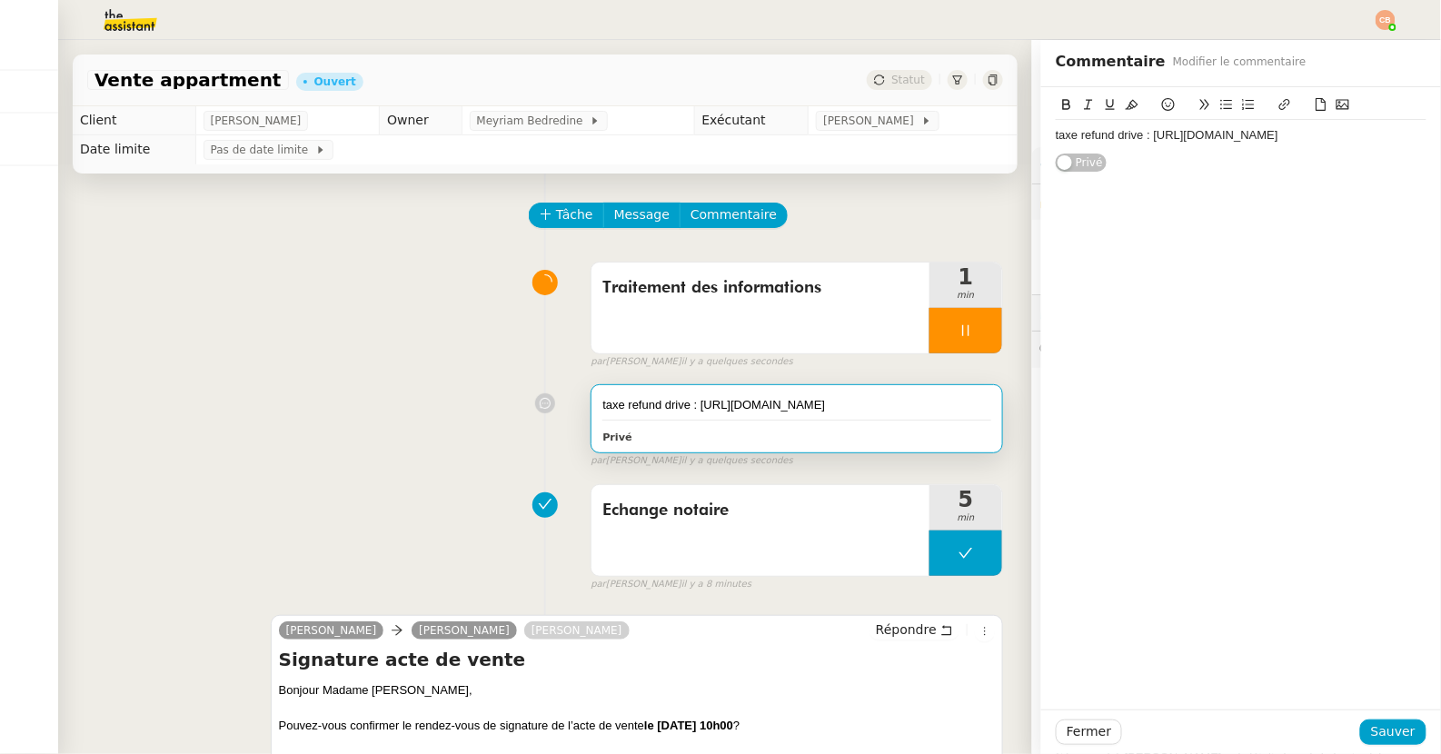
drag, startPoint x: 1235, startPoint y: 154, endPoint x: 1155, endPoint y: 130, distance: 82.5
click at [1155, 130] on div "taxe refund drive : [URL][DOMAIN_NAME]" at bounding box center [1241, 135] width 371 height 16
copy div "[URL][DOMAIN_NAME]"
click at [1116, 135] on div "taxe refund drive : [URL][DOMAIN_NAME]" at bounding box center [1241, 135] width 371 height 16
click at [1076, 139] on div "taxe return drive : [URL][DOMAIN_NAME]" at bounding box center [1241, 135] width 371 height 16
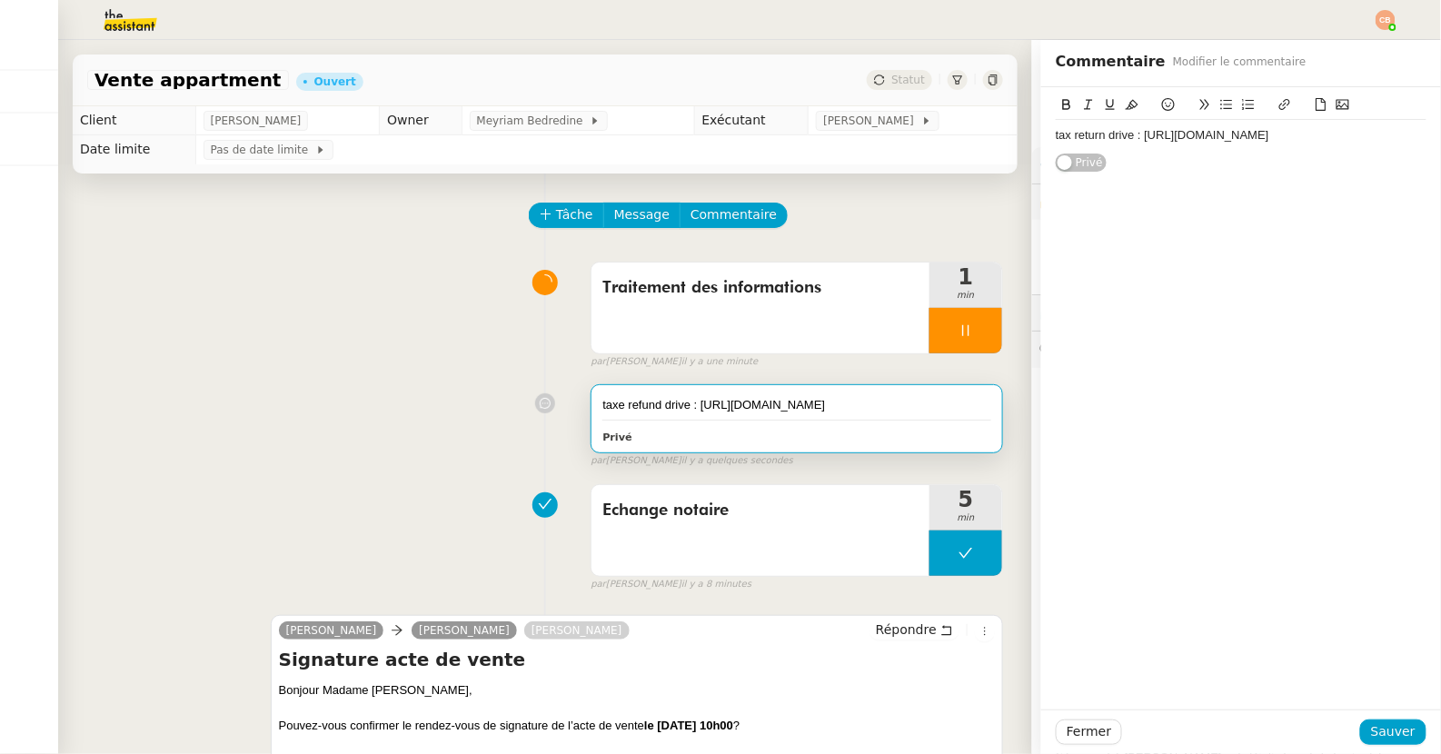
click at [1145, 140] on div "tax return drive : [URL][DOMAIN_NAME]" at bounding box center [1241, 135] width 371 height 16
click at [1134, 134] on div "tax return drive :" at bounding box center [1241, 135] width 371 height 16
click at [1377, 644] on span "Sauver" at bounding box center [1393, 731] width 45 height 21
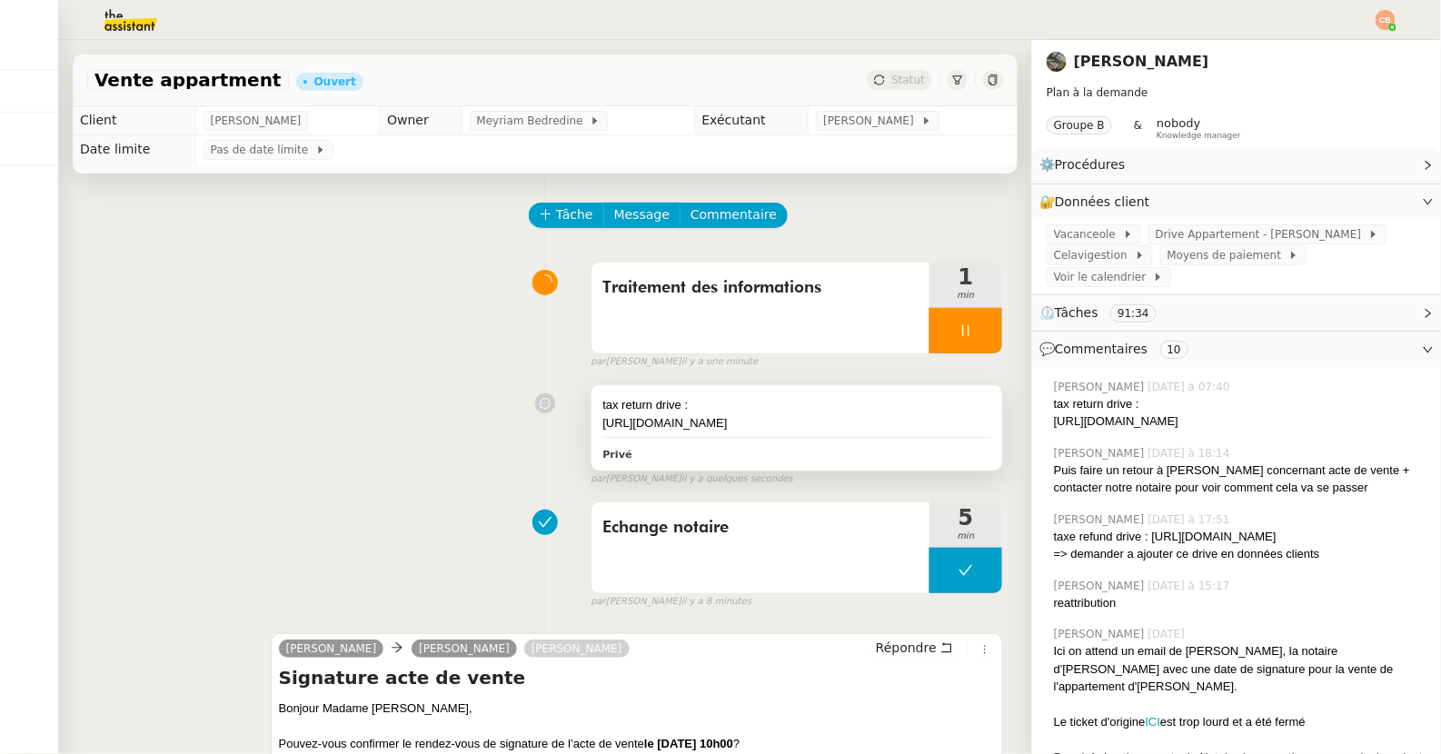
click at [734, 403] on div "tax return drive :" at bounding box center [796, 405] width 389 height 18
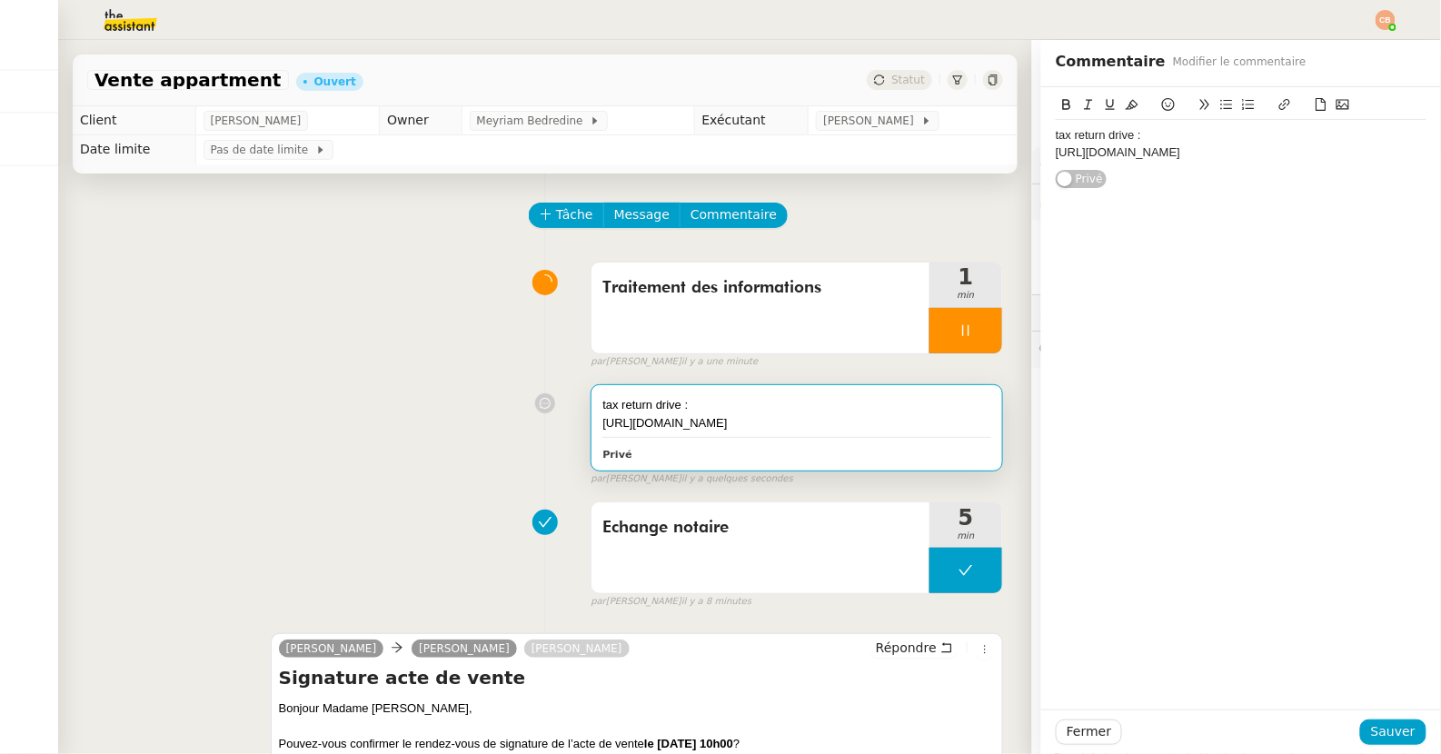
click at [1056, 133] on div "tax return drive :" at bounding box center [1241, 135] width 371 height 16
click at [1164, 135] on div "Drive tax return drive :" at bounding box center [1241, 135] width 371 height 16
click at [1383, 644] on span "Sauver" at bounding box center [1393, 731] width 45 height 21
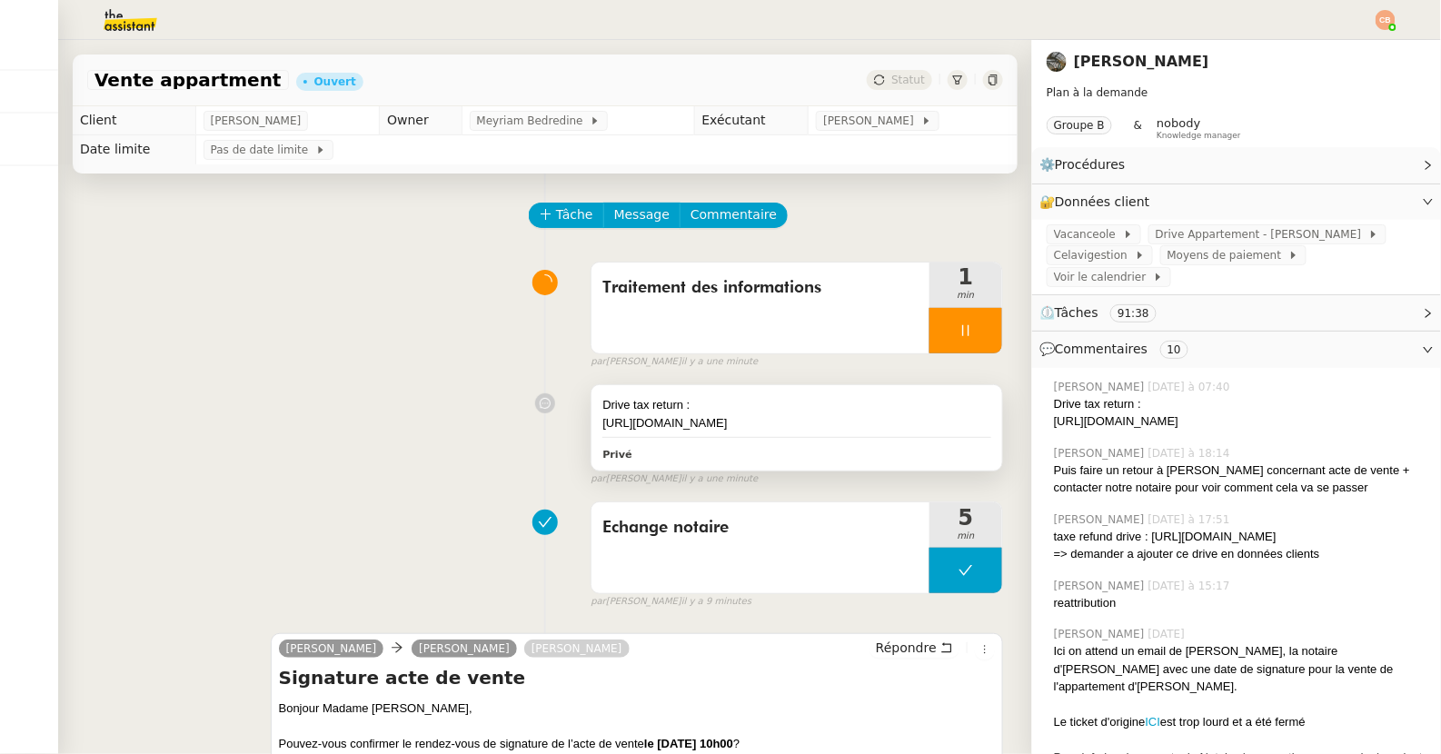
click at [774, 401] on div "Drive tax return :" at bounding box center [796, 405] width 389 height 18
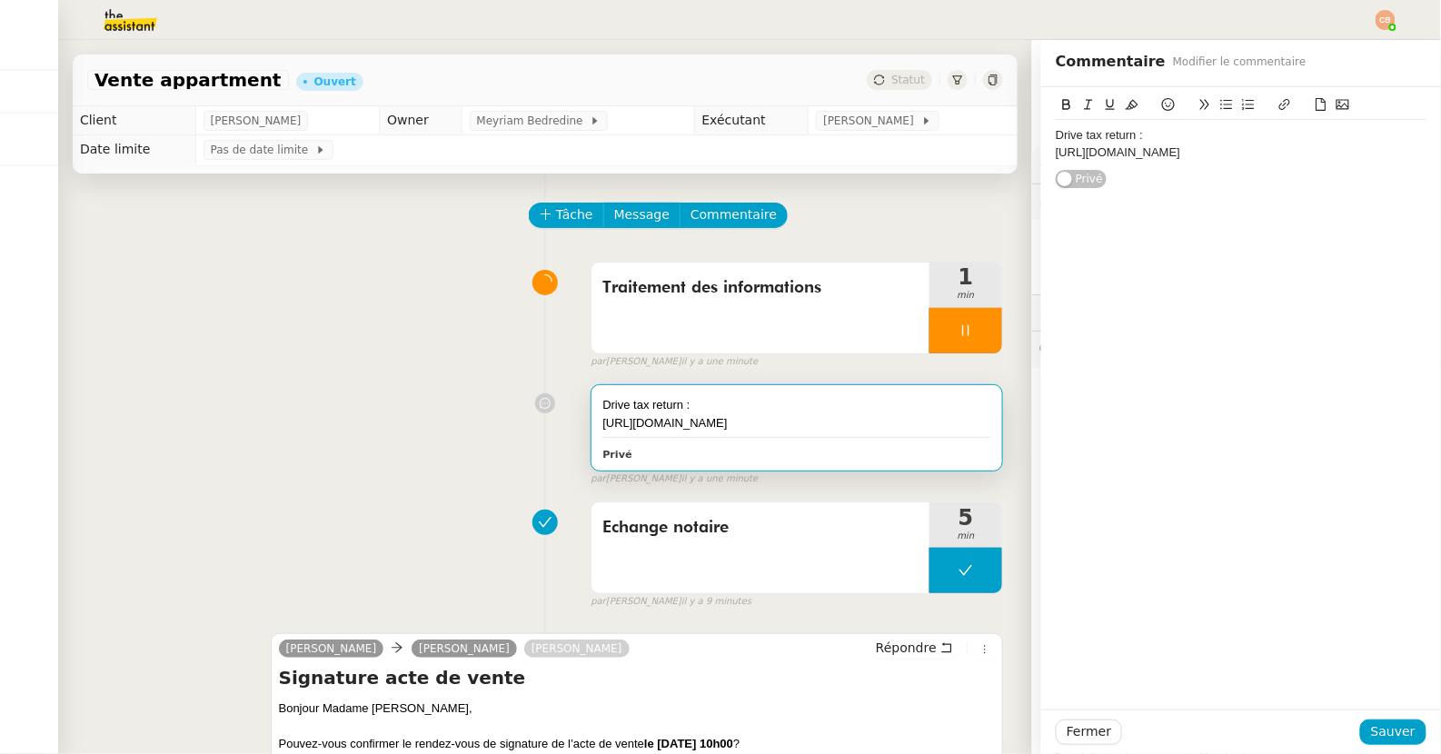
click at [1059, 139] on div "Drive tax return :" at bounding box center [1241, 135] width 371 height 16
click at [1075, 133] on div at bounding box center [1241, 135] width 371 height 16
click at [1240, 194] on div "[URL][DOMAIN_NAME]" at bounding box center [1241, 186] width 371 height 16
click at [1103, 137] on div "Bonjour [PERSON_NAME], pourrais tu ajouter stp en données clients :" at bounding box center [1241, 135] width 371 height 16
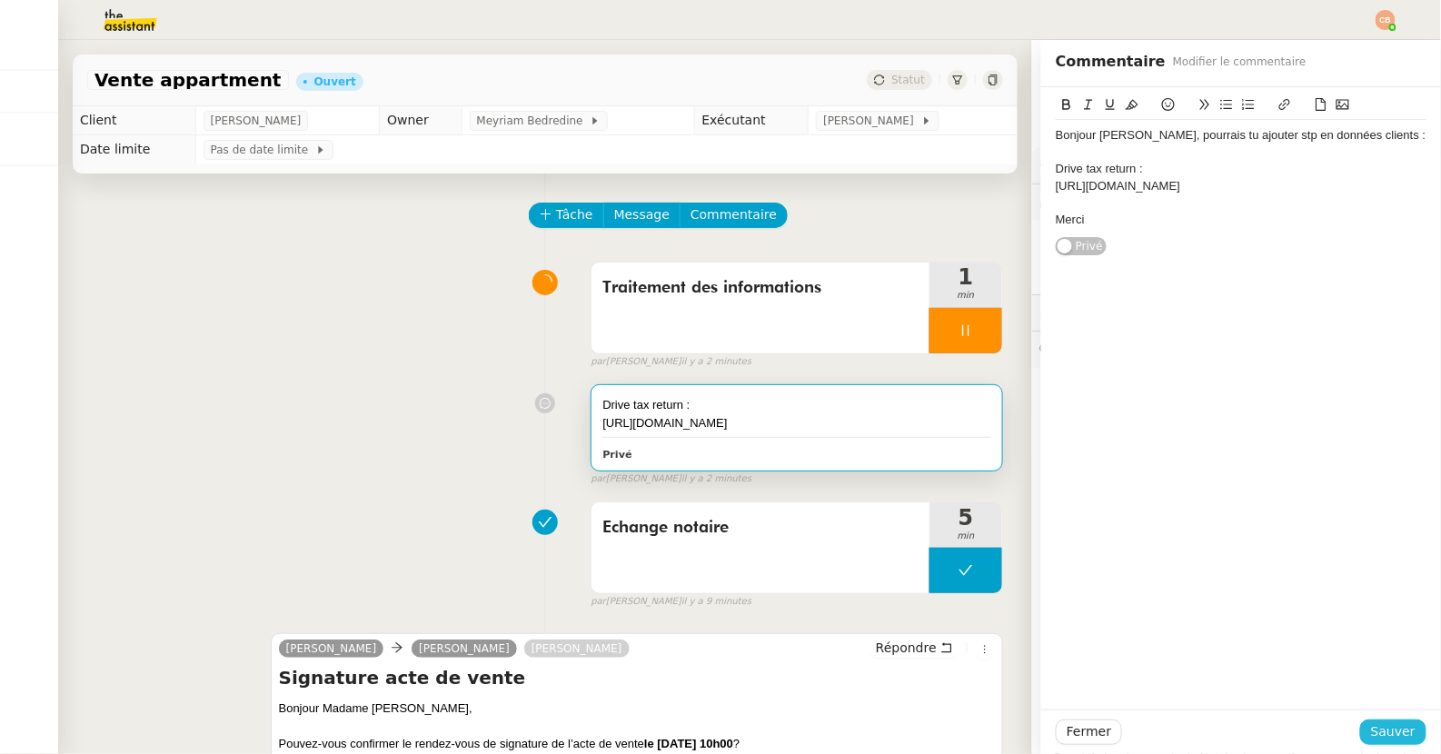
click at [1393, 644] on span "Sauver" at bounding box center [1393, 731] width 45 height 21
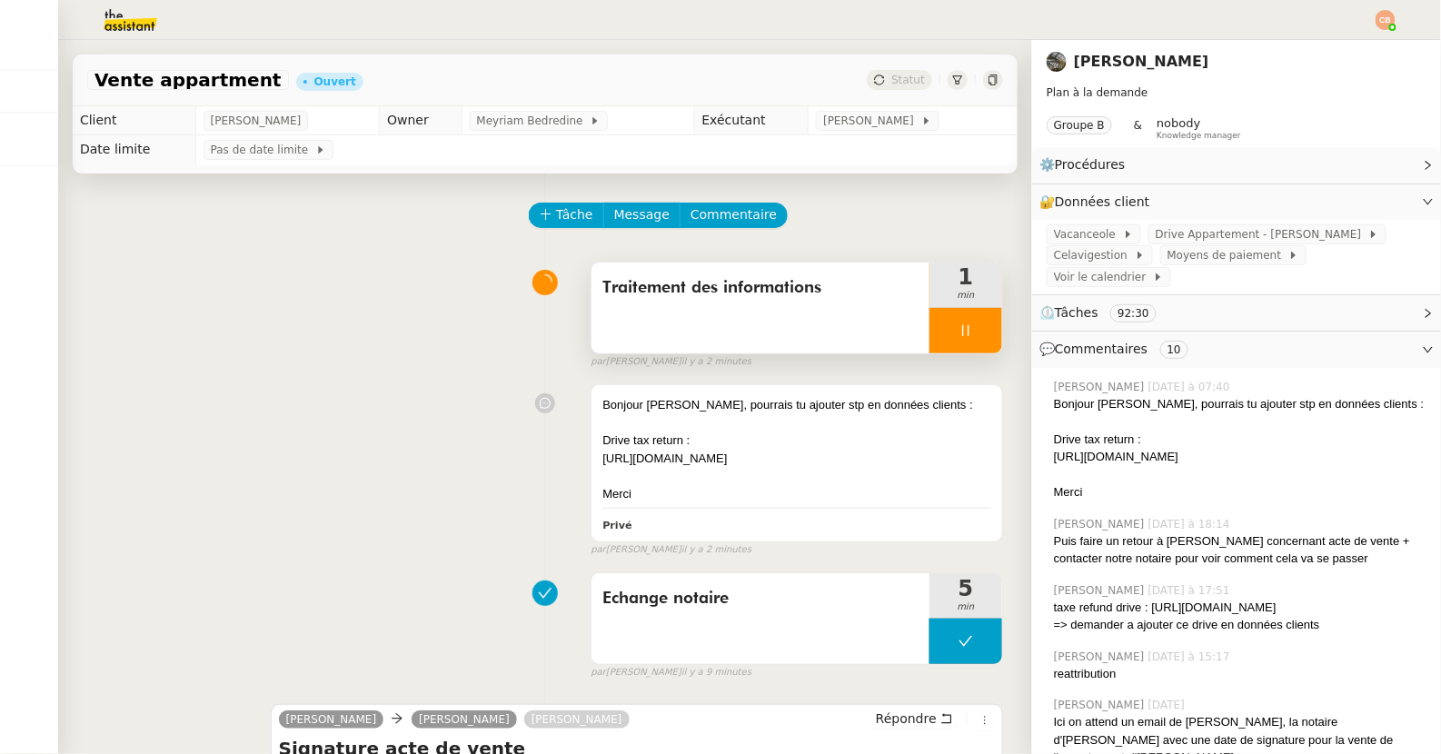
click at [965, 328] on icon at bounding box center [965, 330] width 15 height 15
click at [993, 325] on button at bounding box center [984, 330] width 36 height 45
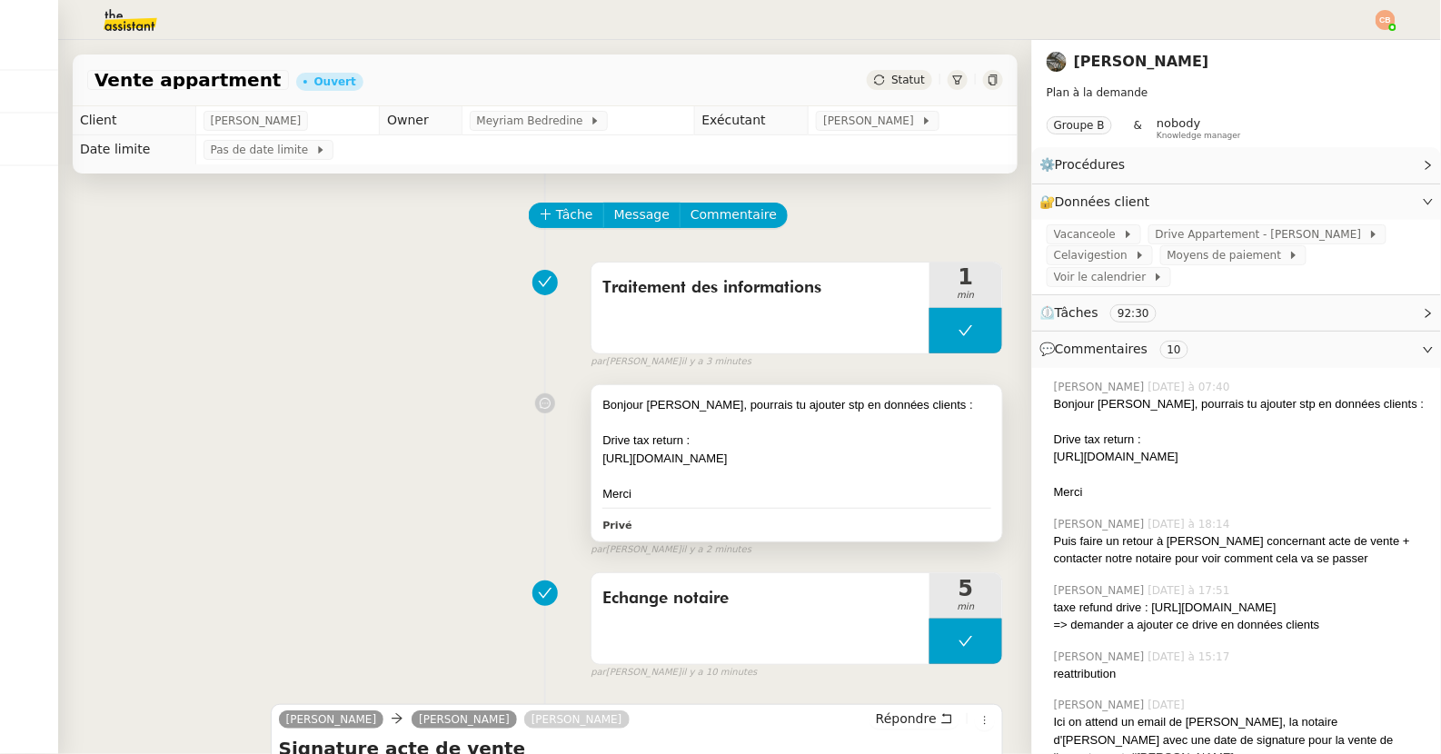
click at [767, 418] on div at bounding box center [796, 423] width 389 height 18
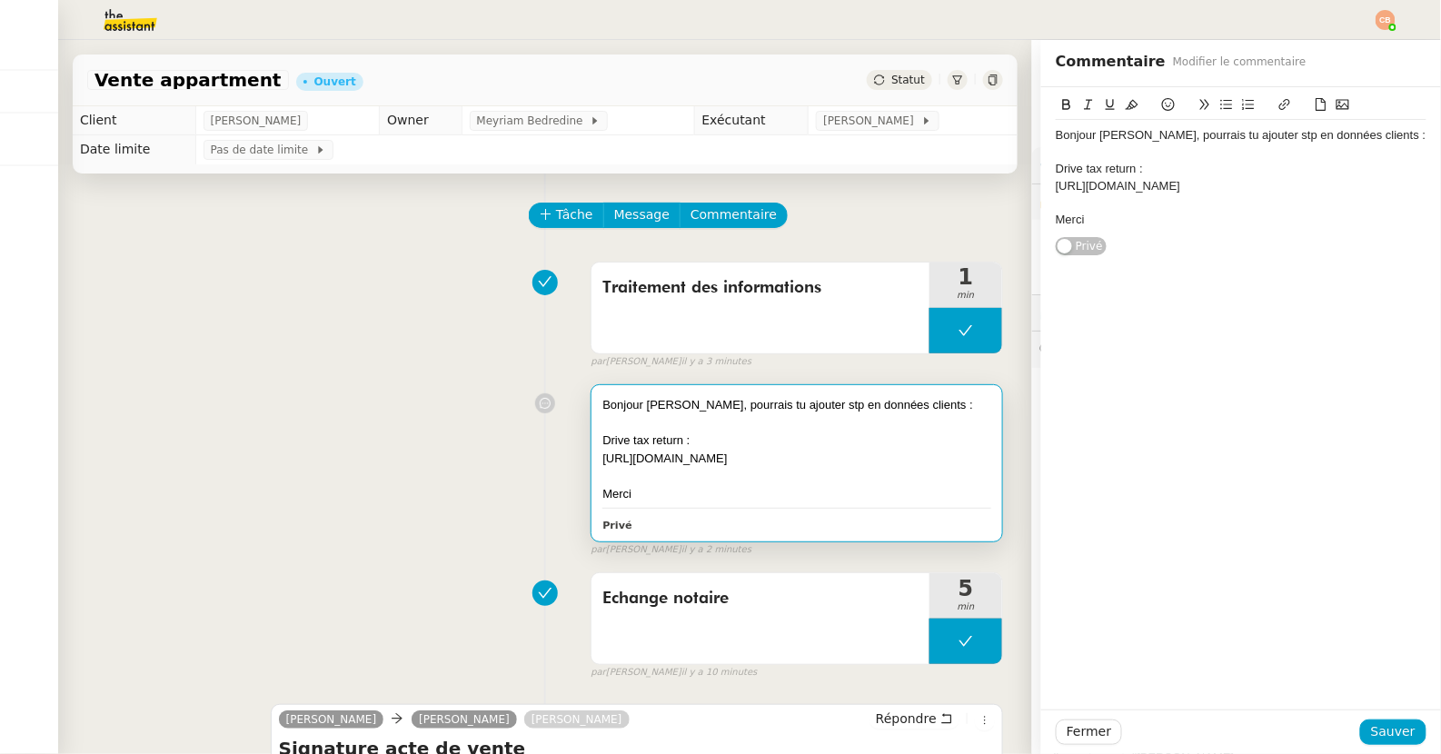
click at [1137, 133] on div "Bonjour [PERSON_NAME], pourrais tu ajouter stp en données clients :" at bounding box center [1241, 135] width 371 height 16
click at [1375, 644] on span "Sauver" at bounding box center [1393, 731] width 45 height 21
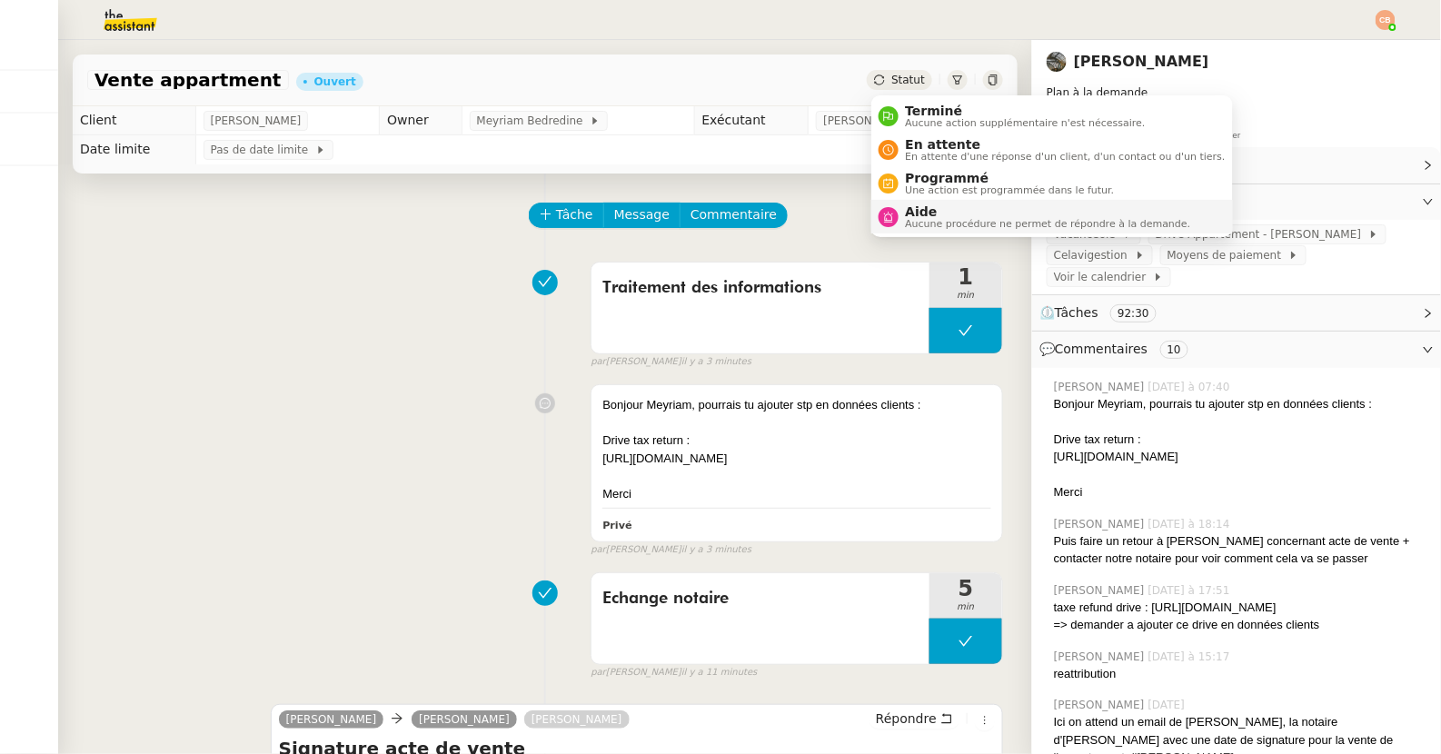
click at [923, 216] on span "Aide" at bounding box center [1048, 211] width 285 height 15
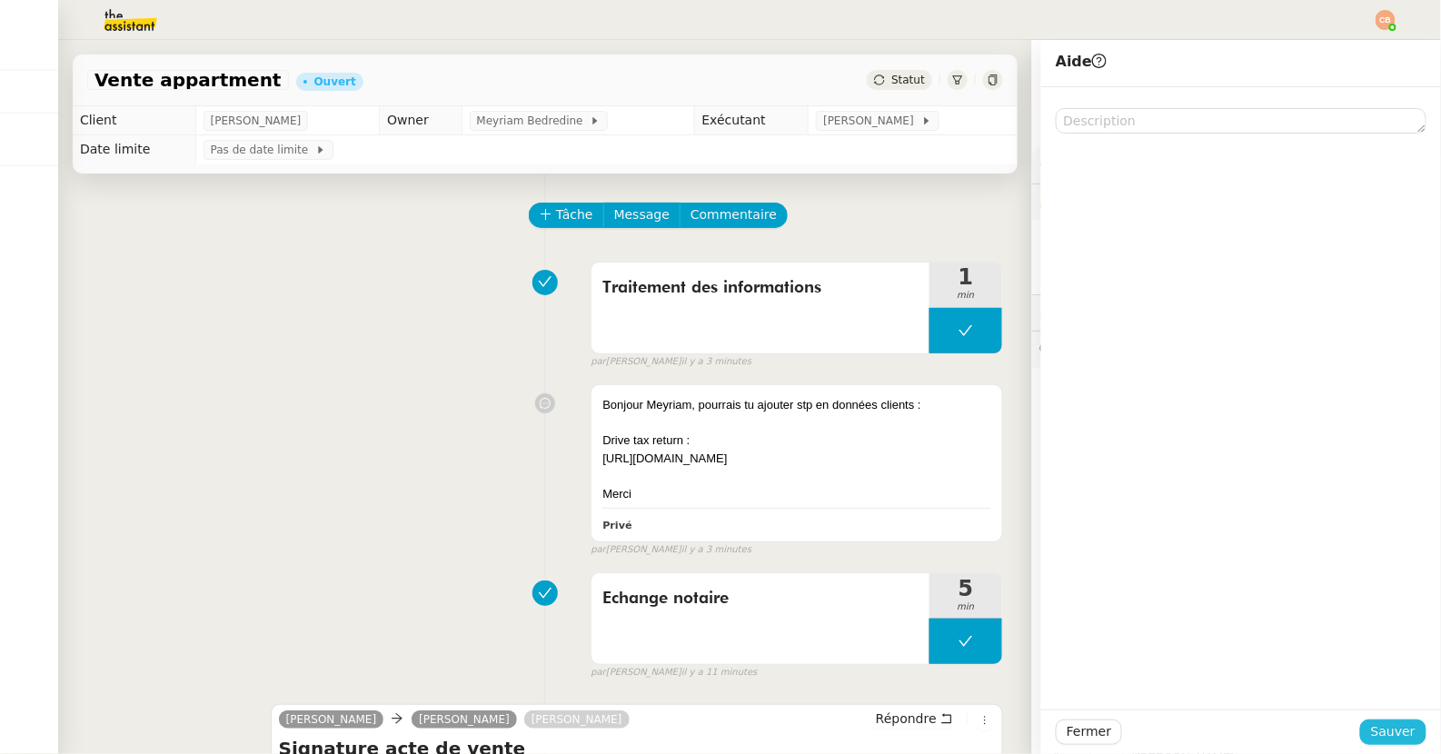
click at [1376, 644] on span "Sauver" at bounding box center [1393, 731] width 45 height 21
